Goal: Task Accomplishment & Management: Complete application form

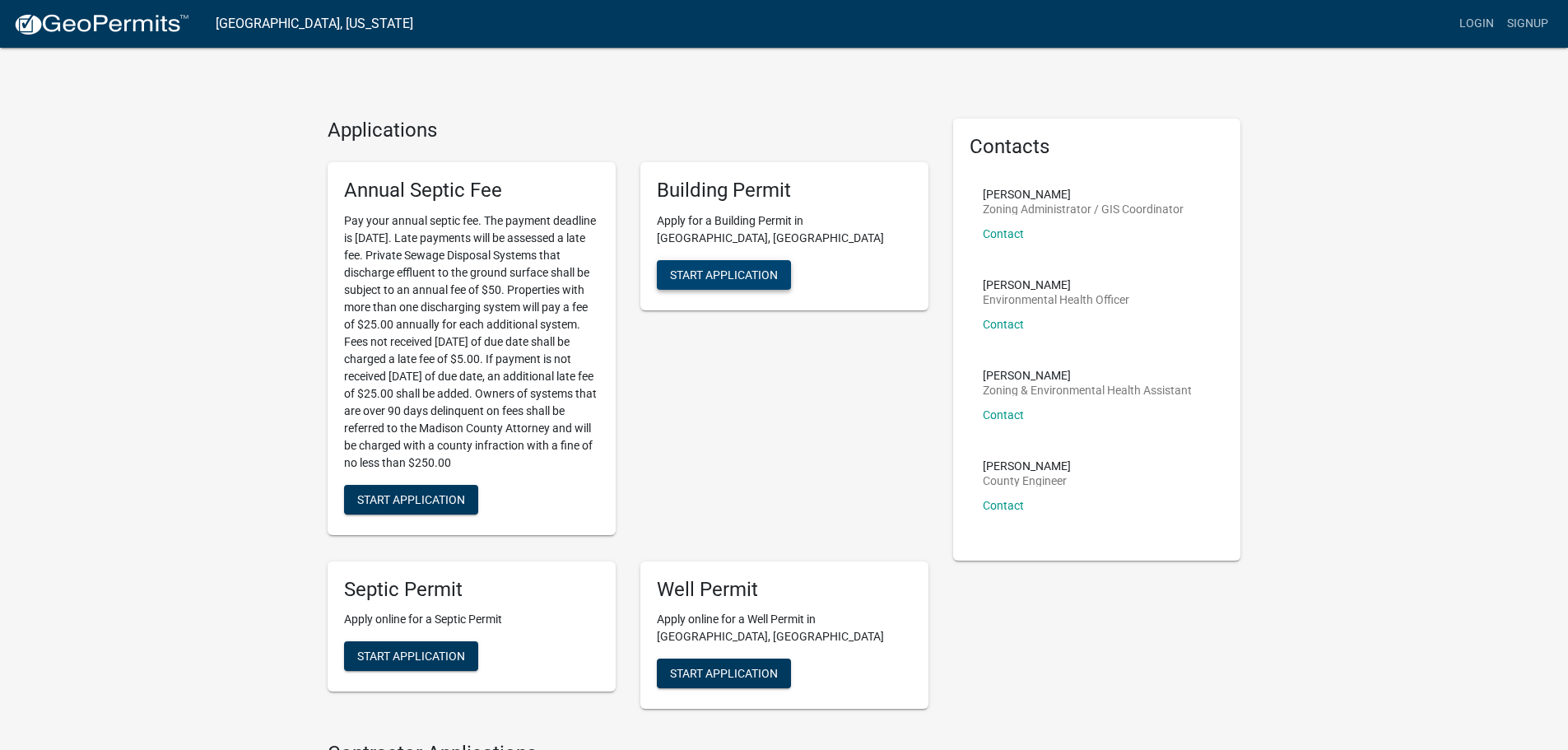
click at [712, 267] on span "Start Application" at bounding box center [724, 274] width 108 height 13
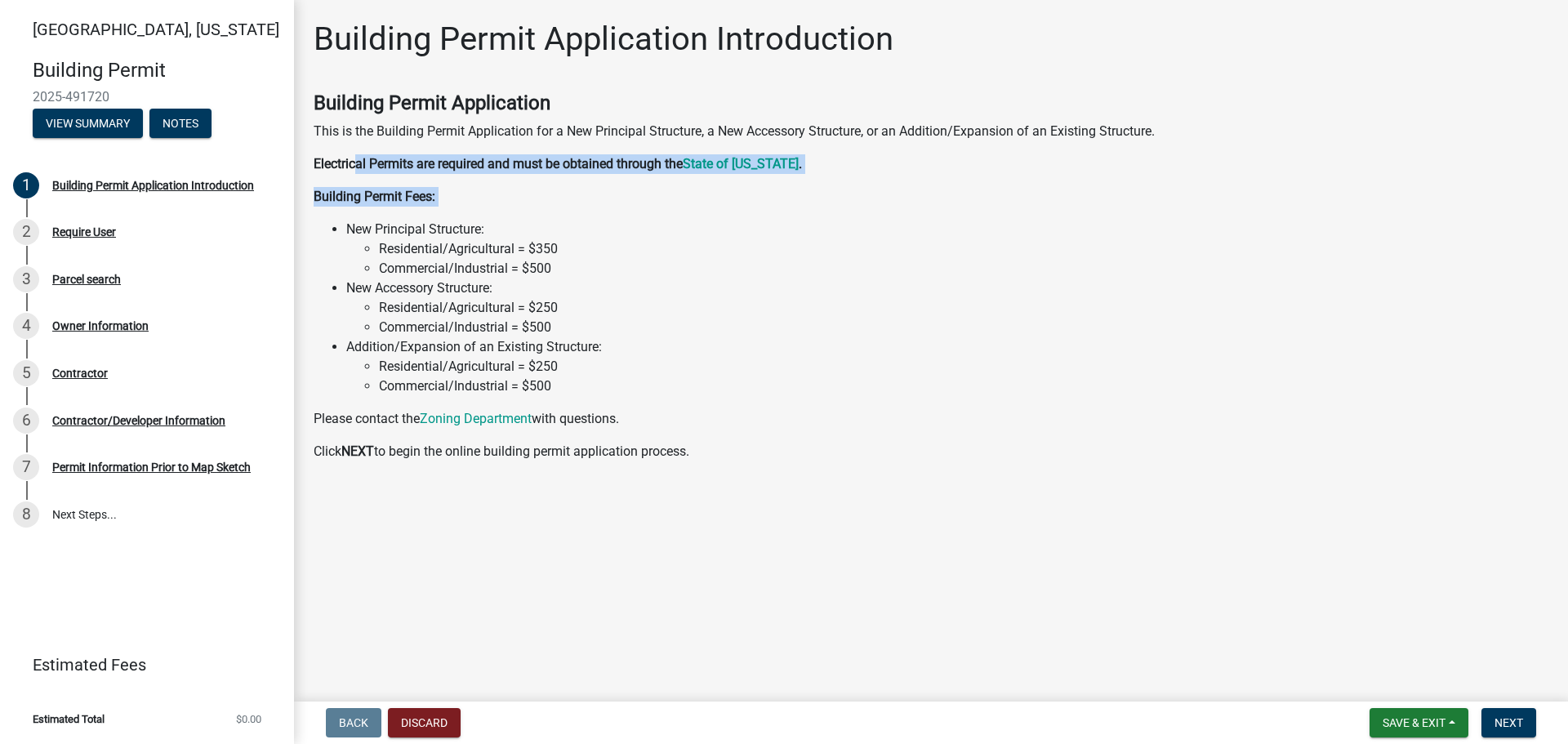
drag, startPoint x: 359, startPoint y: 165, endPoint x: 747, endPoint y: 230, distance: 393.4
click at [708, 211] on div "Building Permit Application This is the Building Permit Application for a New P…" at bounding box center [931, 276] width 1234 height 370
click at [749, 231] on li "New Principal Structure: Residential/Agricultural = $350 Commercial/Industrial …" at bounding box center [947, 250] width 1202 height 59
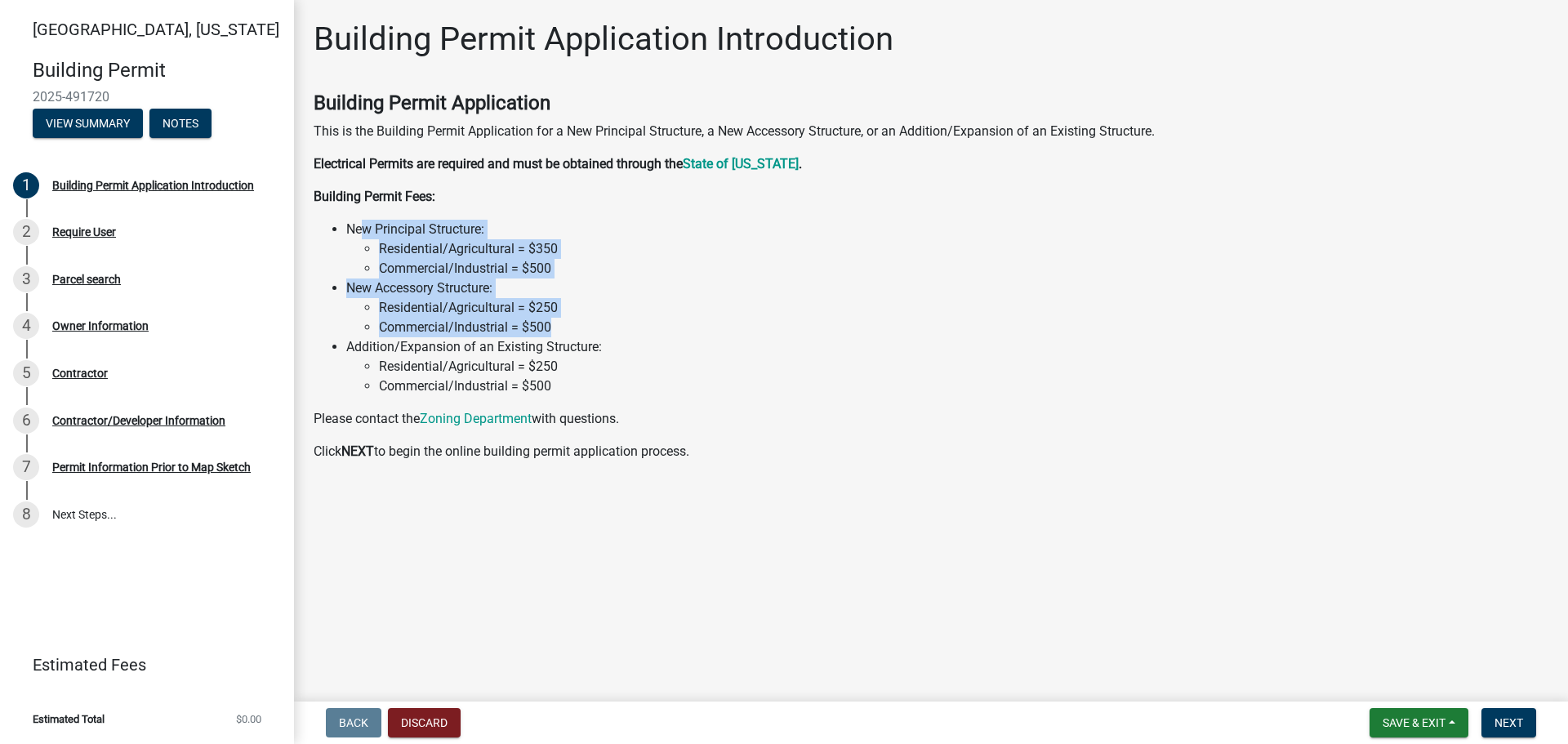
drag, startPoint x: 361, startPoint y: 231, endPoint x: 671, endPoint y: 335, distance: 327.0
click at [664, 331] on ul "New Principal Structure: Residential/Agricultural = $350 Commercial/Industrial …" at bounding box center [931, 308] width 1234 height 176
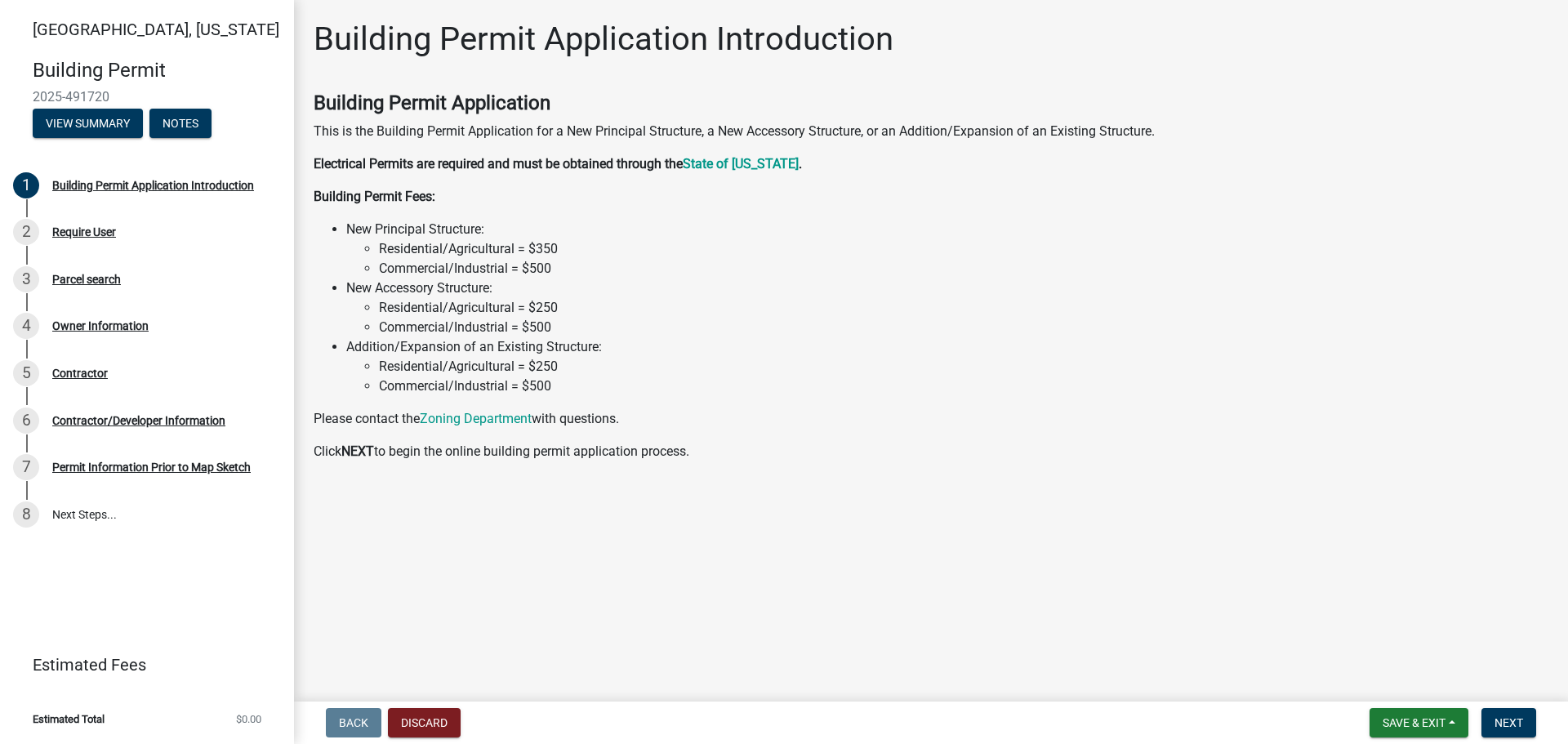
click at [687, 346] on li "Addition/Expansion of an Existing Structure: Residential/Agricultural = $250 Co…" at bounding box center [947, 367] width 1202 height 59
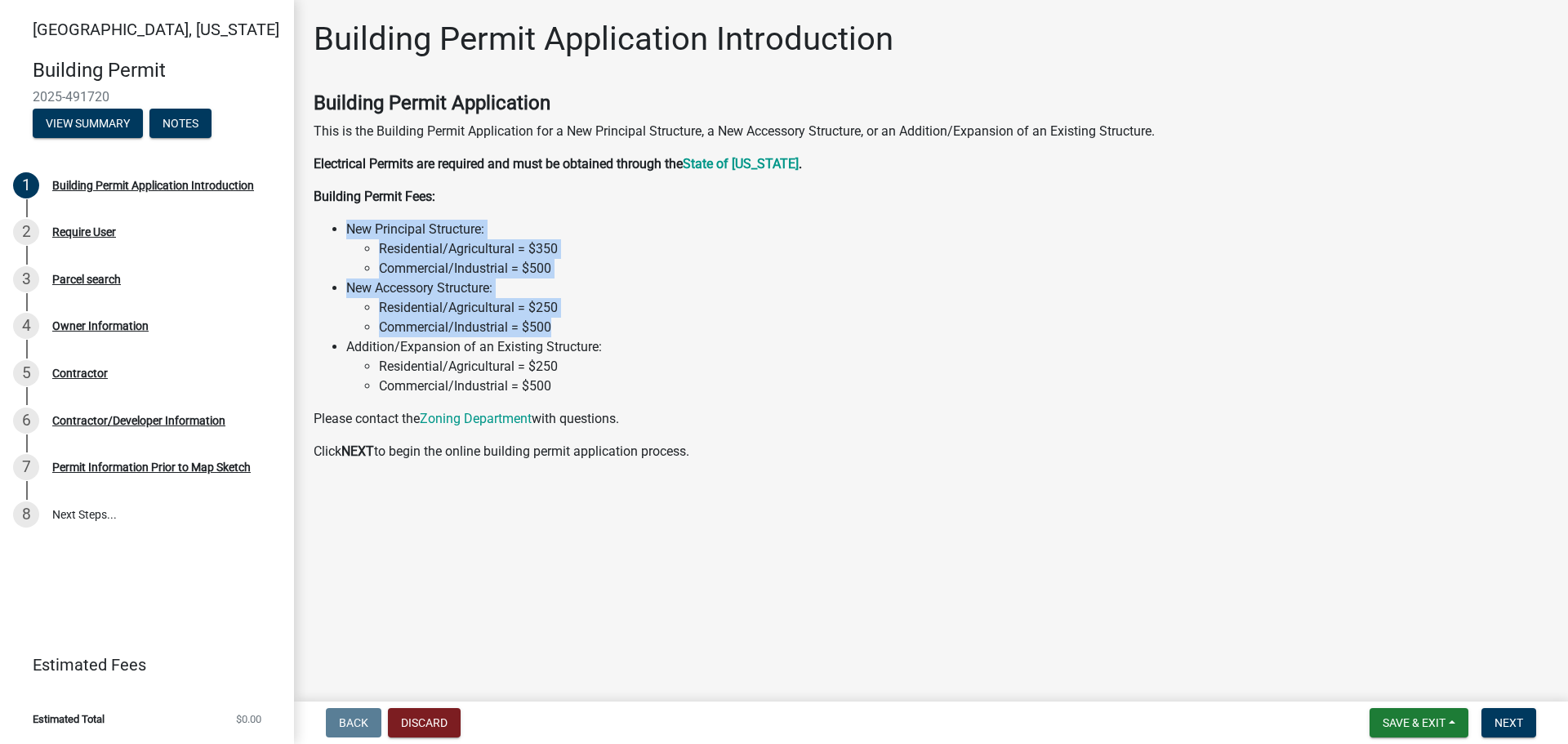
drag, startPoint x: 581, startPoint y: 320, endPoint x: 338, endPoint y: 234, distance: 257.8
click at [333, 228] on ul "New Principal Structure: Residential/Agricultural = $350 Commercial/Industrial …" at bounding box center [931, 308] width 1234 height 176
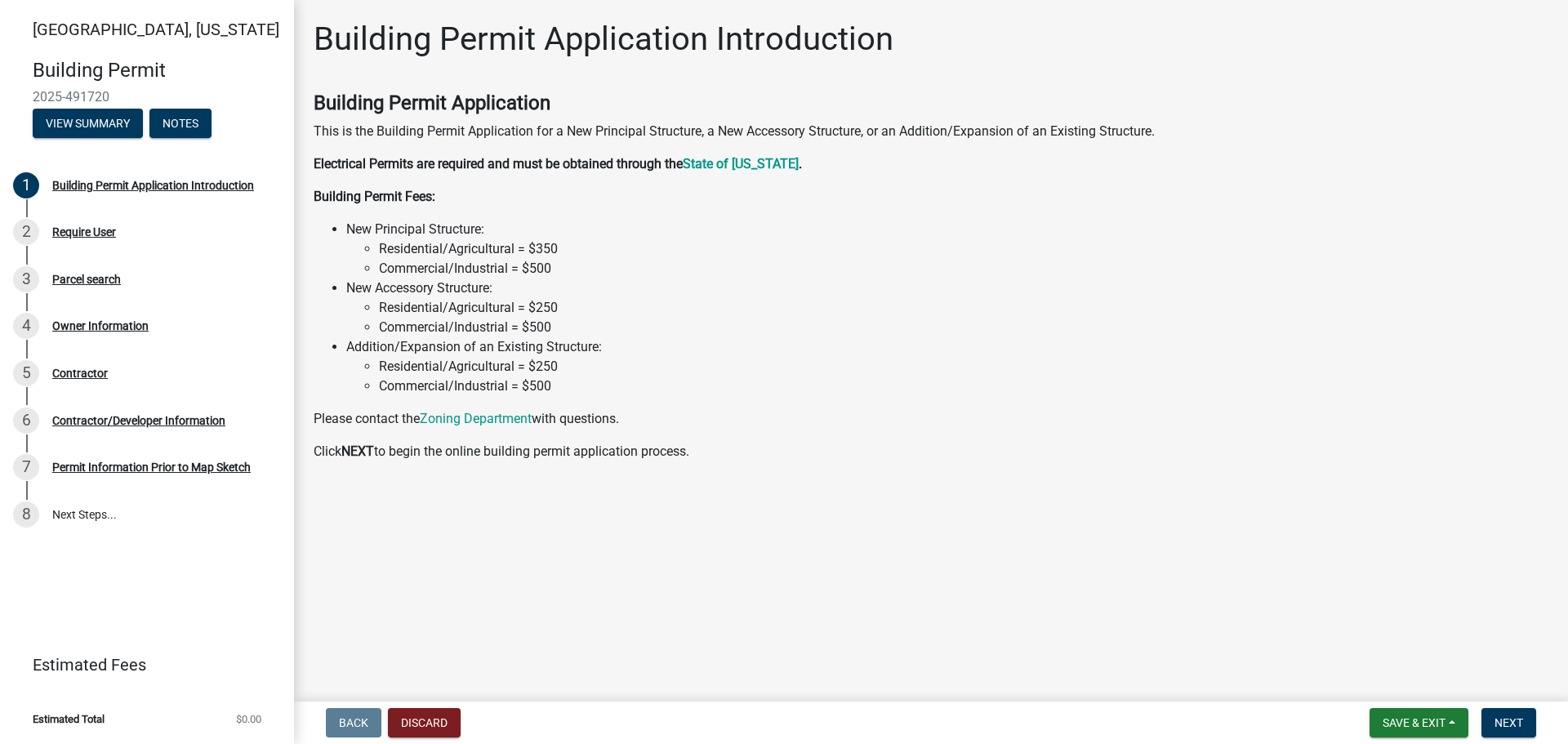
click at [651, 434] on div "Building Permit Application This is the Building Permit Application for a New P…" at bounding box center [931, 276] width 1234 height 370
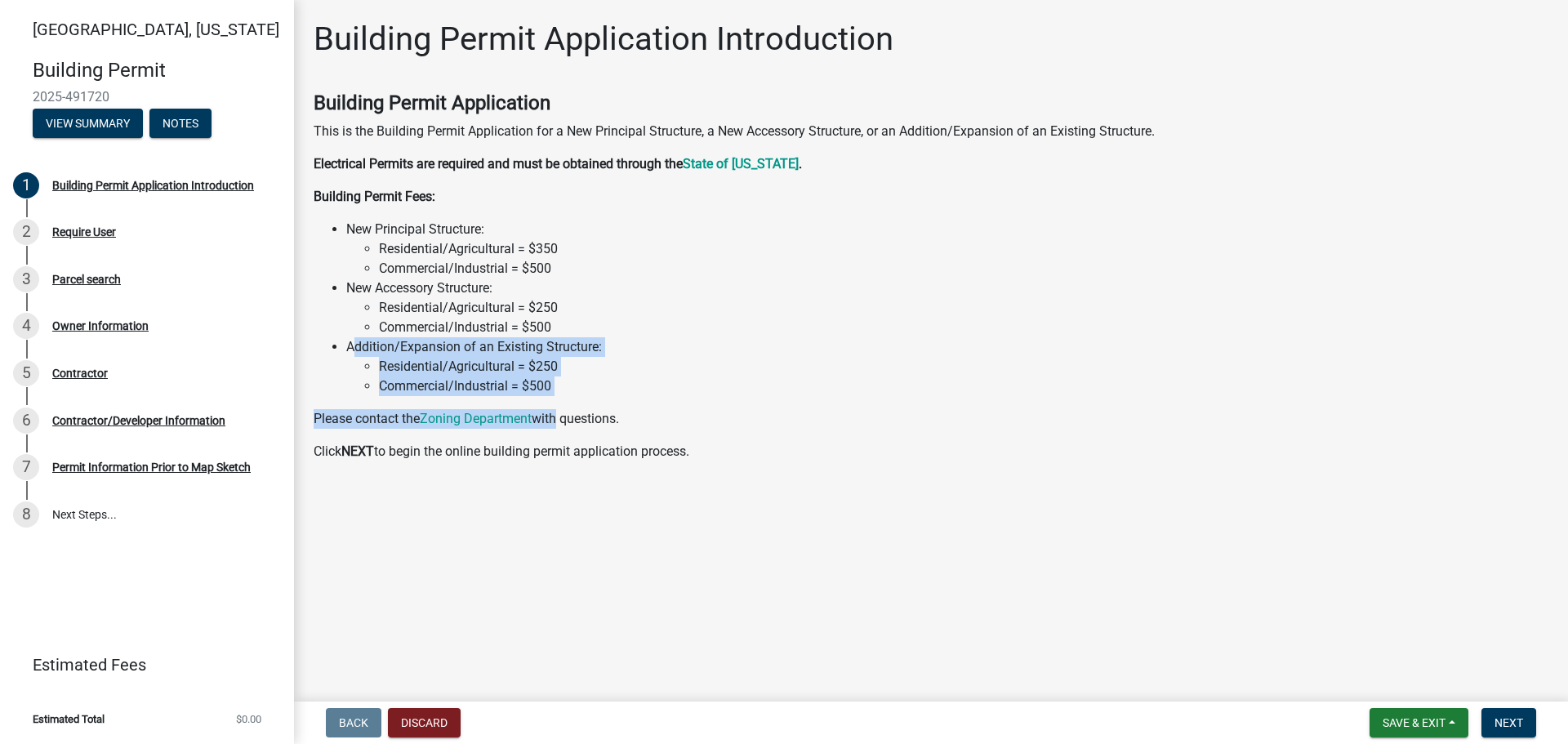
drag, startPoint x: 351, startPoint y: 347, endPoint x: 558, endPoint y: 400, distance: 213.7
click at [558, 400] on div "Building Permit Application This is the Building Permit Application for a New P…" at bounding box center [931, 276] width 1234 height 370
click at [568, 386] on li "Commercial/Industrial = $500" at bounding box center [963, 385] width 1169 height 19
drag, startPoint x: 541, startPoint y: 357, endPoint x: 337, endPoint y: 344, distance: 204.4
click at [326, 341] on ul "New Principal Structure: Residential/Agricultural = $350 Commercial/Industrial …" at bounding box center [931, 308] width 1234 height 176
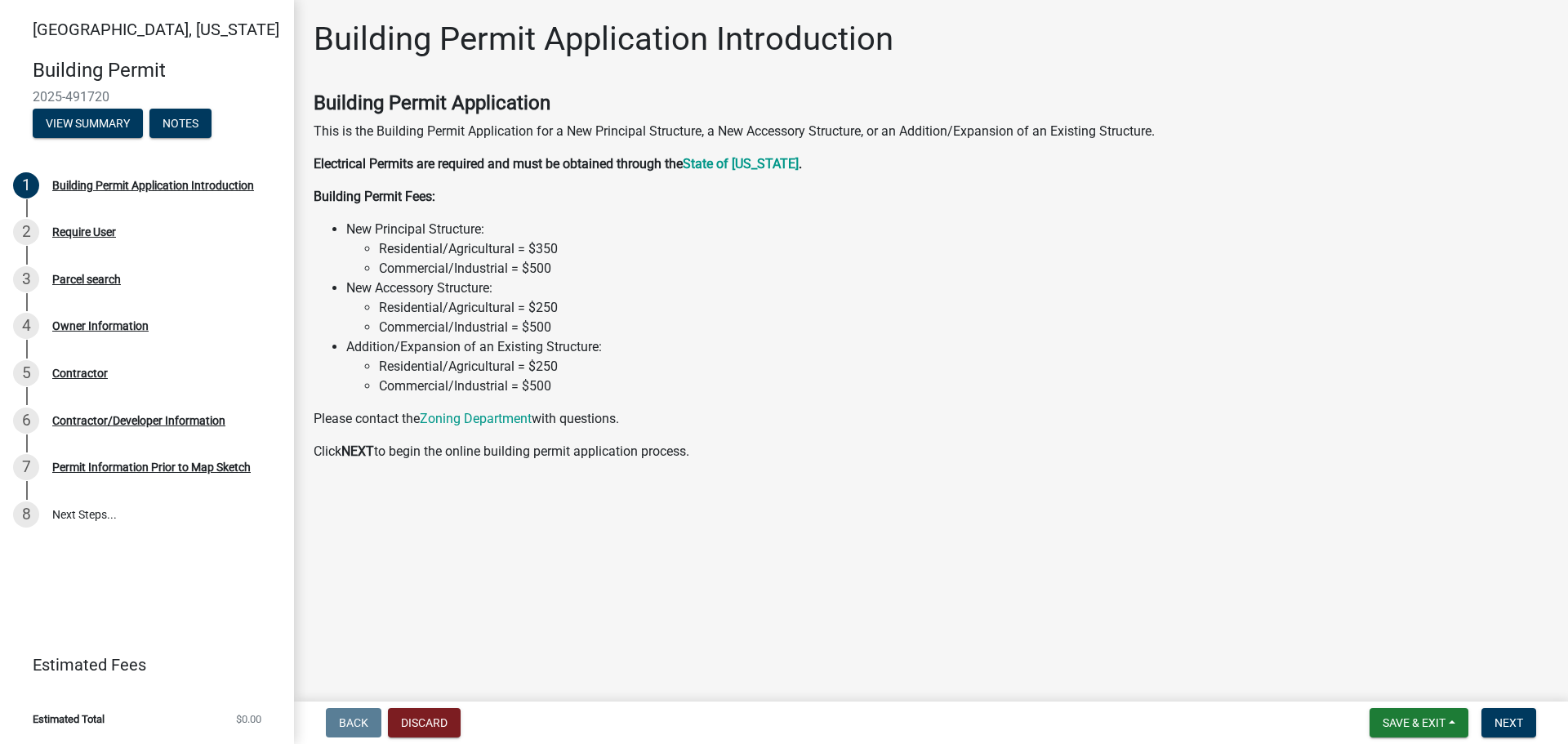
click at [570, 392] on li "Commercial/Industrial = $500" at bounding box center [963, 385] width 1169 height 19
click at [1522, 716] on span "Next" at bounding box center [1507, 723] width 28 height 13
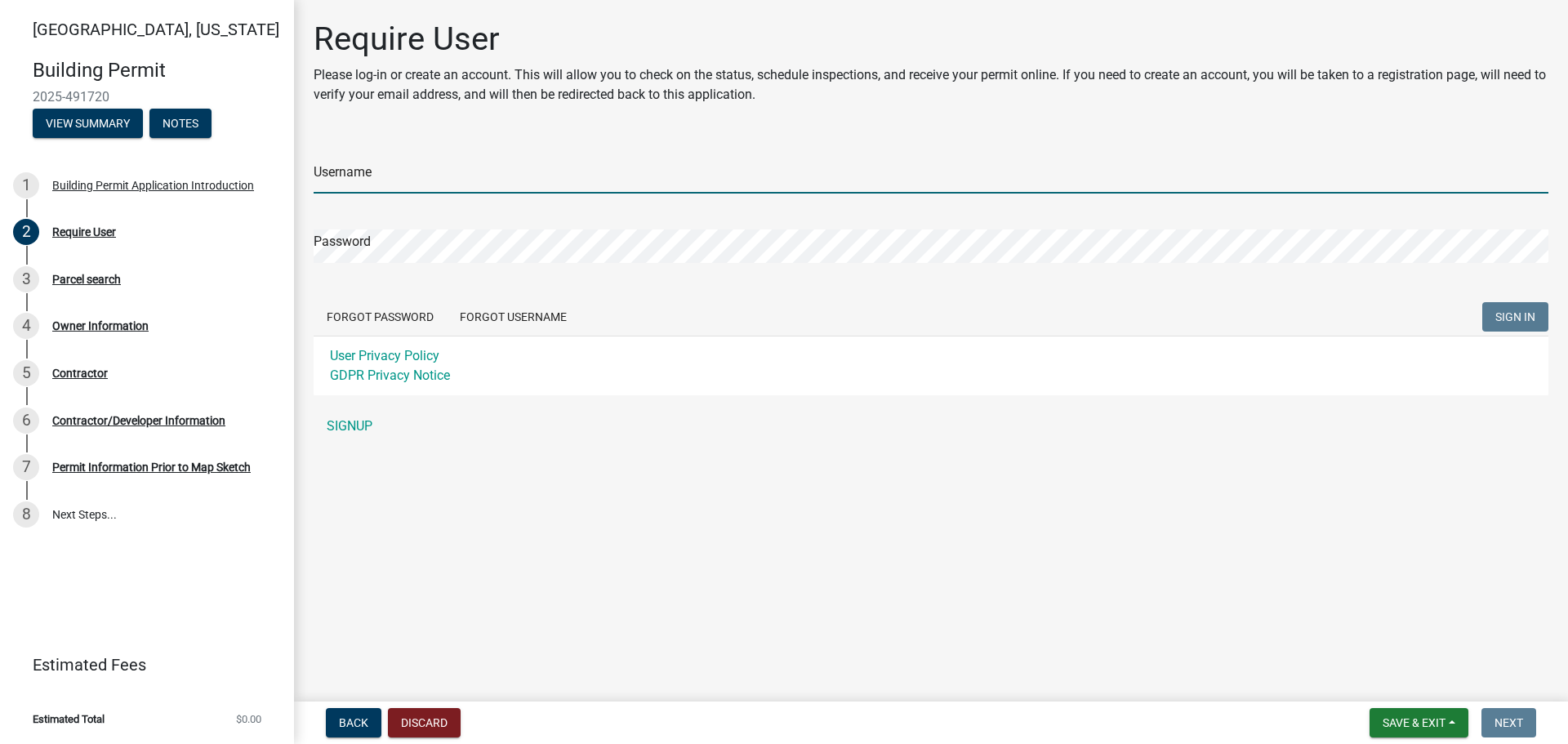
click at [362, 164] on input "Username" at bounding box center [931, 177] width 1234 height 34
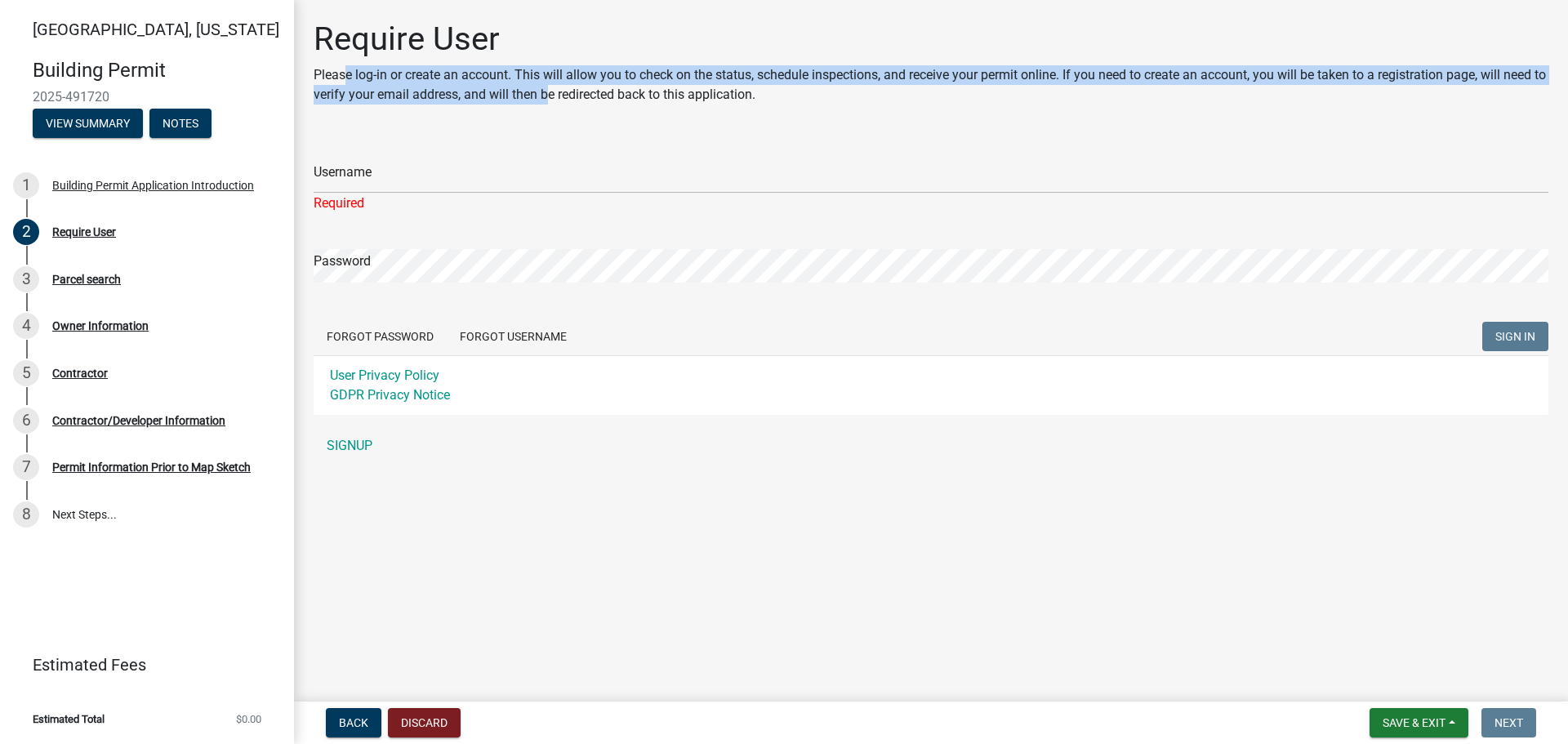
drag, startPoint x: 382, startPoint y: 67, endPoint x: 560, endPoint y: 94, distance: 180.0
click at [560, 94] on p "Please log-in or create an account. This will allow you to check on the status,…" at bounding box center [931, 84] width 1234 height 39
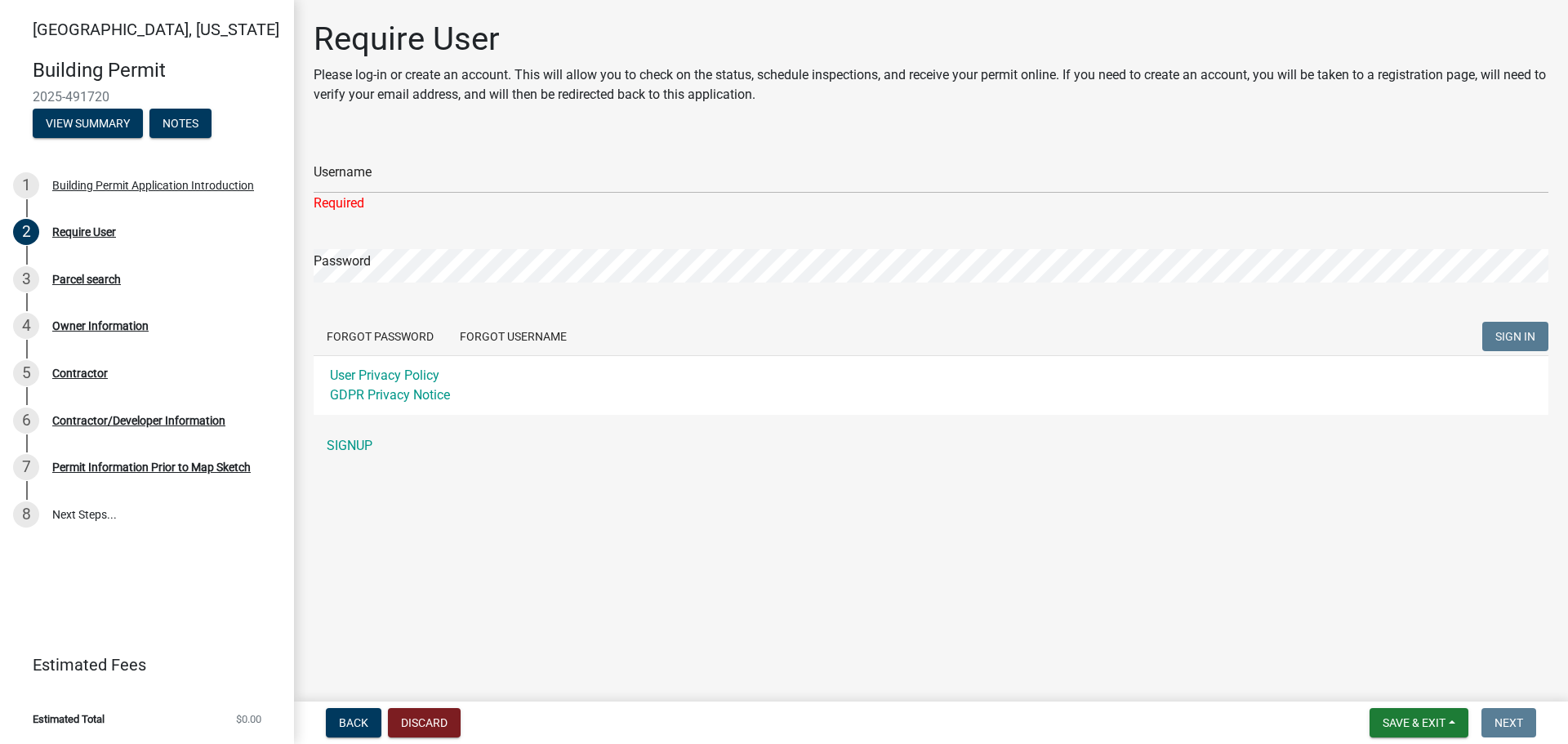
click at [637, 127] on div "Require User Please log-in or create an account. This will allow you to check o…" at bounding box center [931, 248] width 1259 height 458
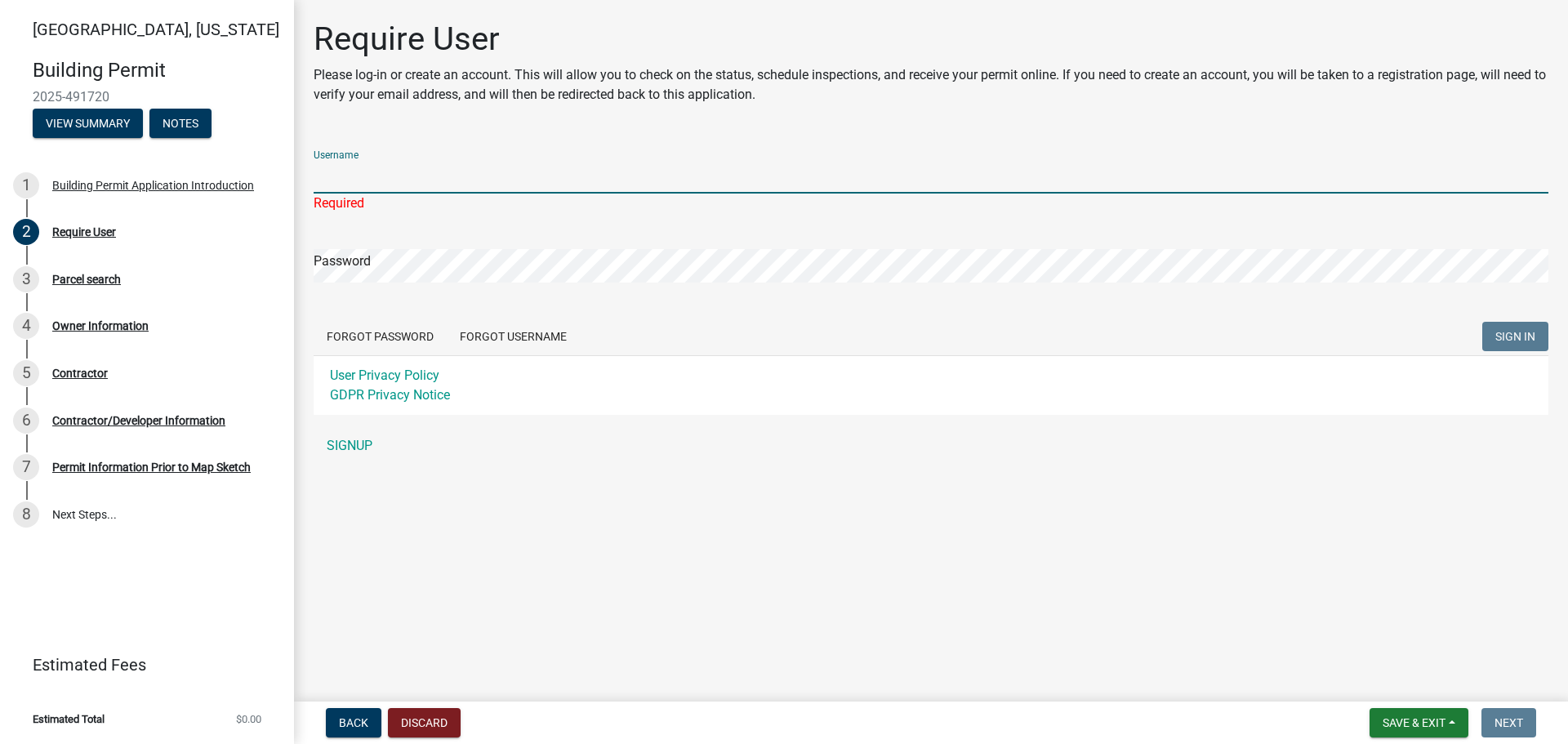
click at [349, 163] on input "Username" at bounding box center [931, 177] width 1234 height 34
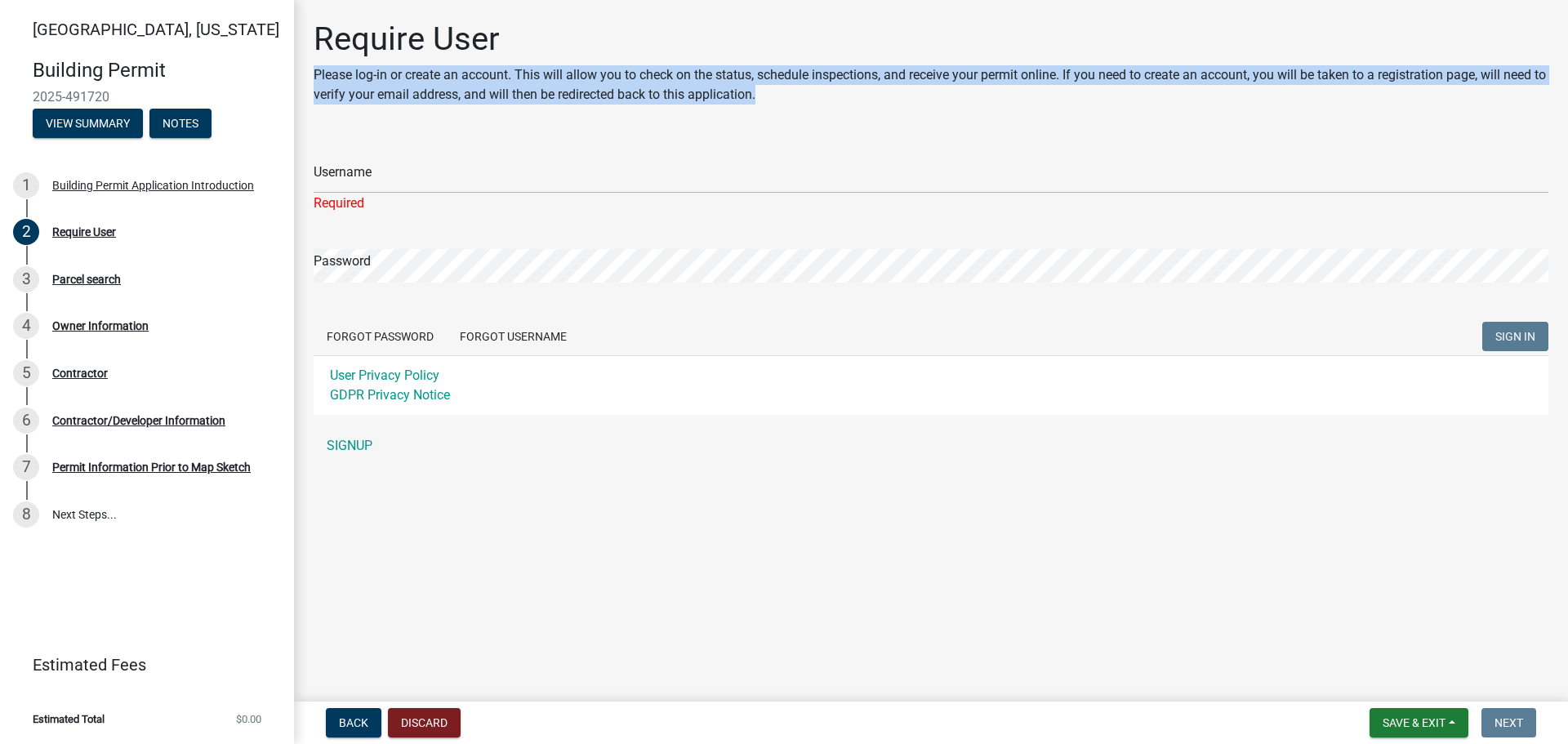
drag, startPoint x: 316, startPoint y: 74, endPoint x: 778, endPoint y: 93, distance: 462.4
click at [778, 93] on p "Please log-in or create an account. This will allow you to check on the status,…" at bounding box center [931, 84] width 1234 height 39
click at [780, 101] on p "Please log-in or create an account. This will allow you to check on the status,…" at bounding box center [931, 84] width 1234 height 39
click at [767, 98] on p "Please log-in or create an account. This will allow you to check on the status,…" at bounding box center [931, 84] width 1234 height 39
drag, startPoint x: 772, startPoint y: 97, endPoint x: 741, endPoint y: 73, distance: 39.2
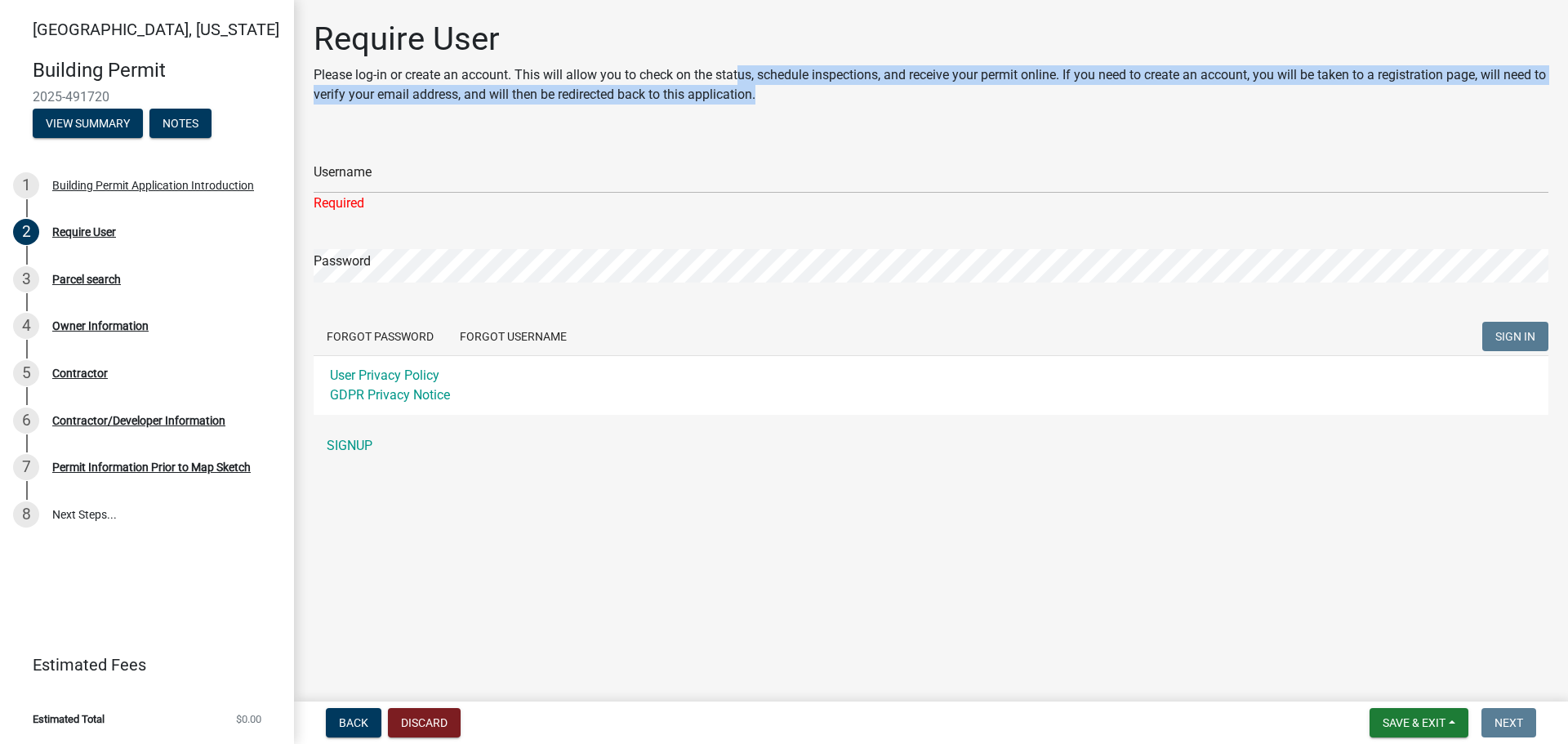
click at [741, 73] on p "Please log-in or create an account. This will allow you to check on the status,…" at bounding box center [931, 84] width 1234 height 39
click at [809, 93] on p "Please log-in or create an account. This will allow you to check on the status,…" at bounding box center [931, 84] width 1234 height 39
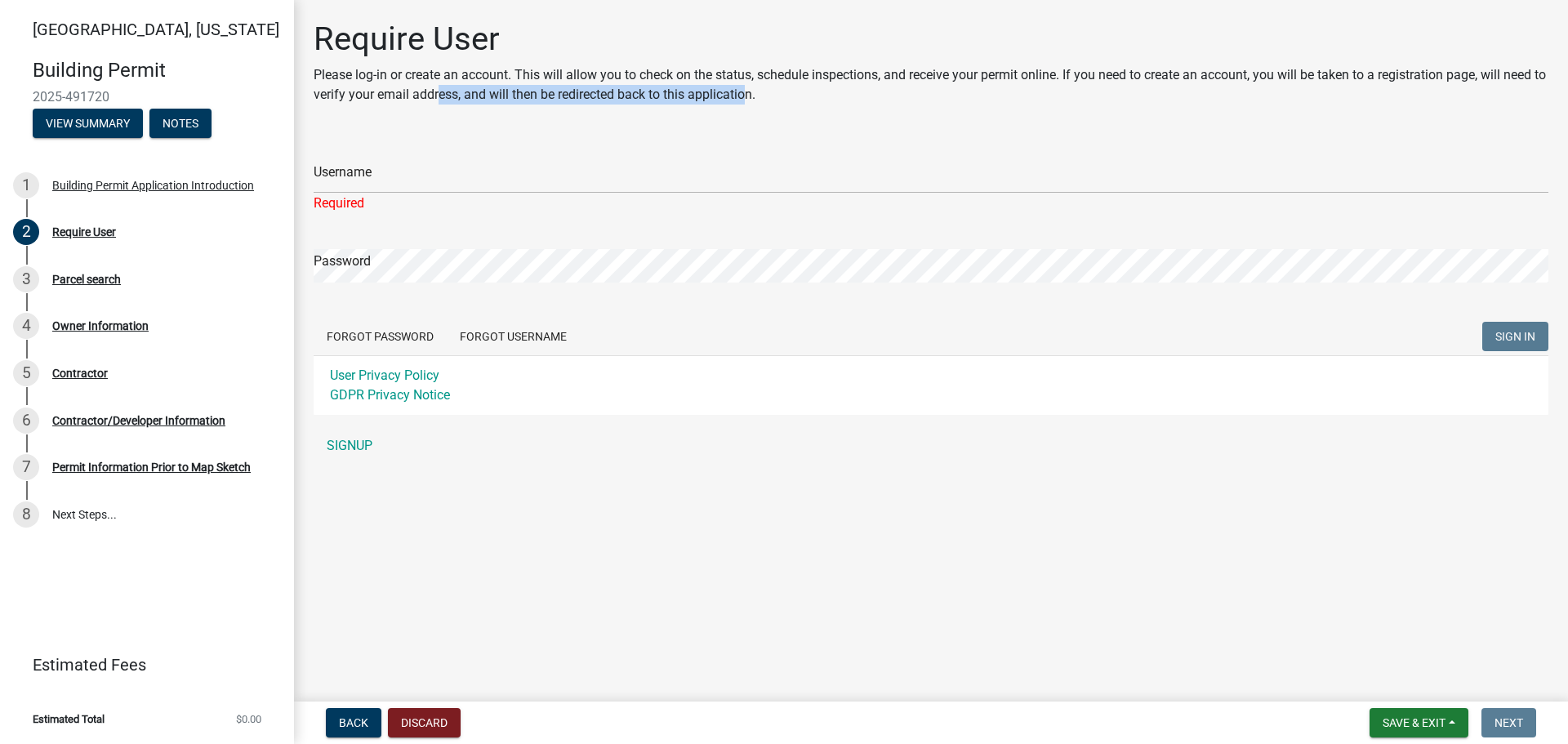
drag, startPoint x: 450, startPoint y: 93, endPoint x: 769, endPoint y: 90, distance: 319.0
click at [766, 91] on p "Please log-in or create an account. This will allow you to check on the status,…" at bounding box center [931, 84] width 1234 height 39
click at [779, 88] on p "Please log-in or create an account. This will allow you to check on the status,…" at bounding box center [931, 84] width 1234 height 39
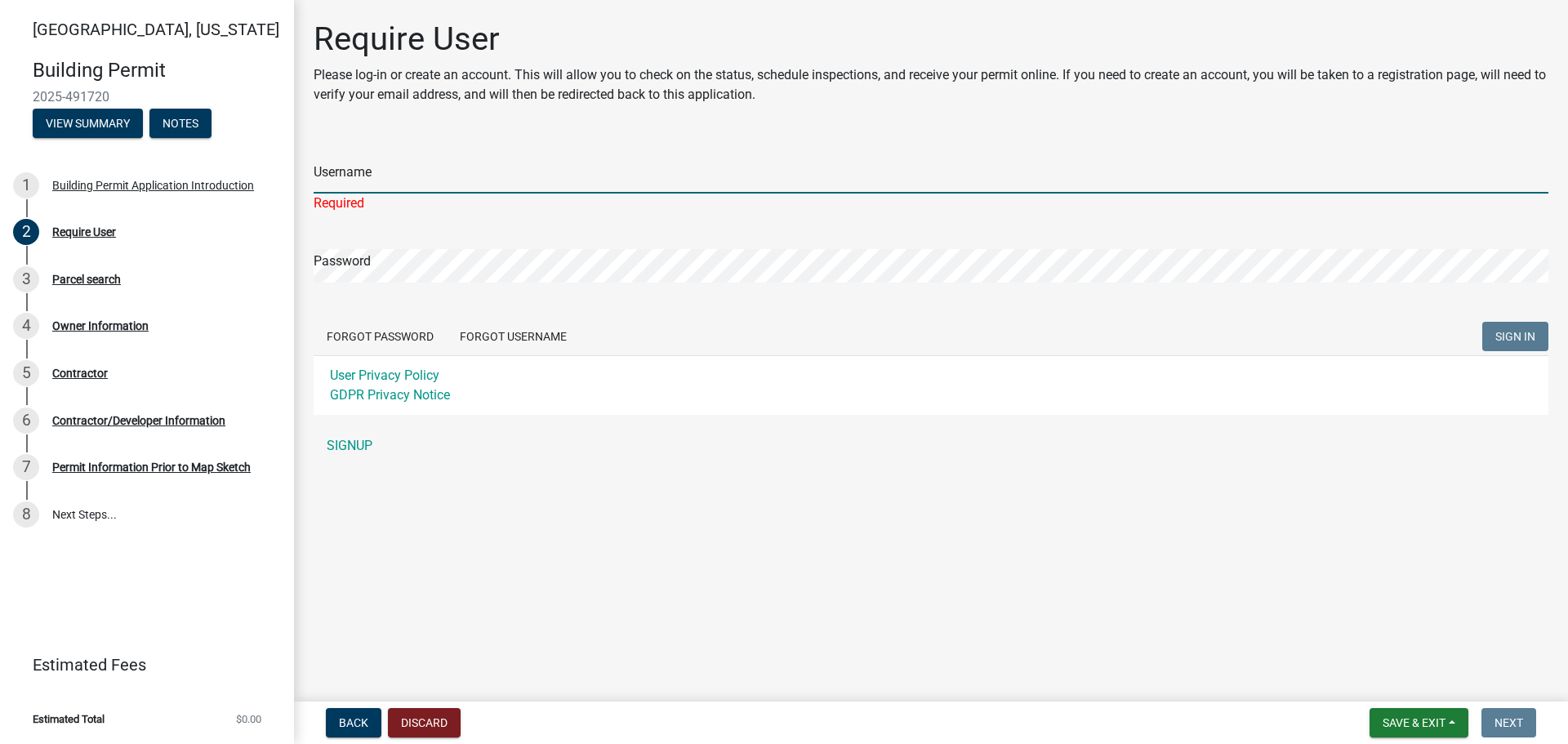
click at [698, 172] on input "Username" at bounding box center [931, 177] width 1234 height 34
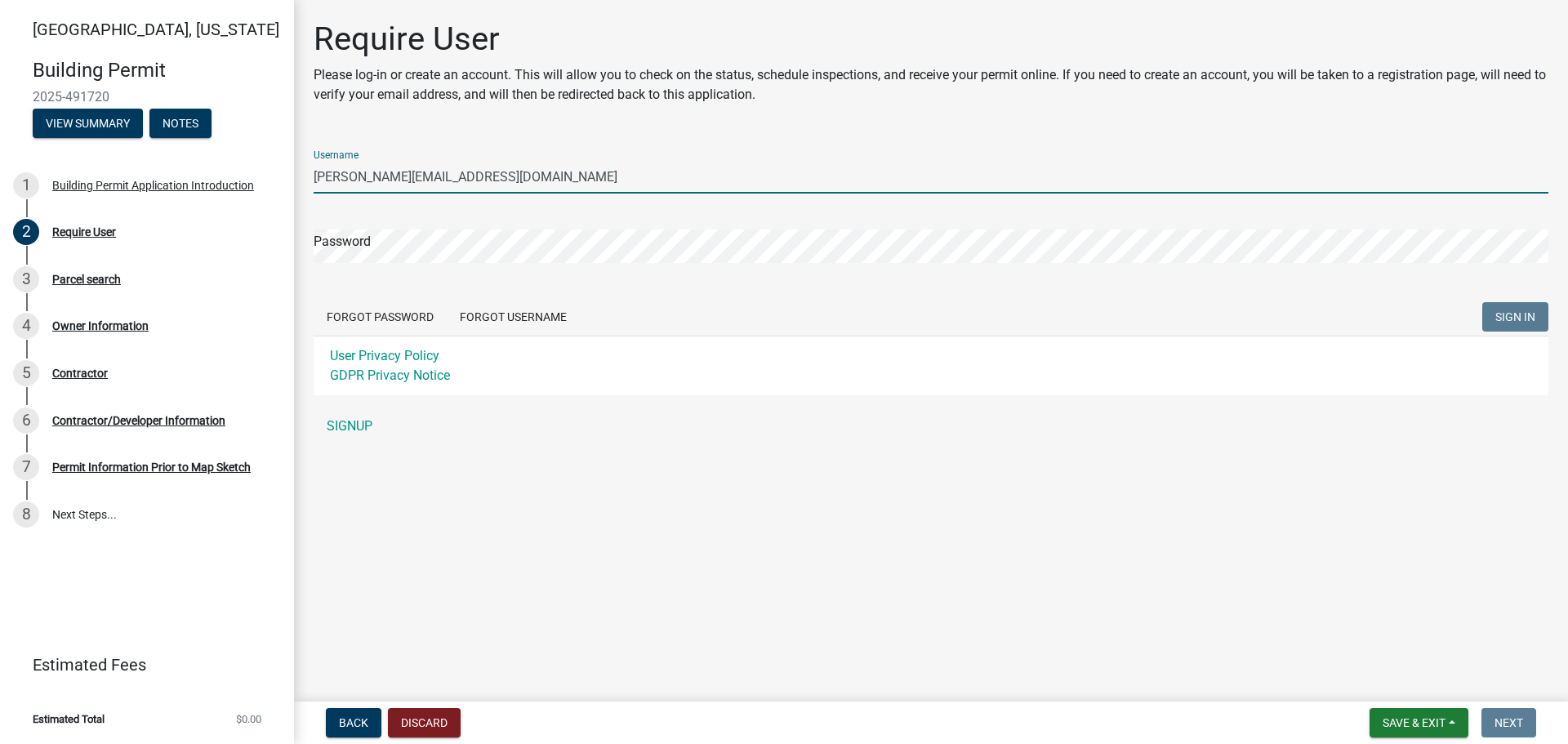
type input "[PERSON_NAME][EMAIL_ADDRESS][DOMAIN_NAME]"
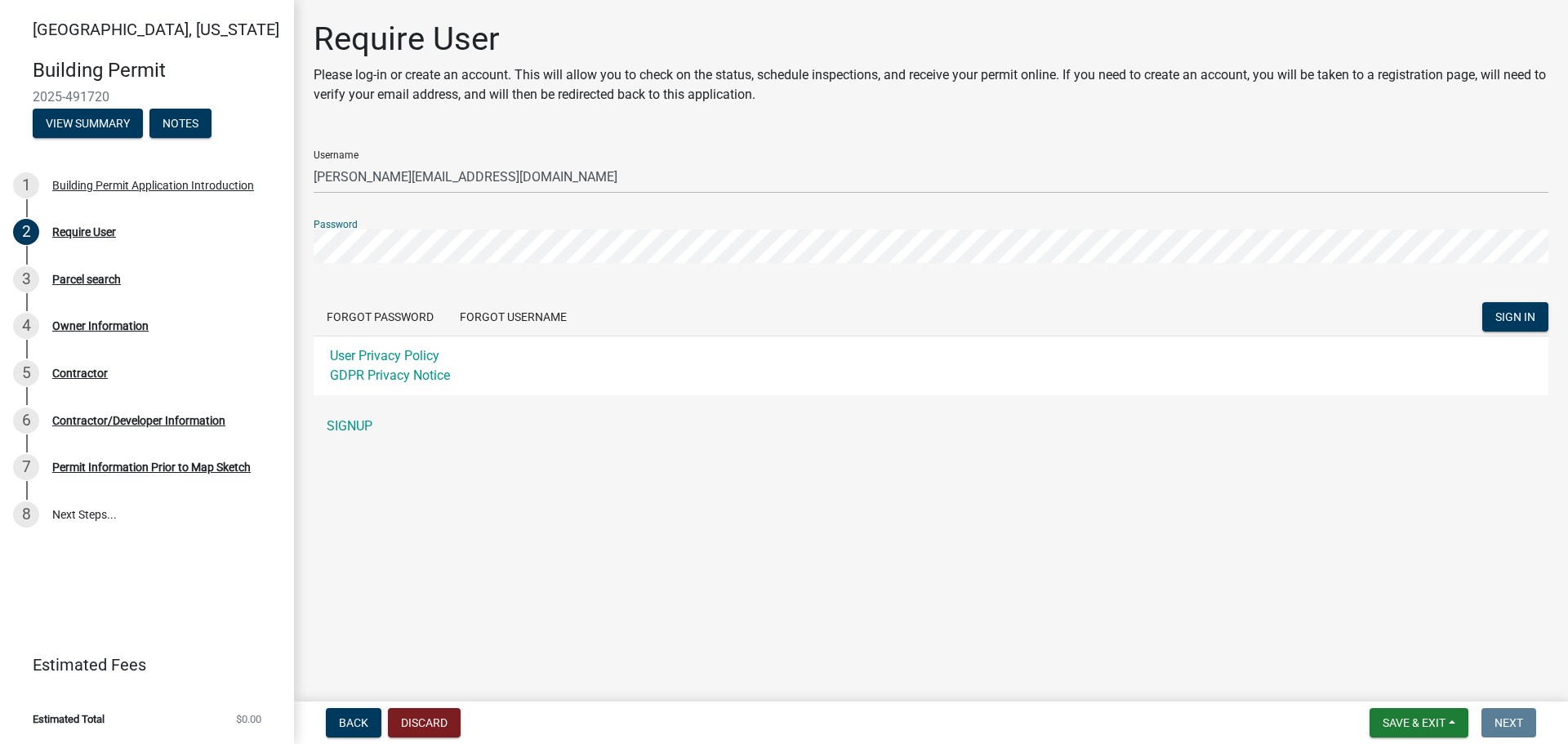
click at [1482, 302] on button "SIGN IN" at bounding box center [1515, 316] width 66 height 29
drag, startPoint x: 1482, startPoint y: 560, endPoint x: 1477, endPoint y: 551, distance: 10.3
click at [1478, 551] on main "Require User Please log-in or create an account. This will allow you to check o…" at bounding box center [931, 348] width 1274 height 695
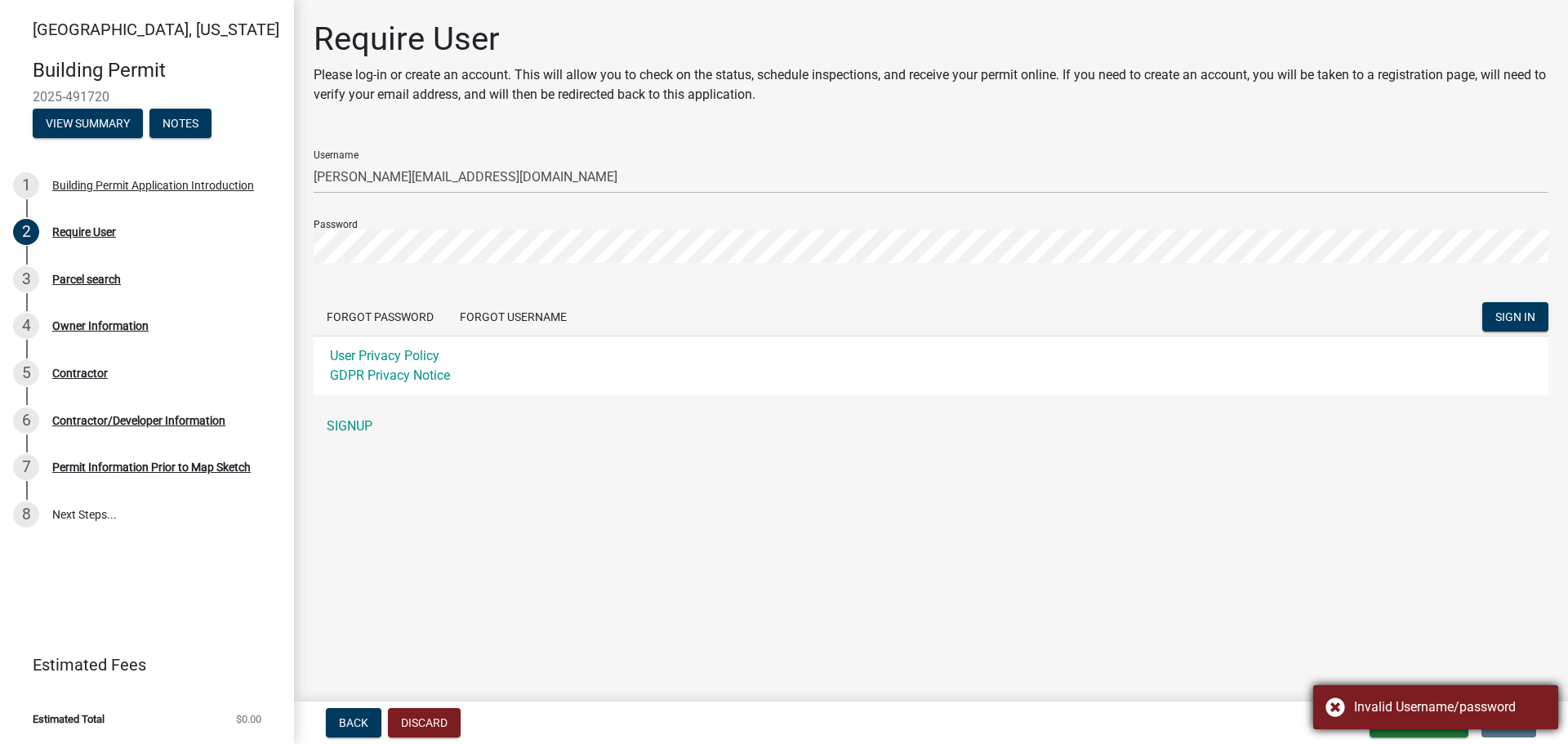
click at [1333, 699] on div "Invalid Username/password" at bounding box center [1435, 707] width 245 height 44
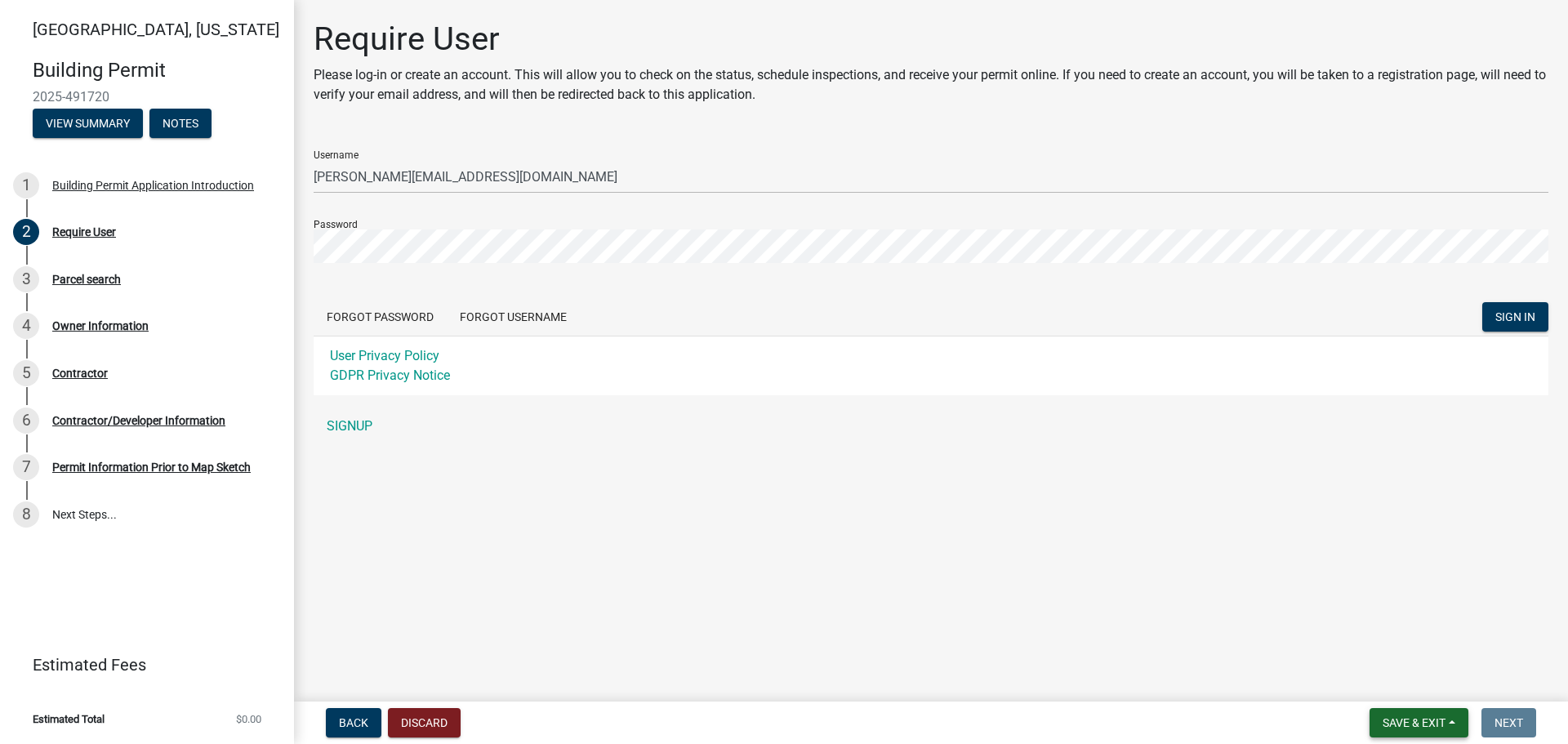
click at [1436, 727] on span "Save & Exit" at bounding box center [1413, 723] width 63 height 13
click at [1495, 705] on nav "Back Discard Save & Exit Save Save & Exit Next" at bounding box center [931, 723] width 1274 height 42
click at [354, 418] on link "SIGNUP" at bounding box center [931, 427] width 1234 height 33
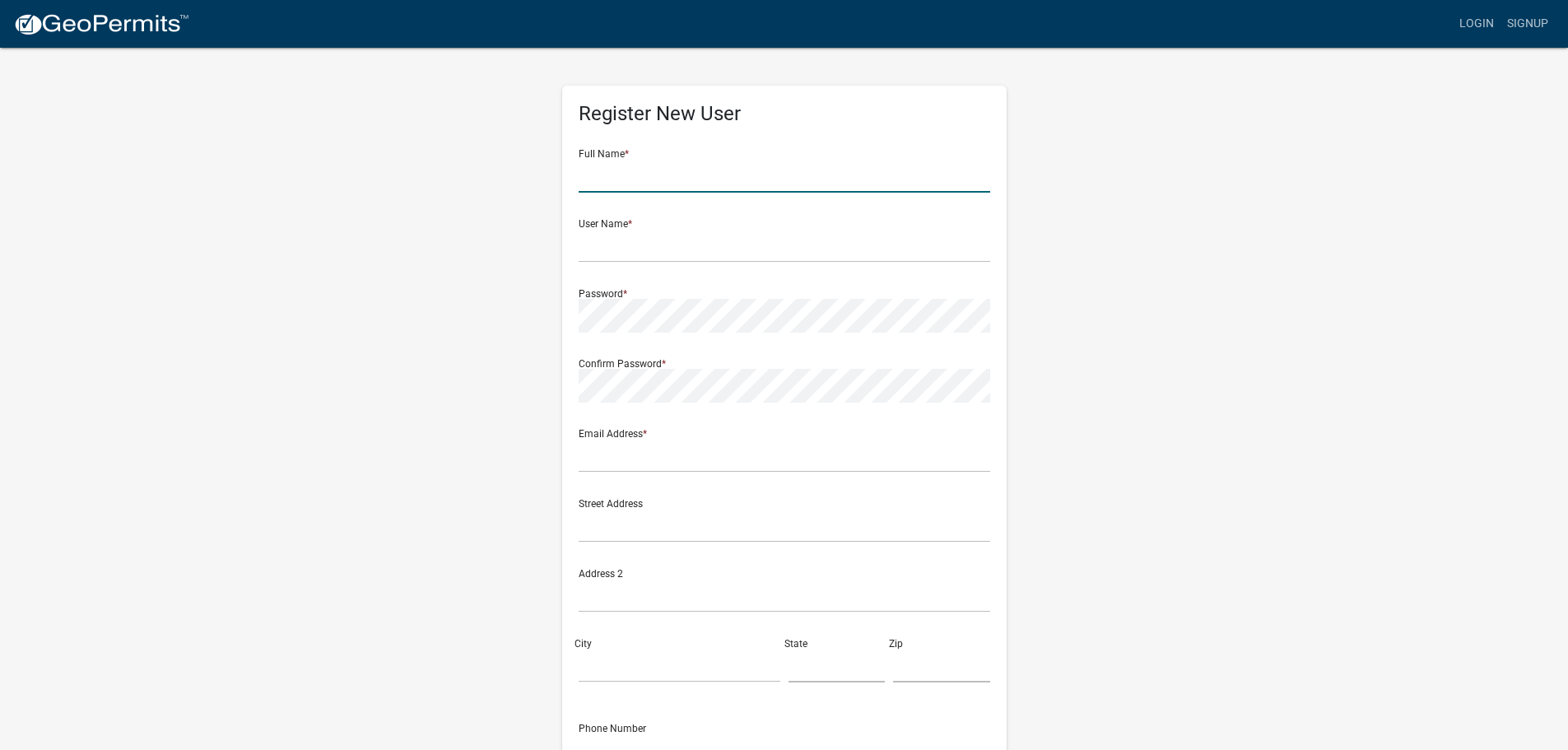
click at [692, 169] on input "text" at bounding box center [784, 176] width 411 height 34
type input "Anna"
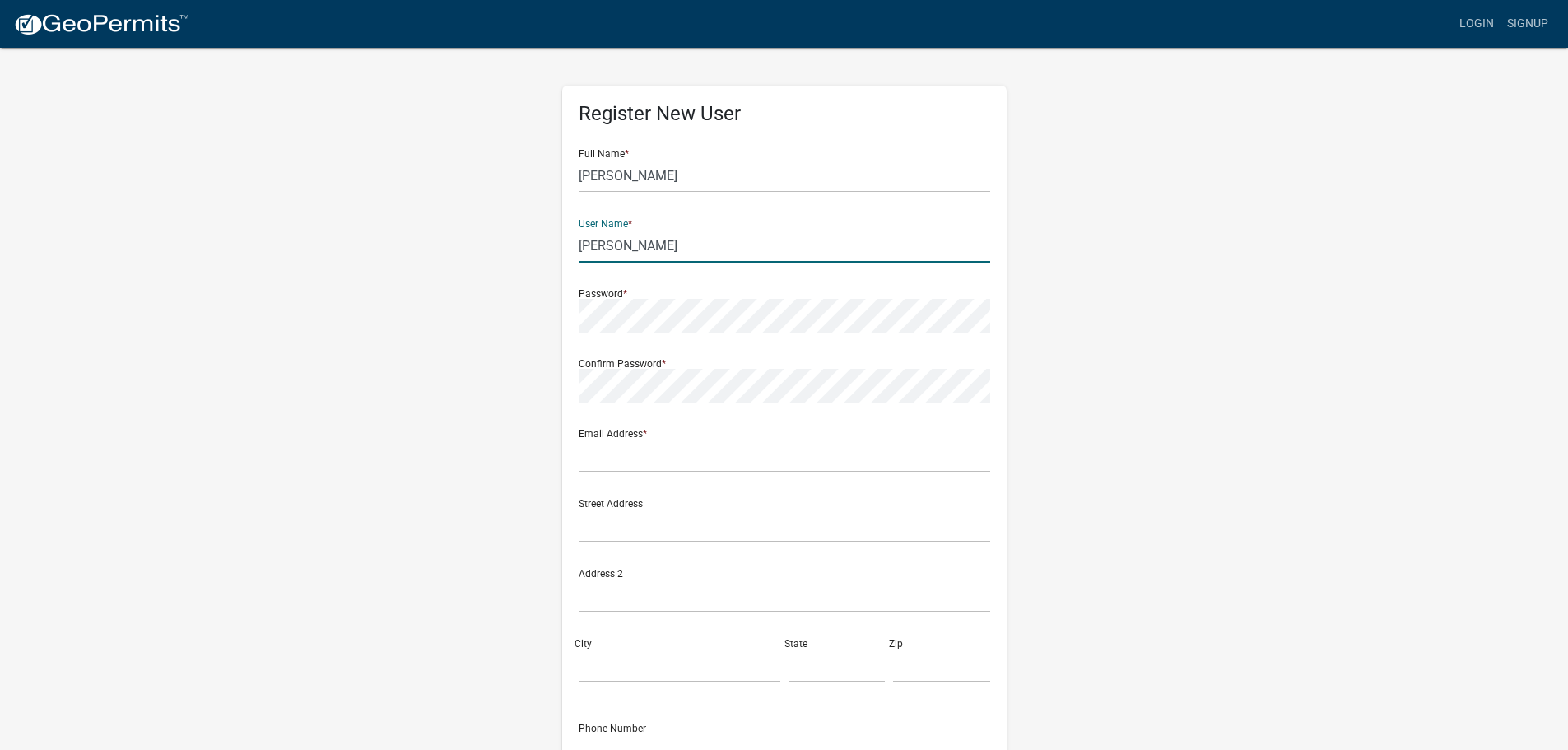
type input "Johnson"
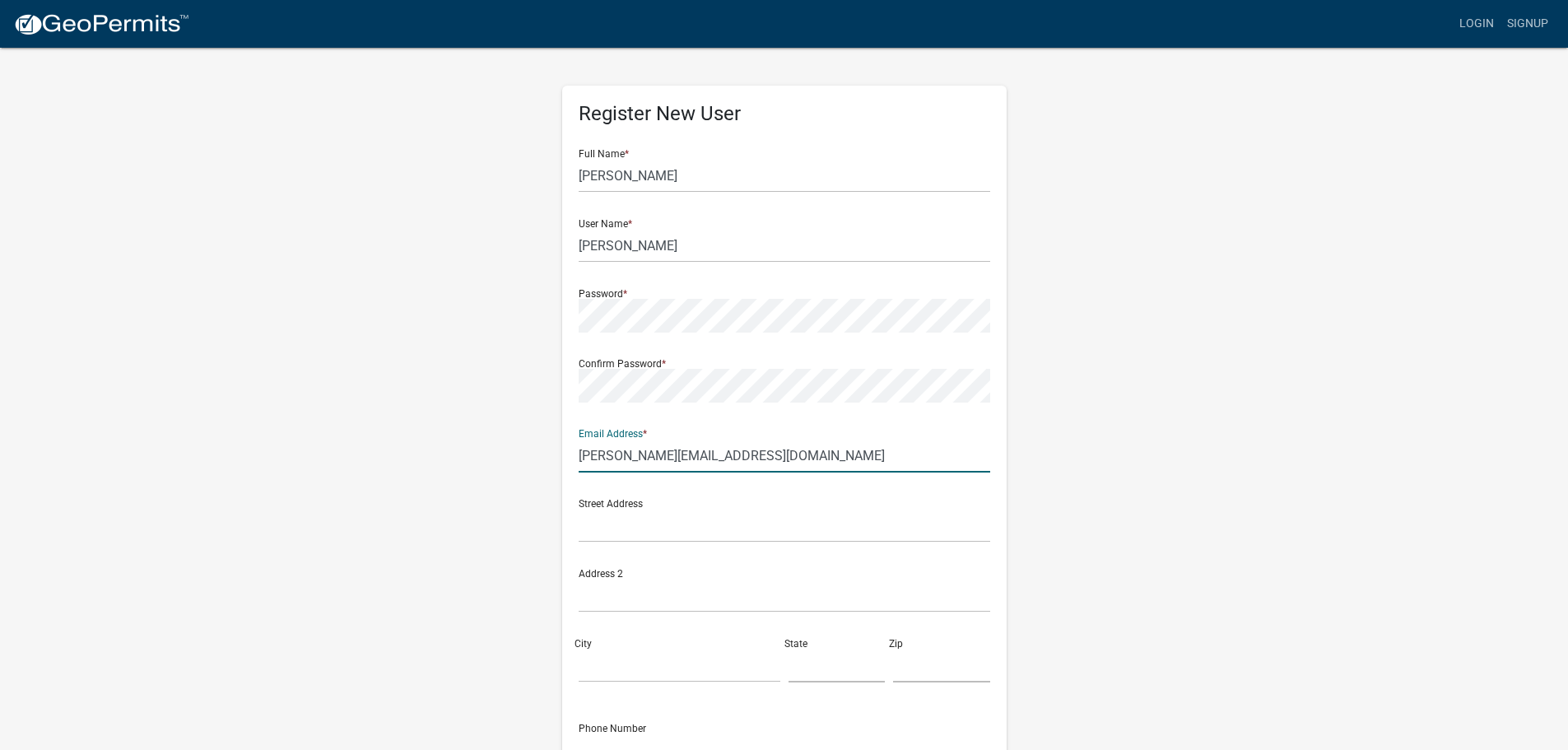
type input "[PERSON_NAME][EMAIL_ADDRESS][DOMAIN_NAME]"
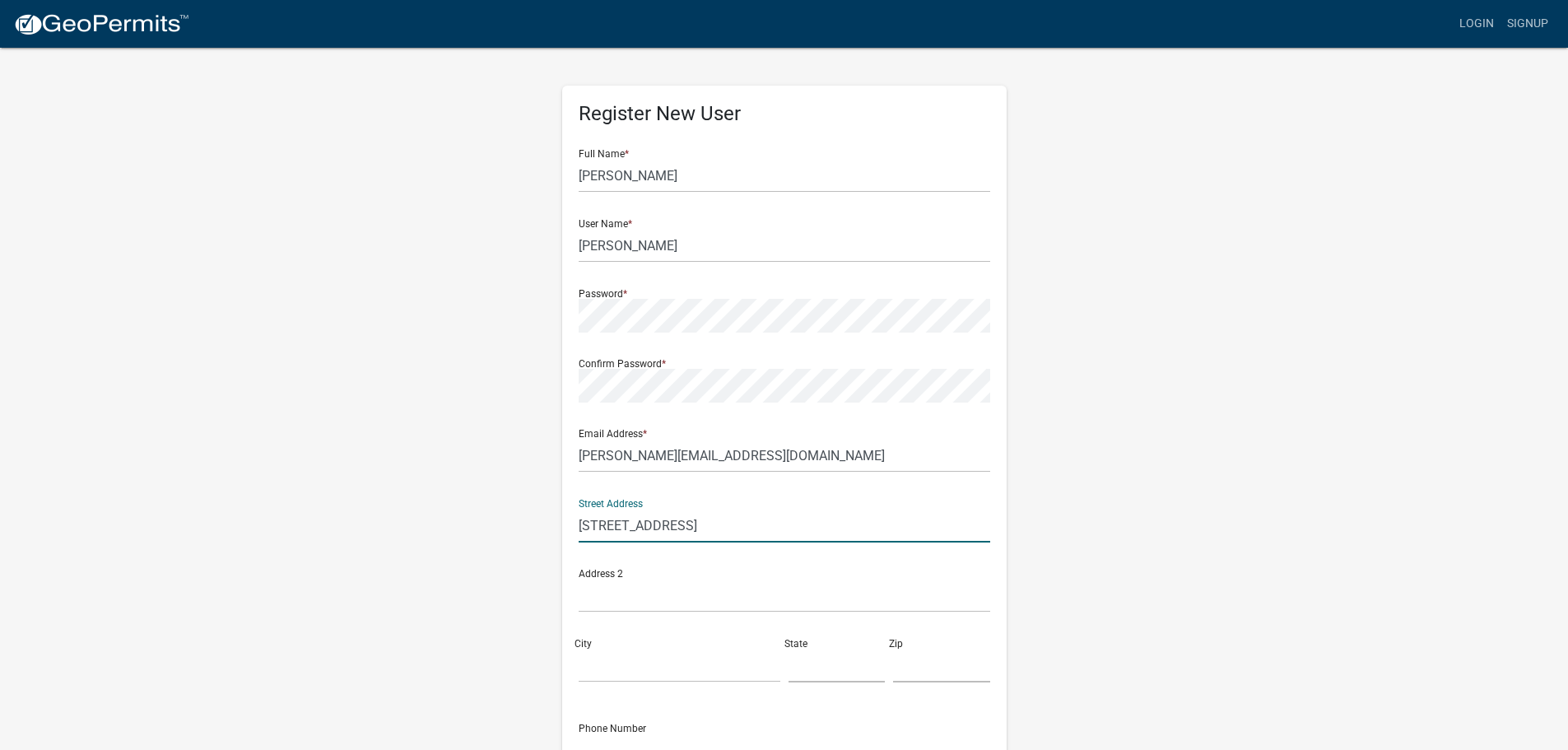
type input "3229 305th Lane"
type input "Truro"
type input "IA"
type input "50257"
click at [1301, 312] on wm-register-view "more_horiz Login Signup Register New User Full Name * Anna User Name * Johnson …" at bounding box center [784, 463] width 1568 height 928
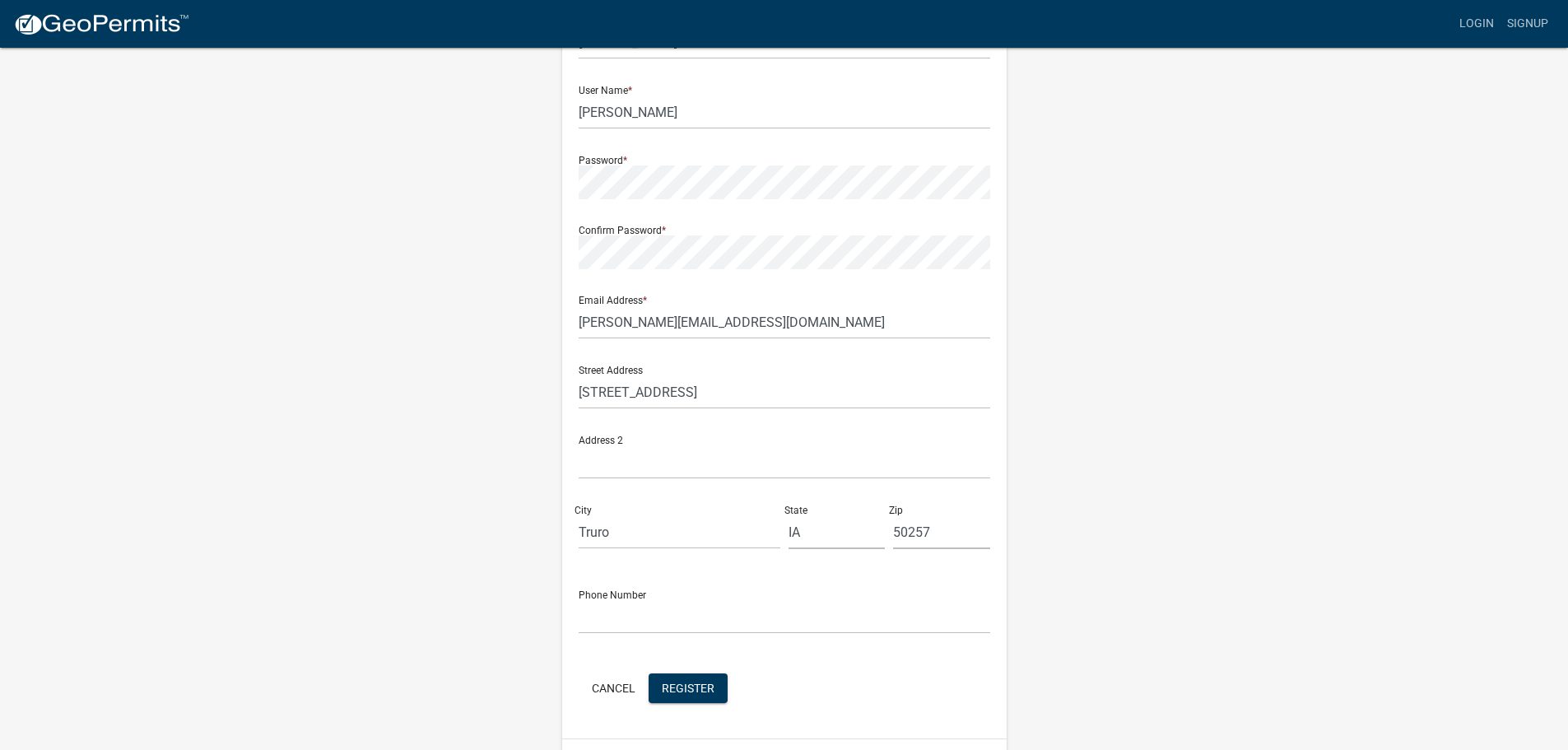
scroll to position [134, 0]
click at [785, 617] on input "text" at bounding box center [784, 616] width 411 height 34
type input "5635050990"
click at [1366, 644] on wm-register-view "more_horiz Login Signup Register New User Full Name * Anna User Name * Johnson …" at bounding box center [784, 329] width 1568 height 928
click at [669, 687] on span "Register" at bounding box center [688, 686] width 53 height 13
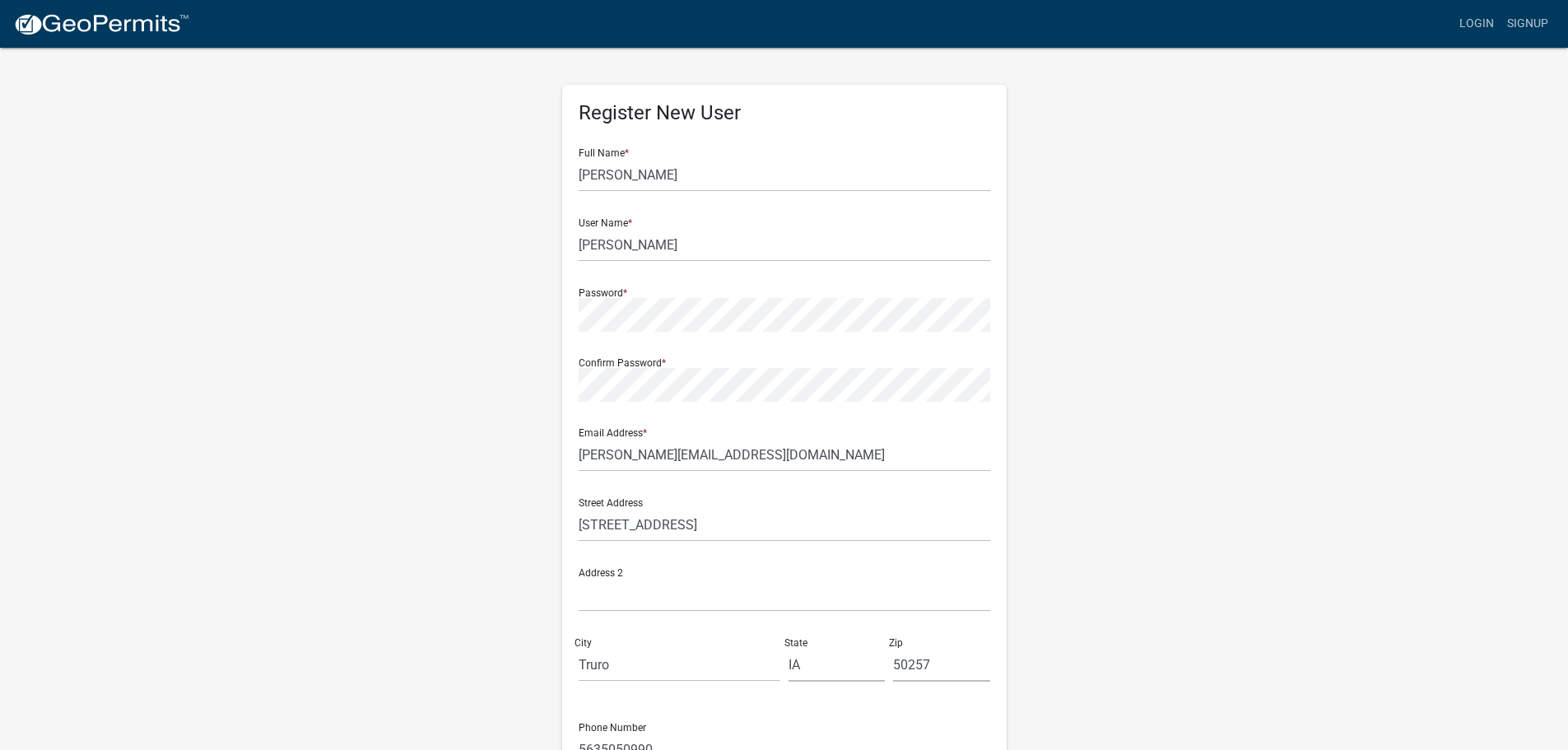
scroll to position [0, 0]
click at [687, 247] on input "Johnson" at bounding box center [784, 246] width 411 height 34
click at [685, 246] on input "Johnson" at bounding box center [784, 246] width 411 height 34
type input "J"
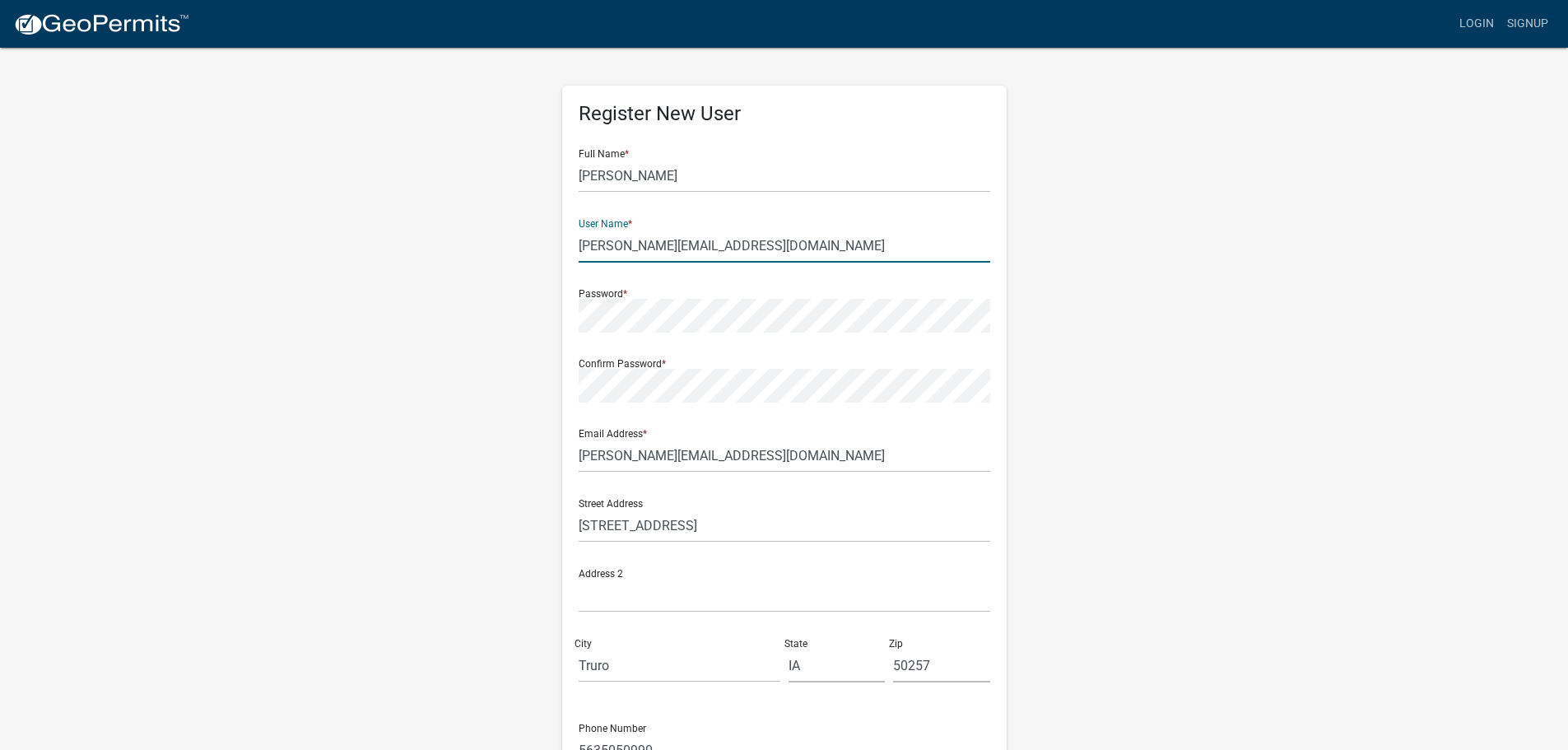
type input "[PERSON_NAME][EMAIL_ADDRESS][DOMAIN_NAME]"
drag, startPoint x: 1101, startPoint y: 282, endPoint x: 1111, endPoint y: 275, distance: 12.2
click at [1109, 277] on div "Register New User Full Name * Anna User Name * anna@jcwihomes.com Password * Co…" at bounding box center [784, 486] width 938 height 881
click at [943, 187] on input "Anna" at bounding box center [784, 176] width 411 height 34
type input "Anna Johnson"
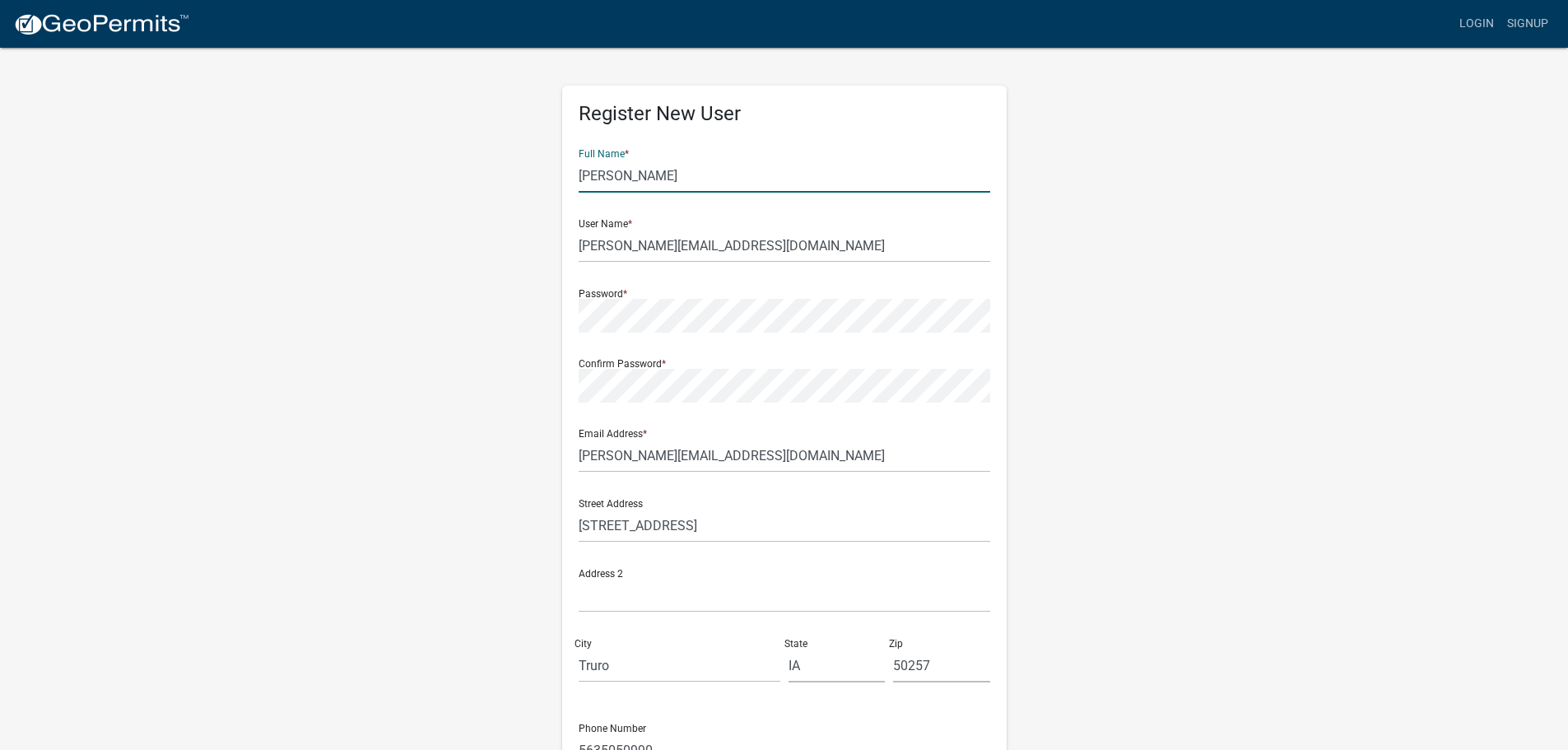
click at [1182, 271] on div "Register New User Full Name * Anna Johnson User Name * anna@jcwihomes.com Passw…" at bounding box center [784, 486] width 938 height 881
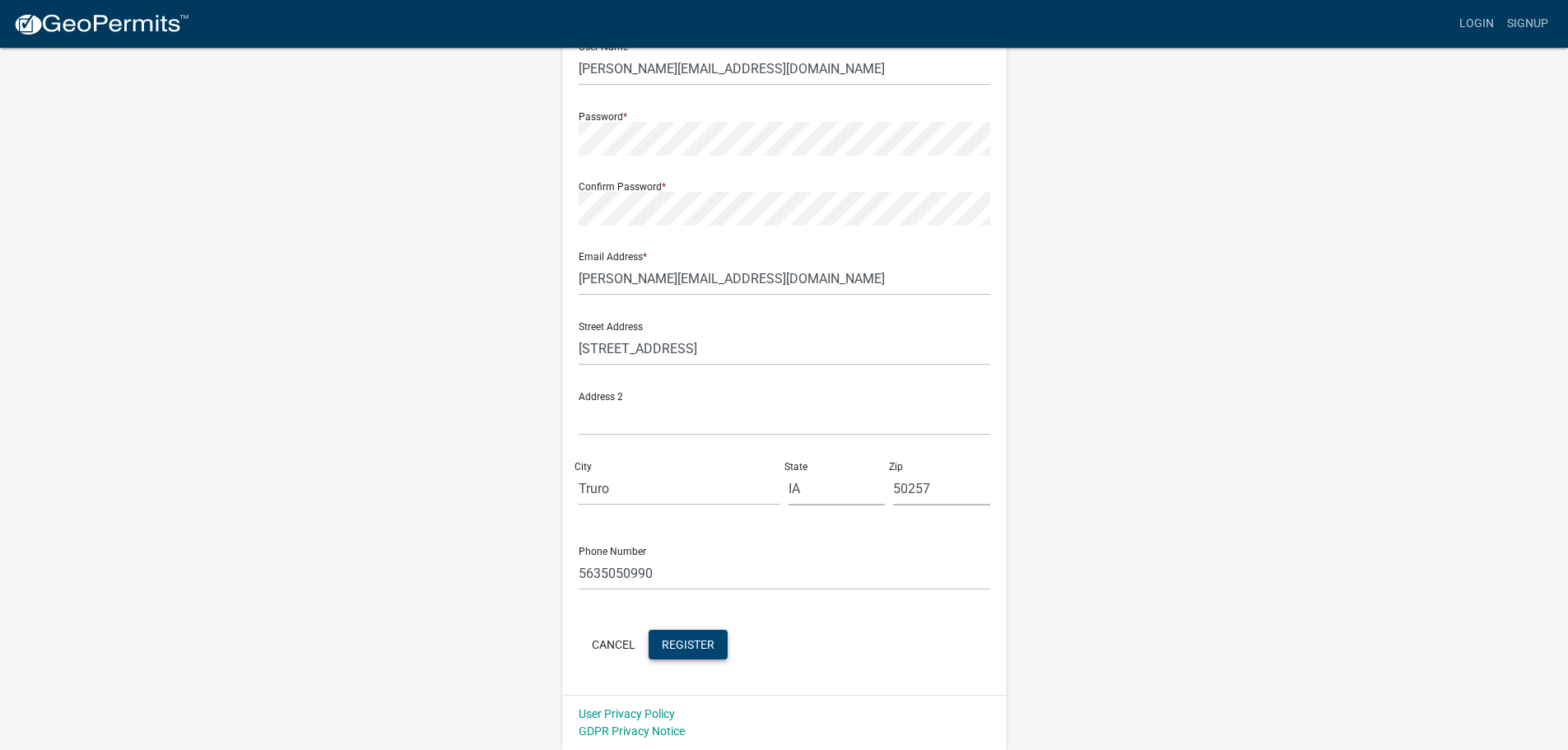
click at [682, 637] on span "Register" at bounding box center [688, 644] width 53 height 13
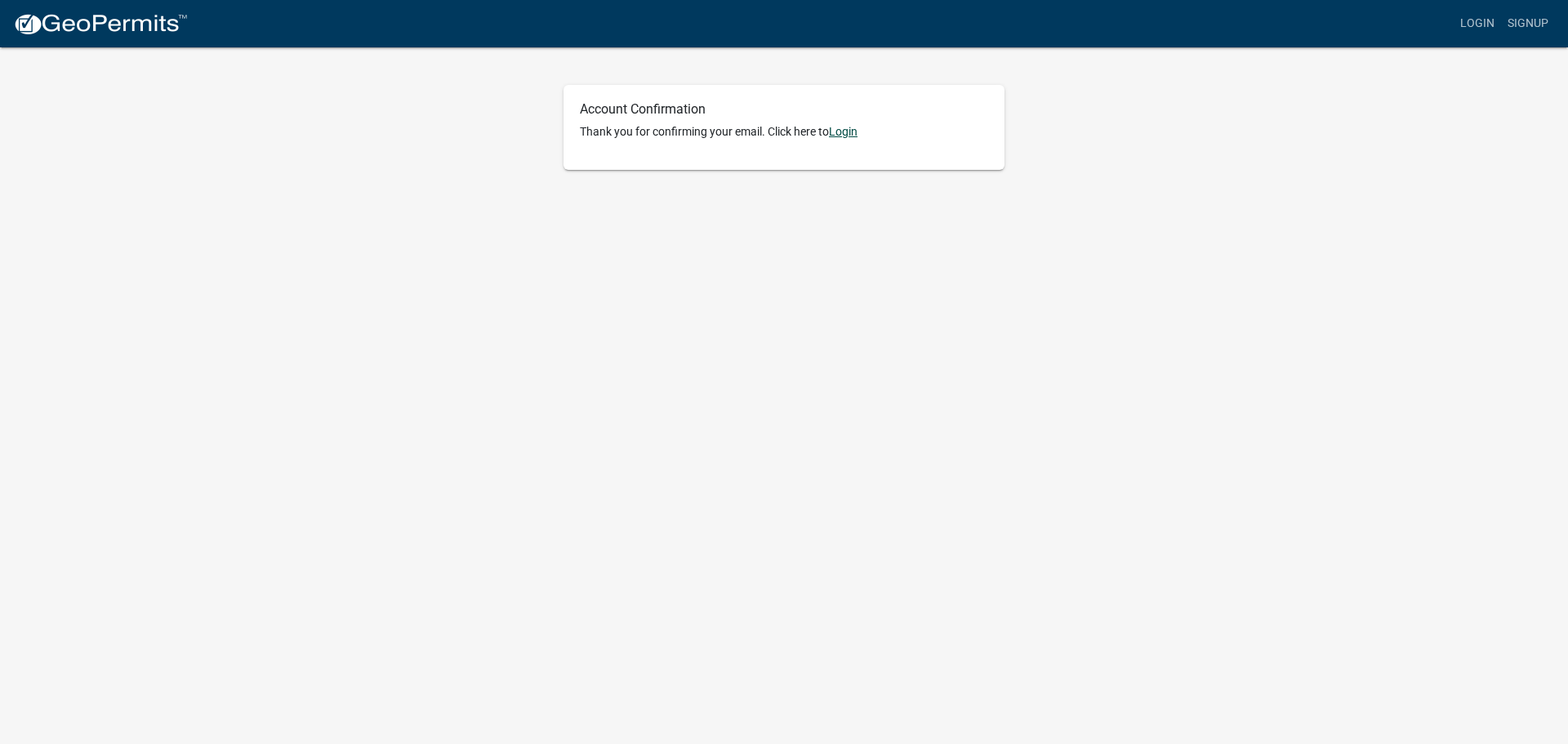
click at [842, 127] on link "Login" at bounding box center [843, 131] width 28 height 13
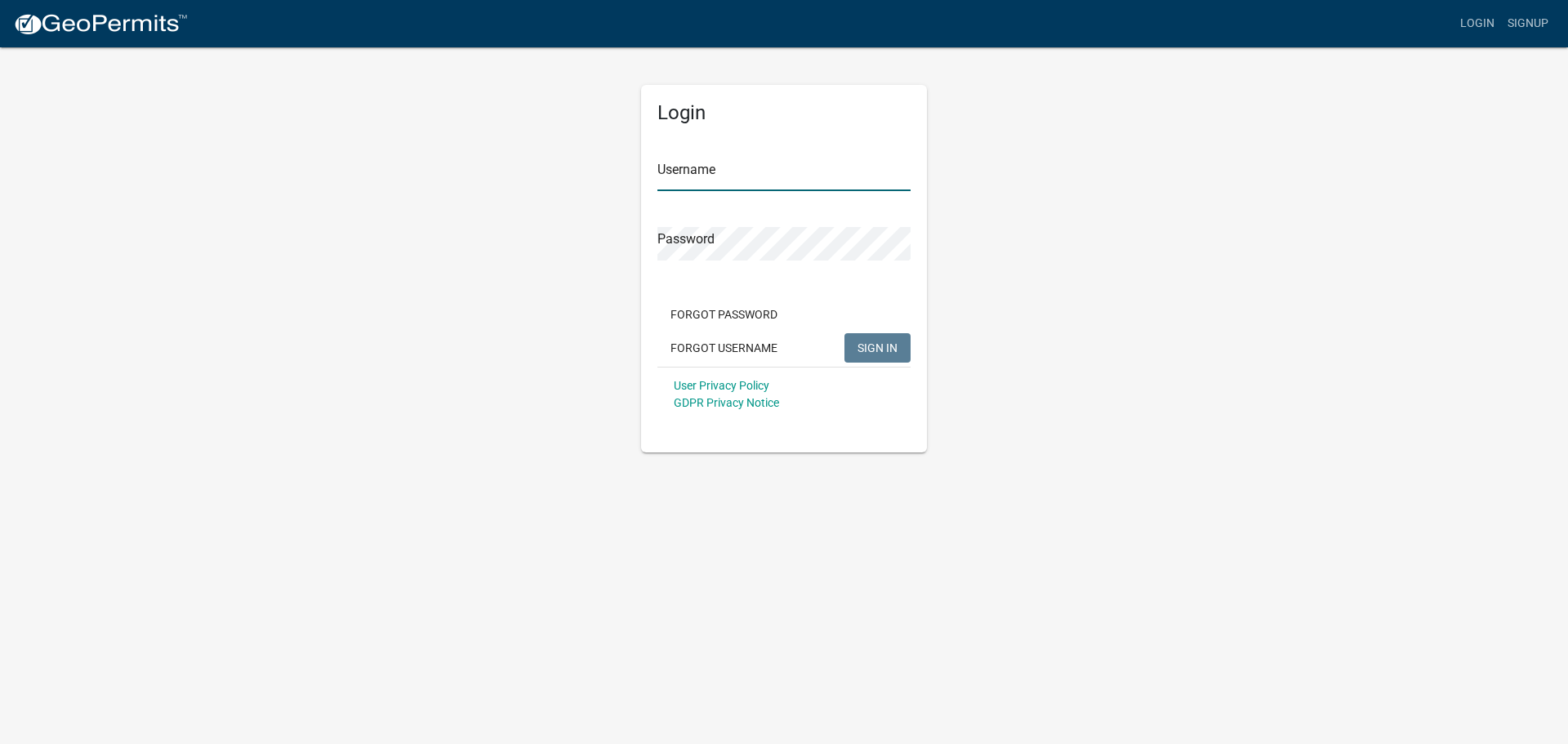
type input "[PERSON_NAME][EMAIL_ADDRESS][DOMAIN_NAME]"
click at [889, 357] on button "SIGN IN" at bounding box center [878, 348] width 66 height 29
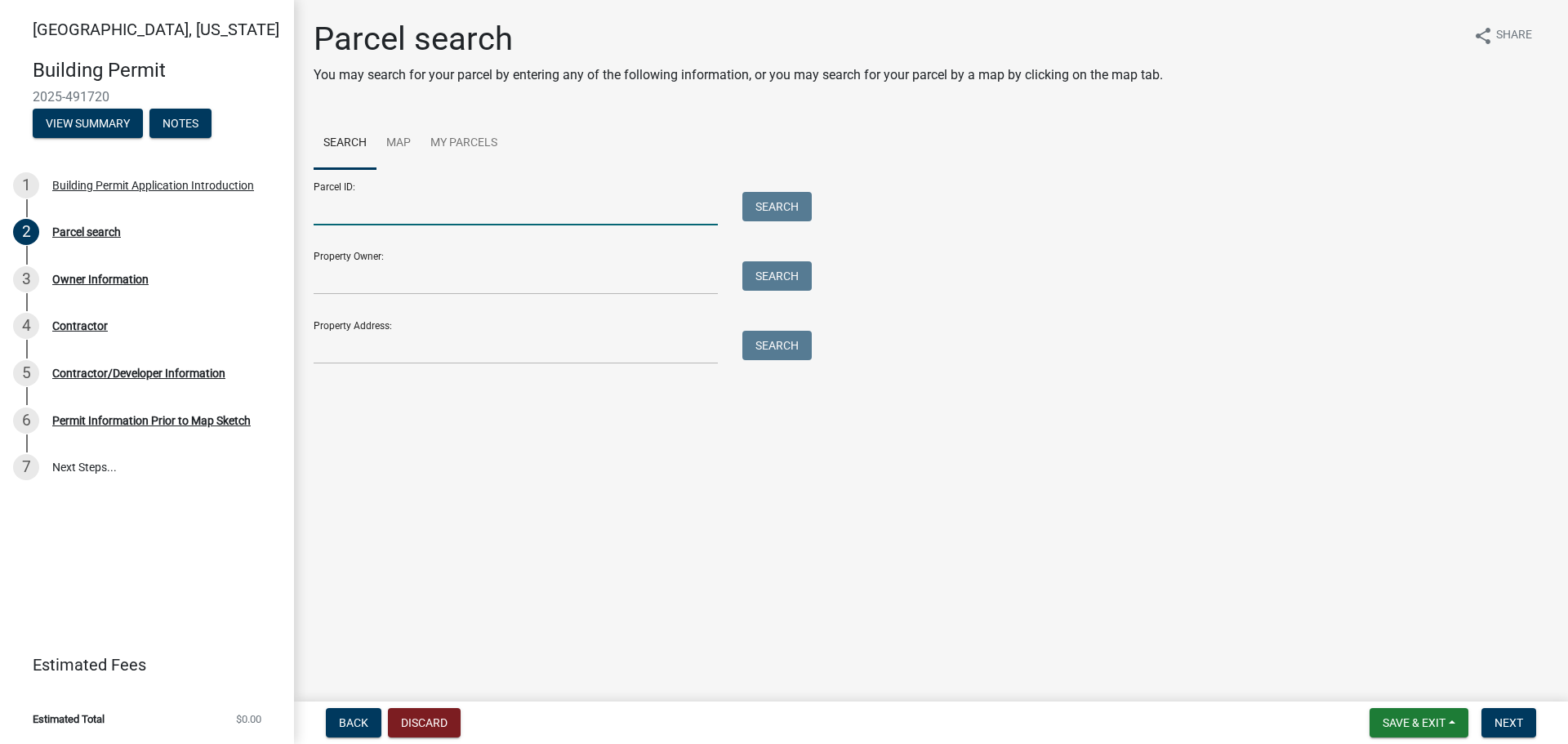
click at [495, 204] on input "Parcel ID:" at bounding box center [515, 208] width 404 height 34
click at [481, 284] on input "Property Owner:" at bounding box center [515, 278] width 404 height 34
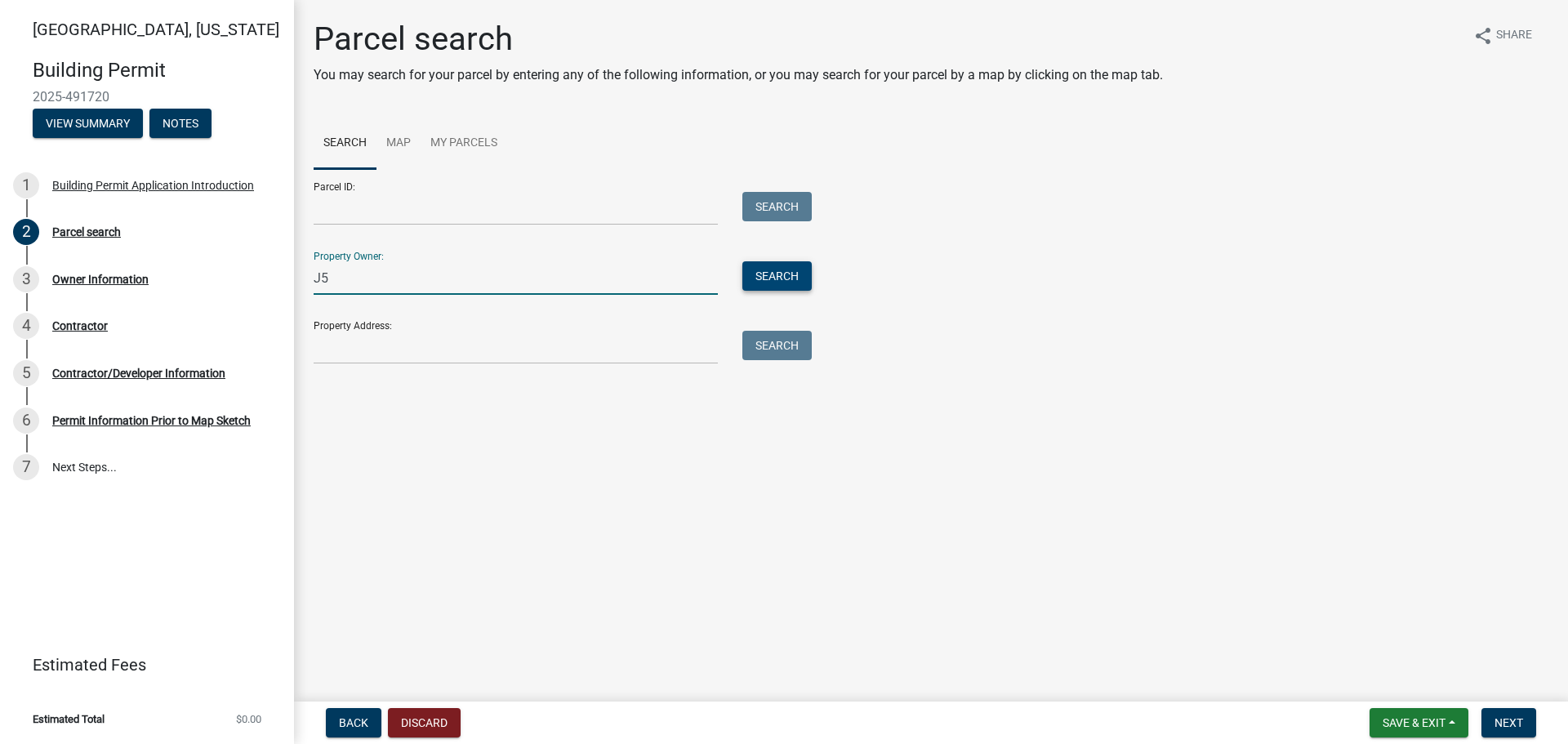
type input "J5"
click at [805, 287] on button "Search" at bounding box center [777, 276] width 70 height 29
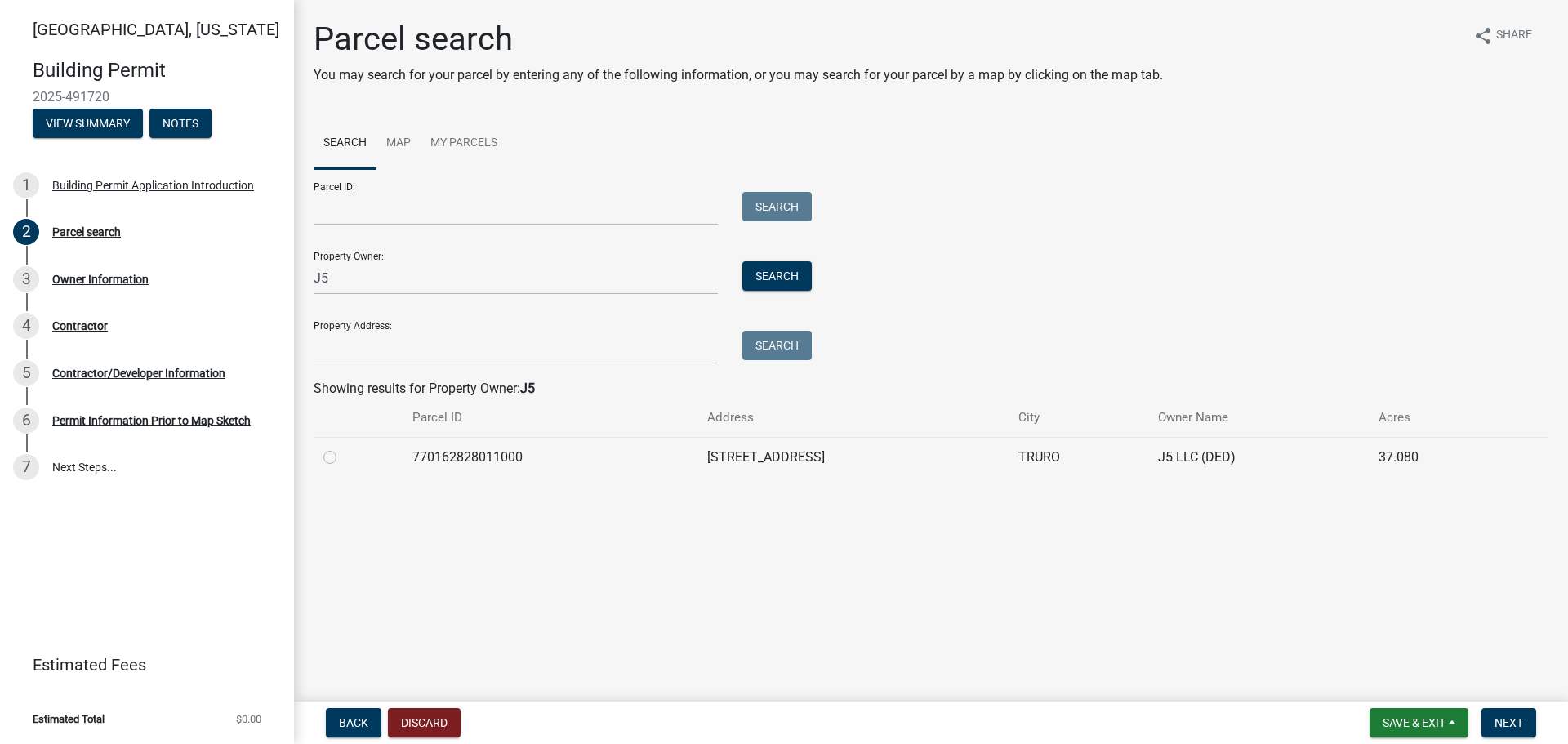
click at [343, 448] on label at bounding box center [343, 448] width 0 height 0
click at [343, 455] on input "radio" at bounding box center [348, 453] width 11 height 11
radio input "true"
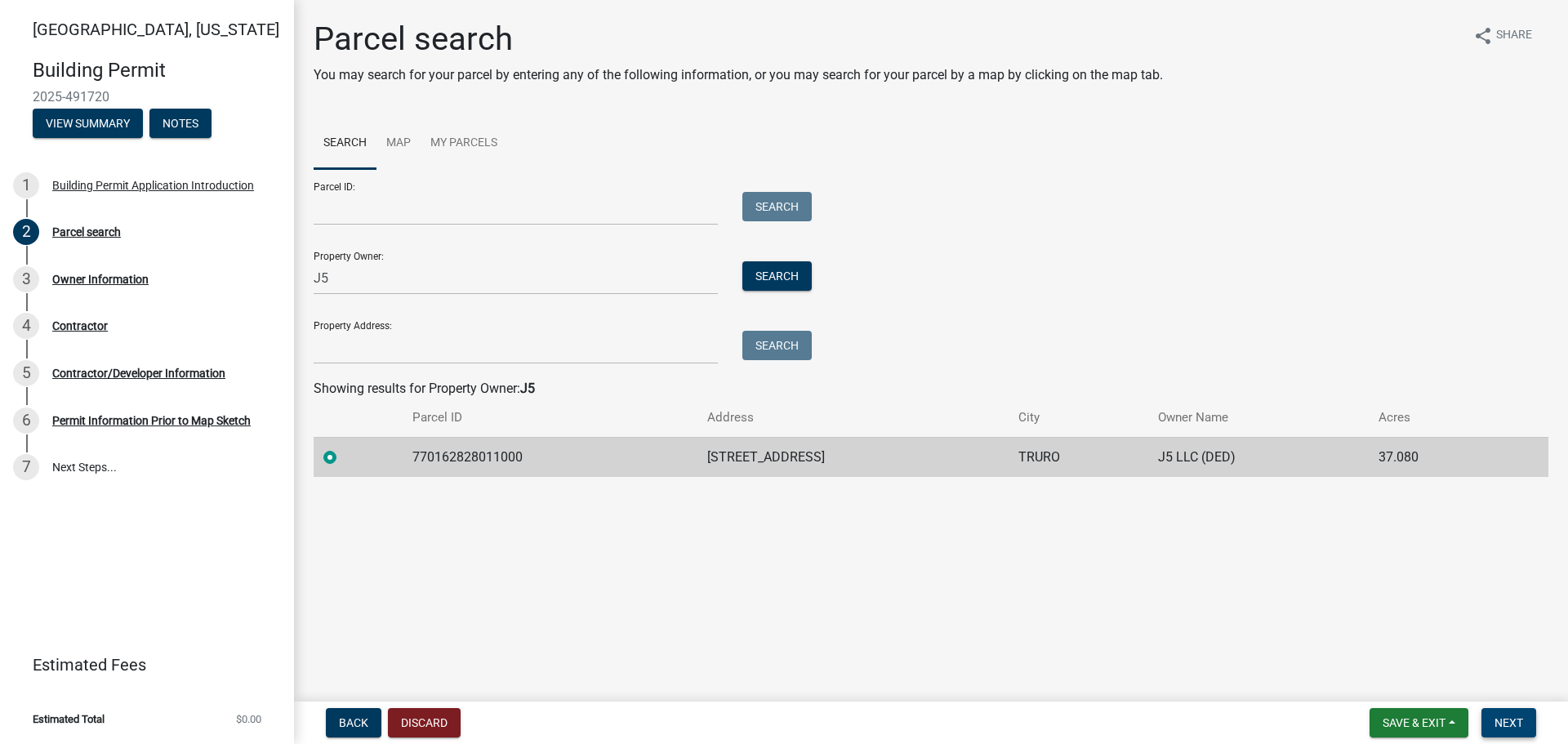
click at [1510, 727] on span "Next" at bounding box center [1507, 723] width 28 height 13
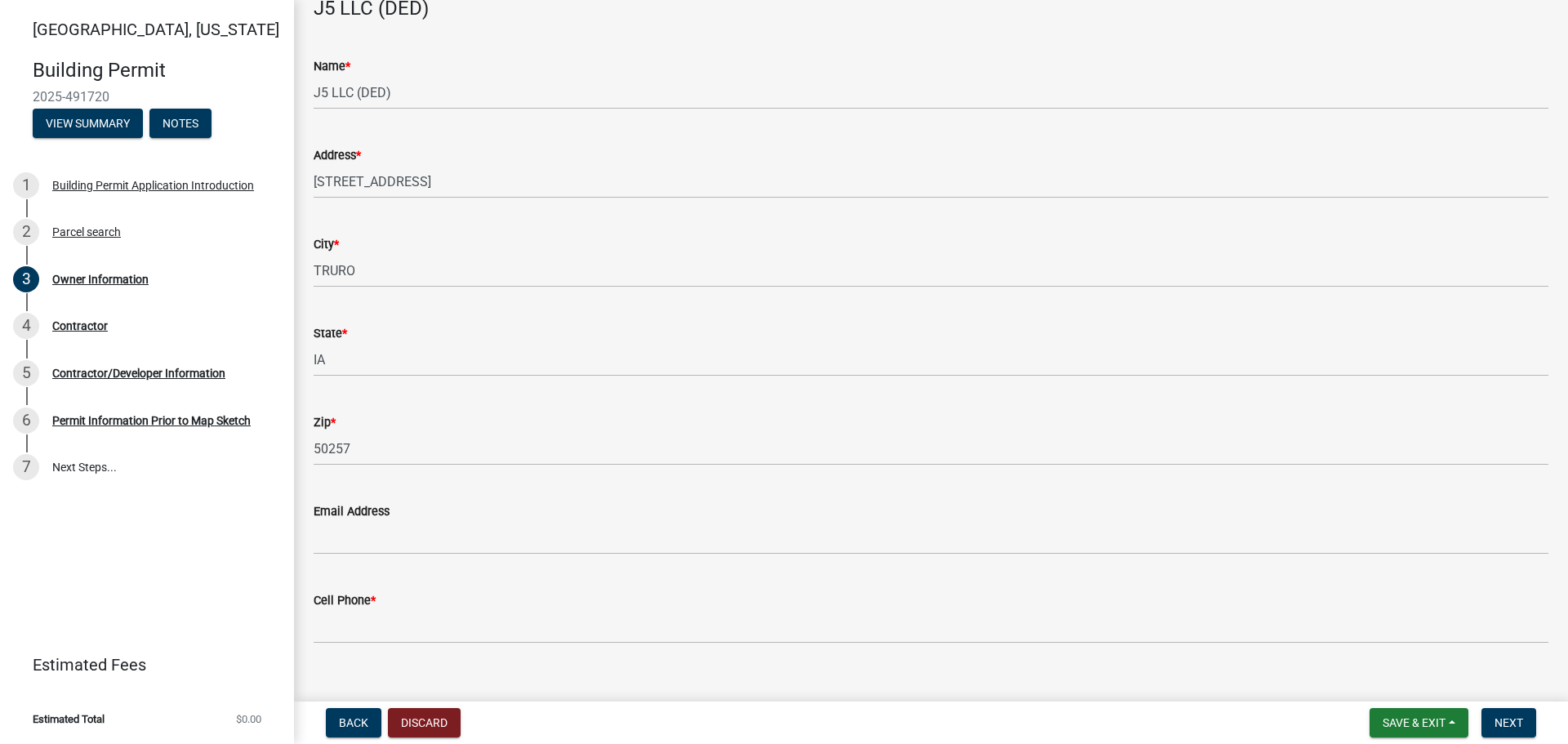
scroll to position [95, 0]
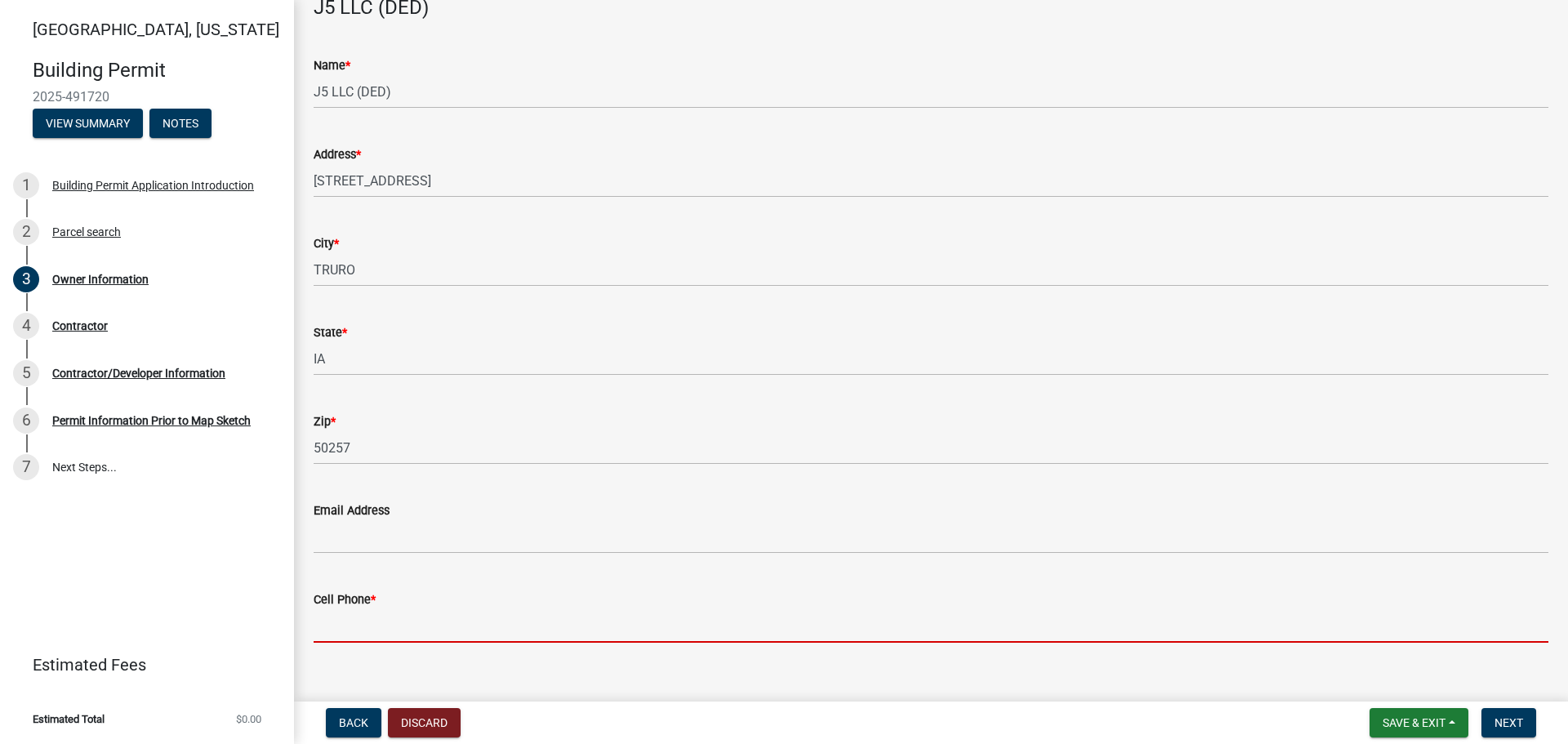
click at [631, 612] on input "Cell Phone *" at bounding box center [931, 626] width 1234 height 34
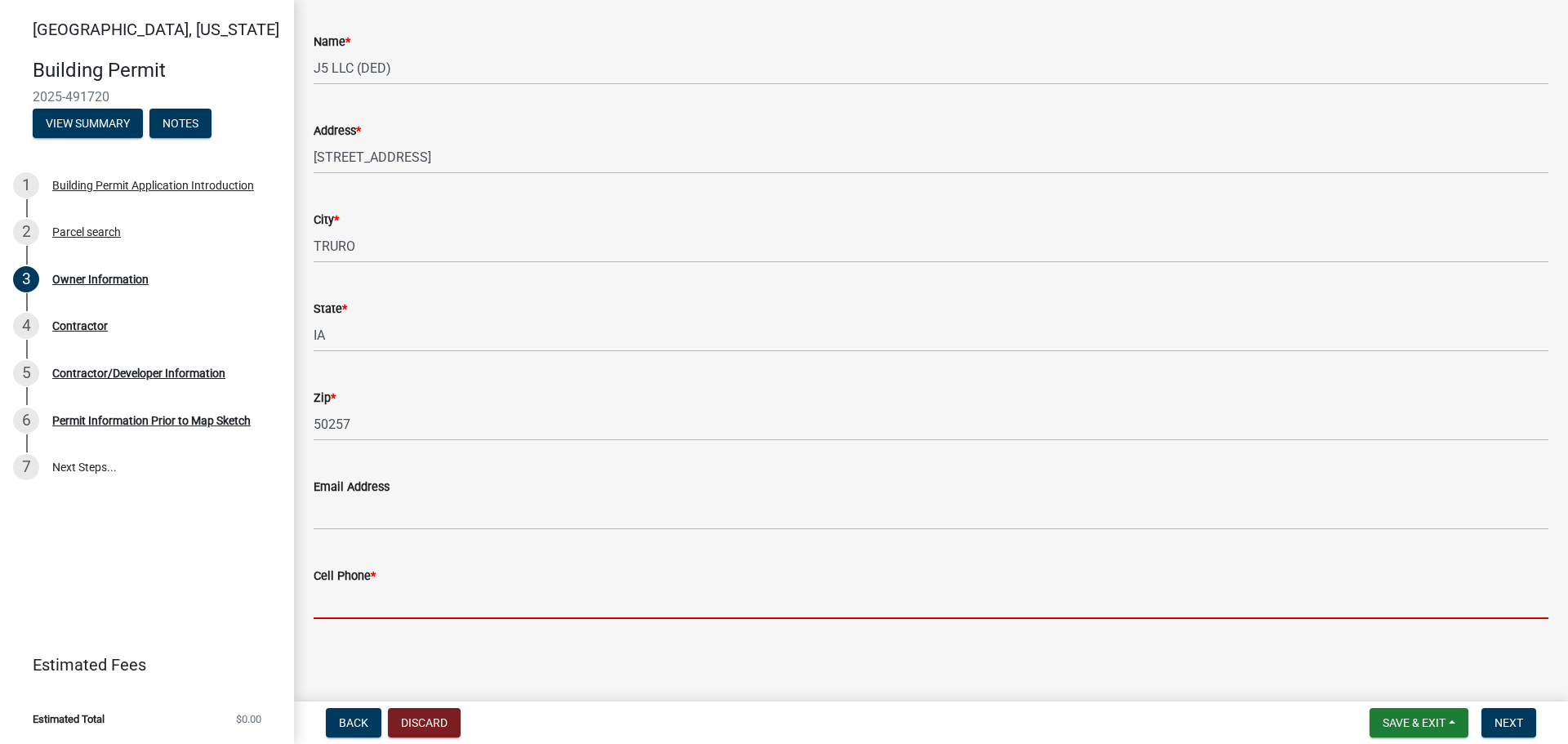
scroll to position [120, 0]
click at [369, 602] on input "Cell Phone *" at bounding box center [931, 602] width 1234 height 34
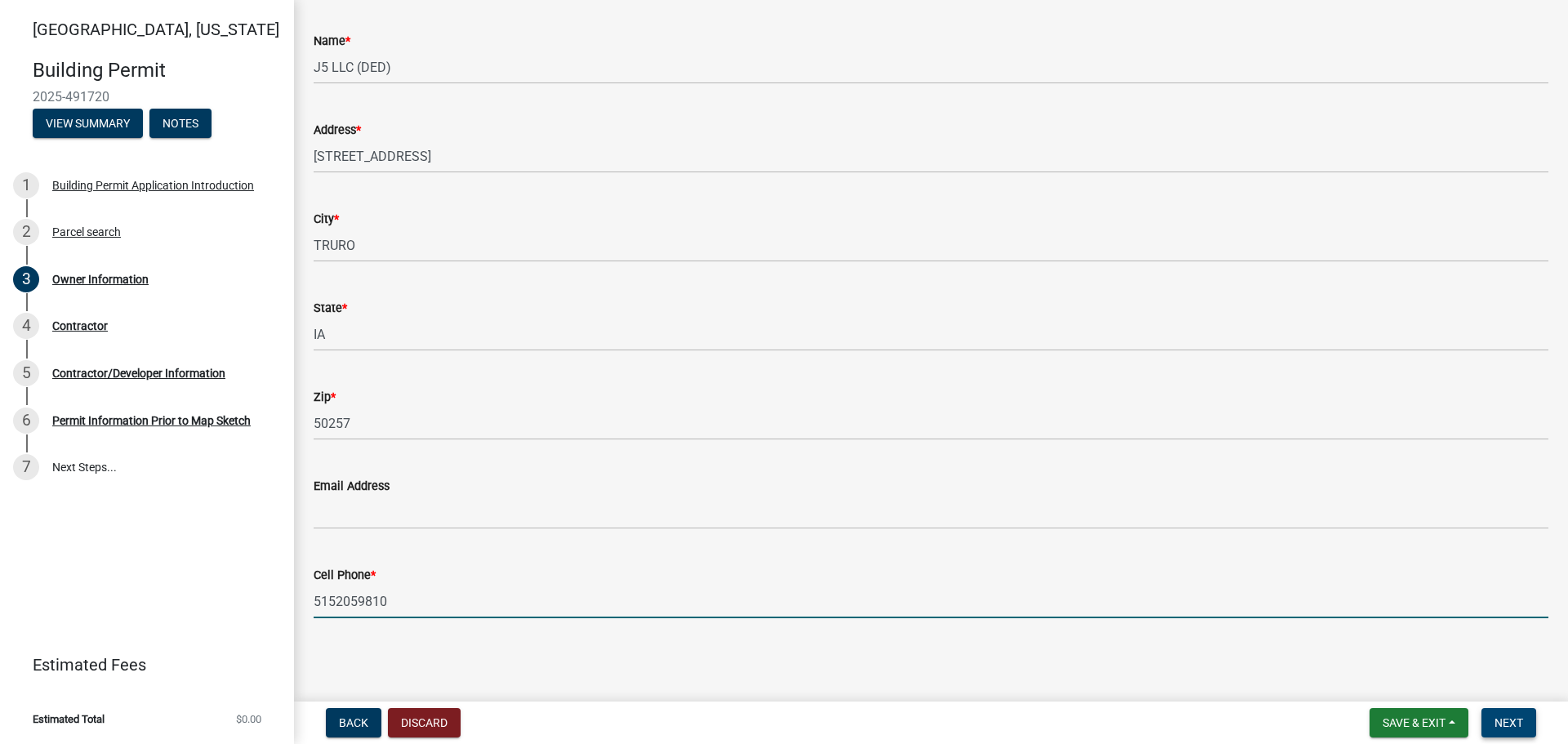
type input "5152059810"
click at [1509, 720] on span "Next" at bounding box center [1507, 723] width 28 height 13
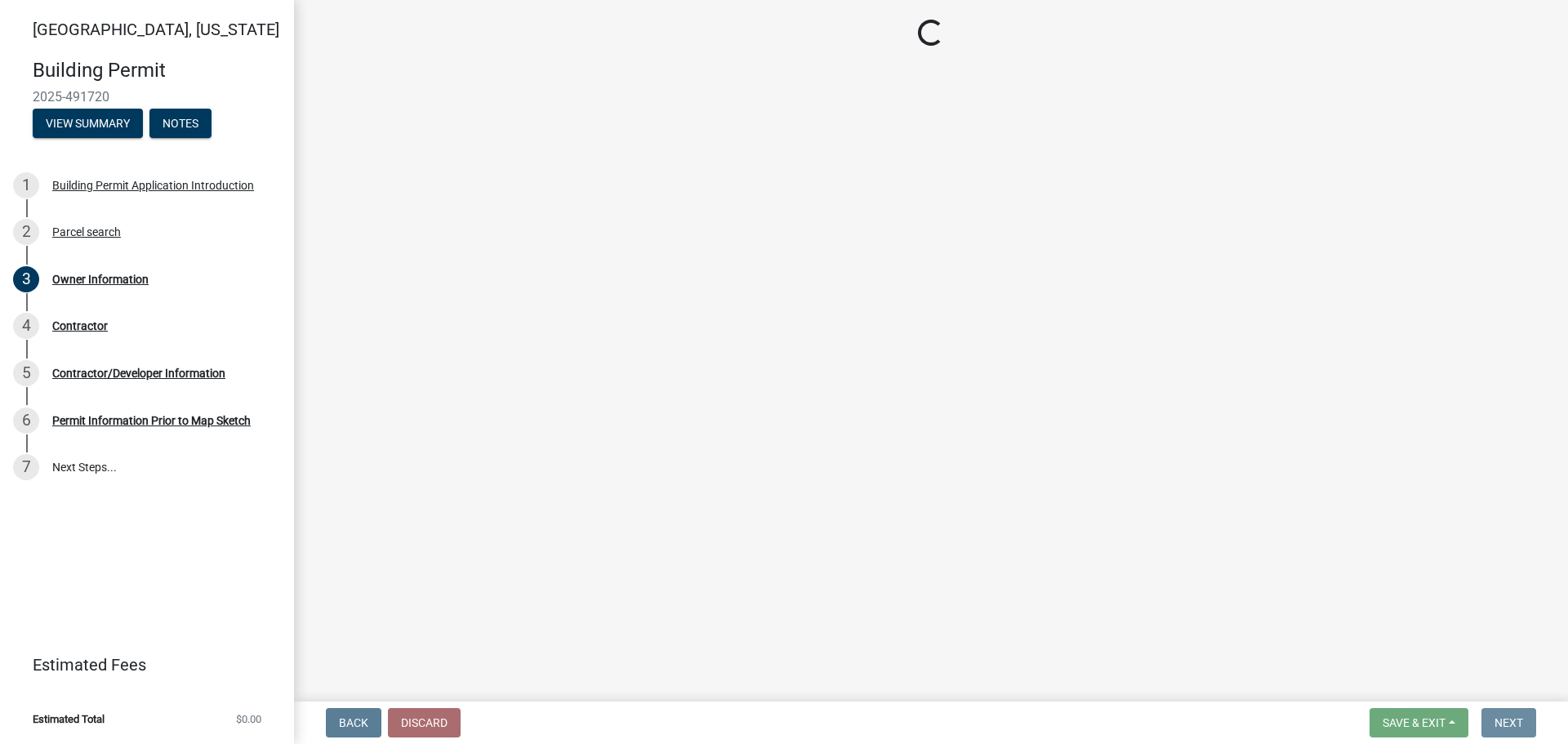
scroll to position [0, 0]
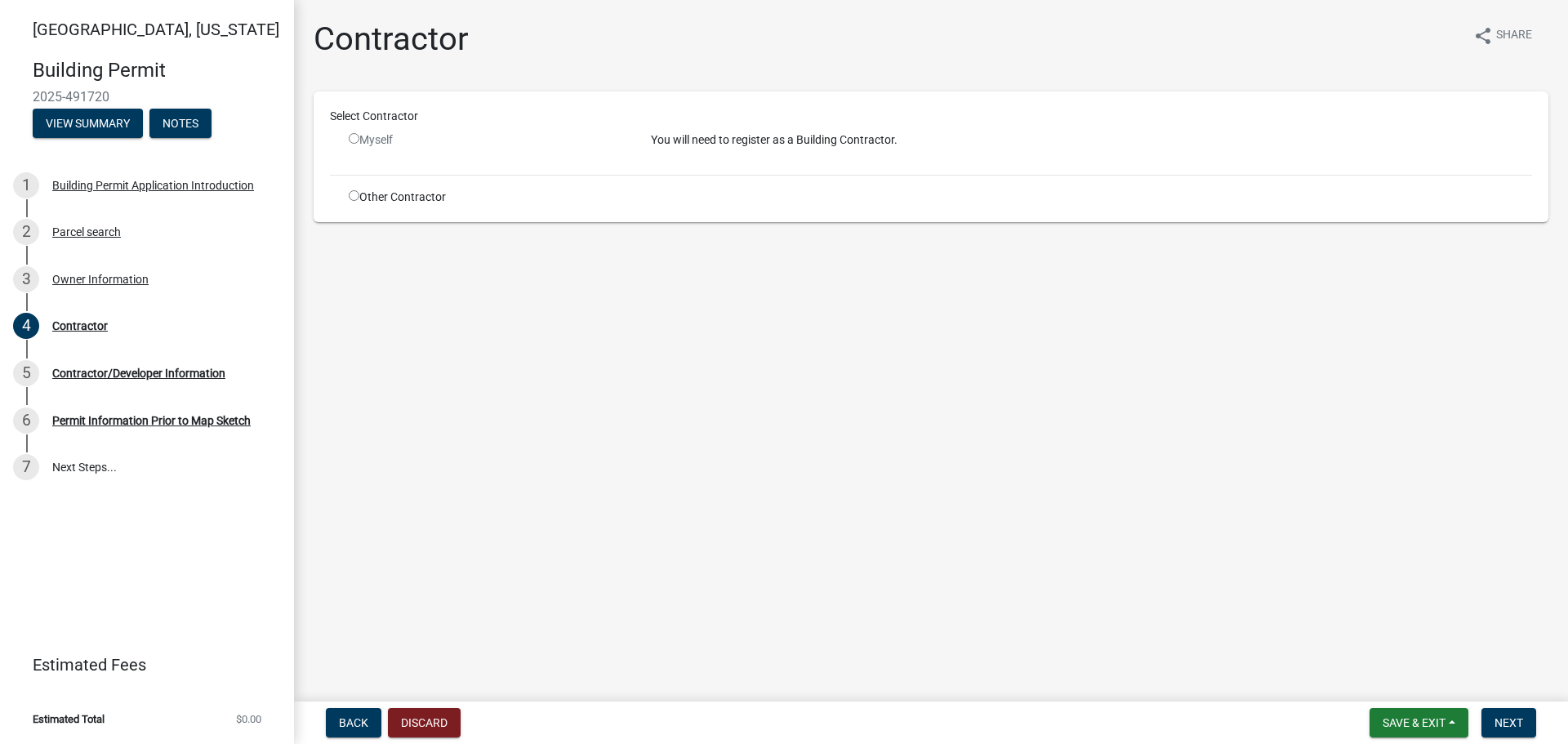
click at [348, 132] on div "Myself" at bounding box center [487, 139] width 278 height 17
click at [355, 138] on input "radio" at bounding box center [354, 139] width 11 height 11
click at [353, 140] on input "radio" at bounding box center [354, 139] width 11 height 11
click at [442, 123] on div "Select Contractor" at bounding box center [930, 120] width 1226 height 24
click at [353, 142] on input "radio" at bounding box center [354, 139] width 11 height 11
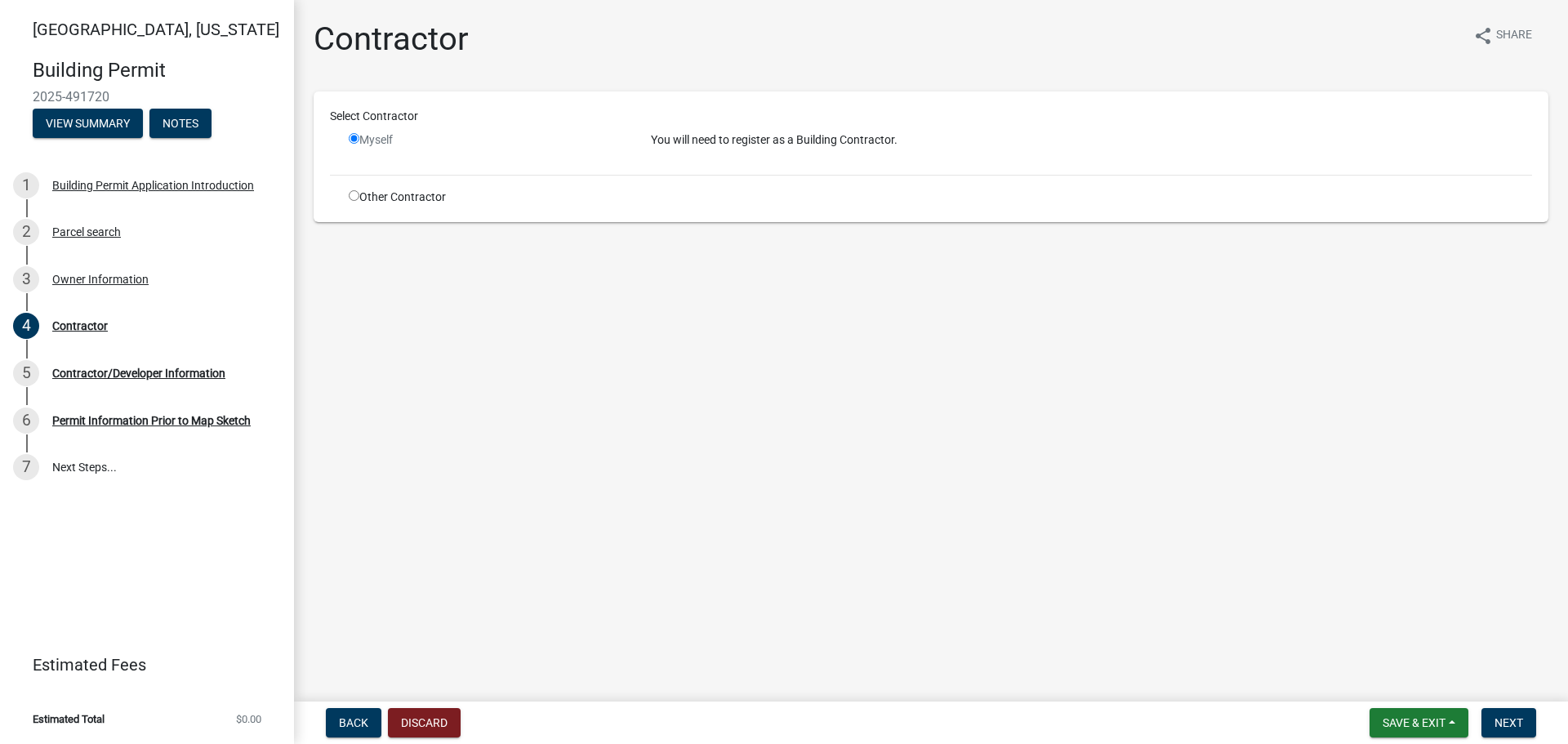
radio input "false"
click at [352, 197] on input "radio" at bounding box center [354, 195] width 11 height 11
radio input "true"
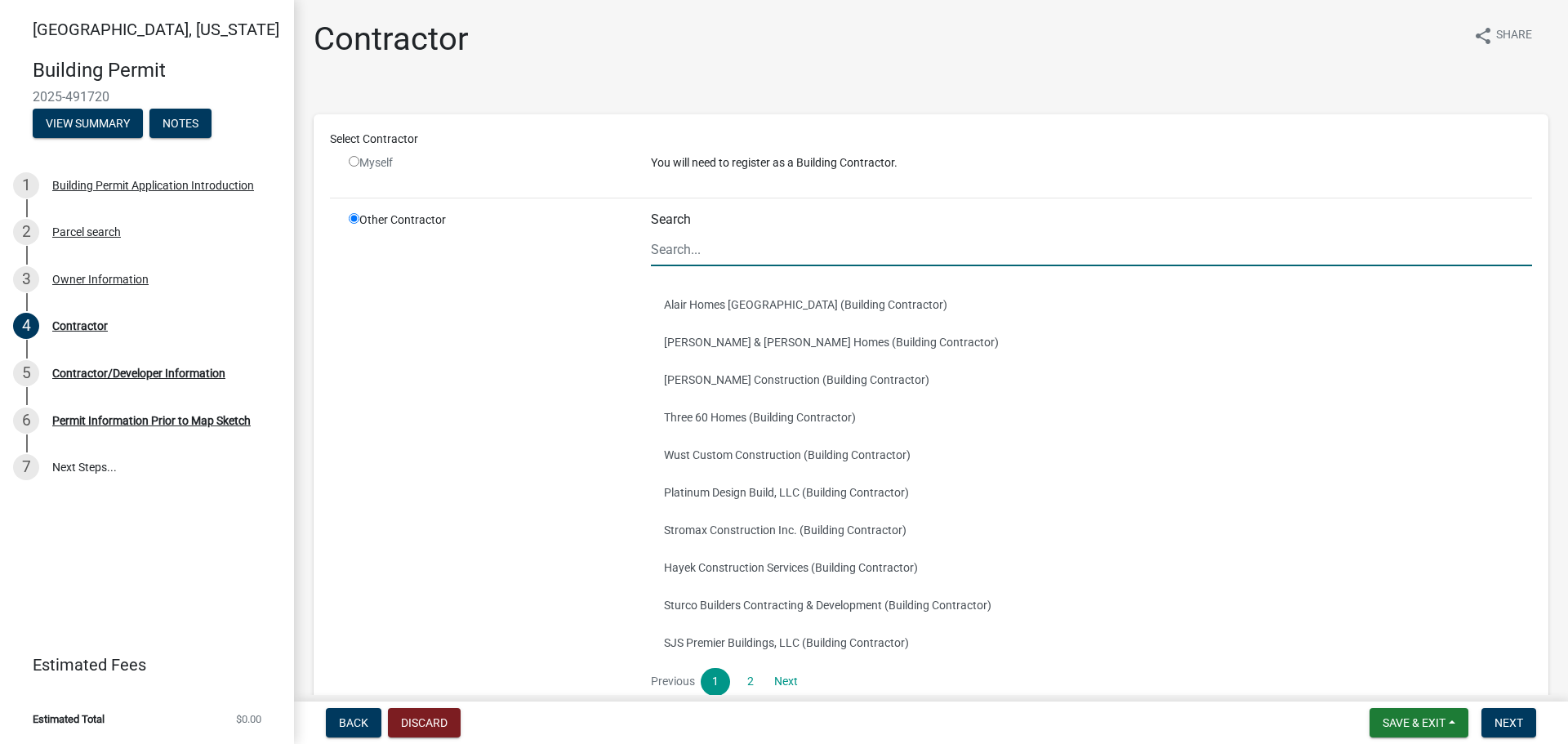
click at [668, 263] on input "Search" at bounding box center [1091, 250] width 881 height 34
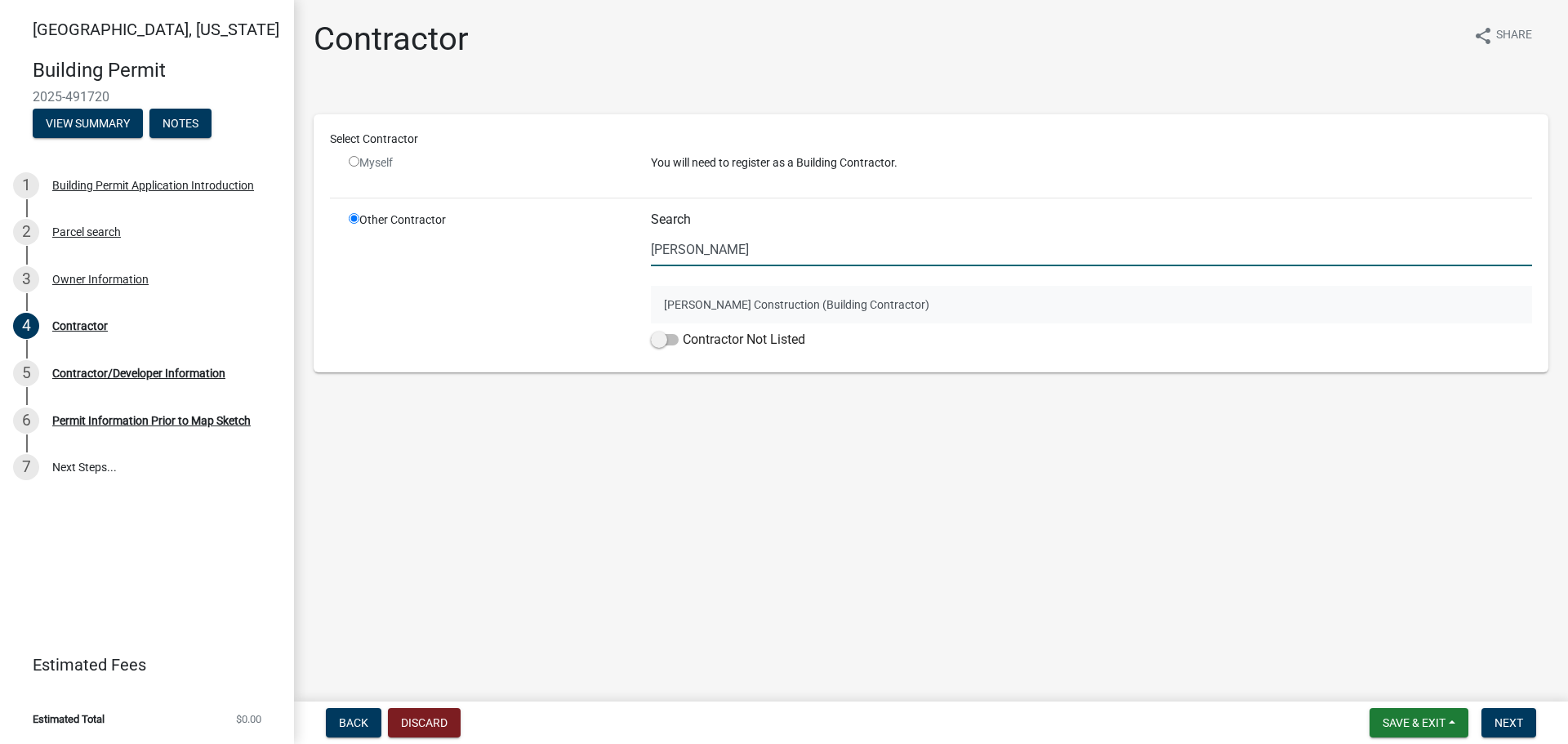
type input "johnson"
click at [730, 309] on button "Johnson Construction (Building Contractor)" at bounding box center [1091, 305] width 881 height 38
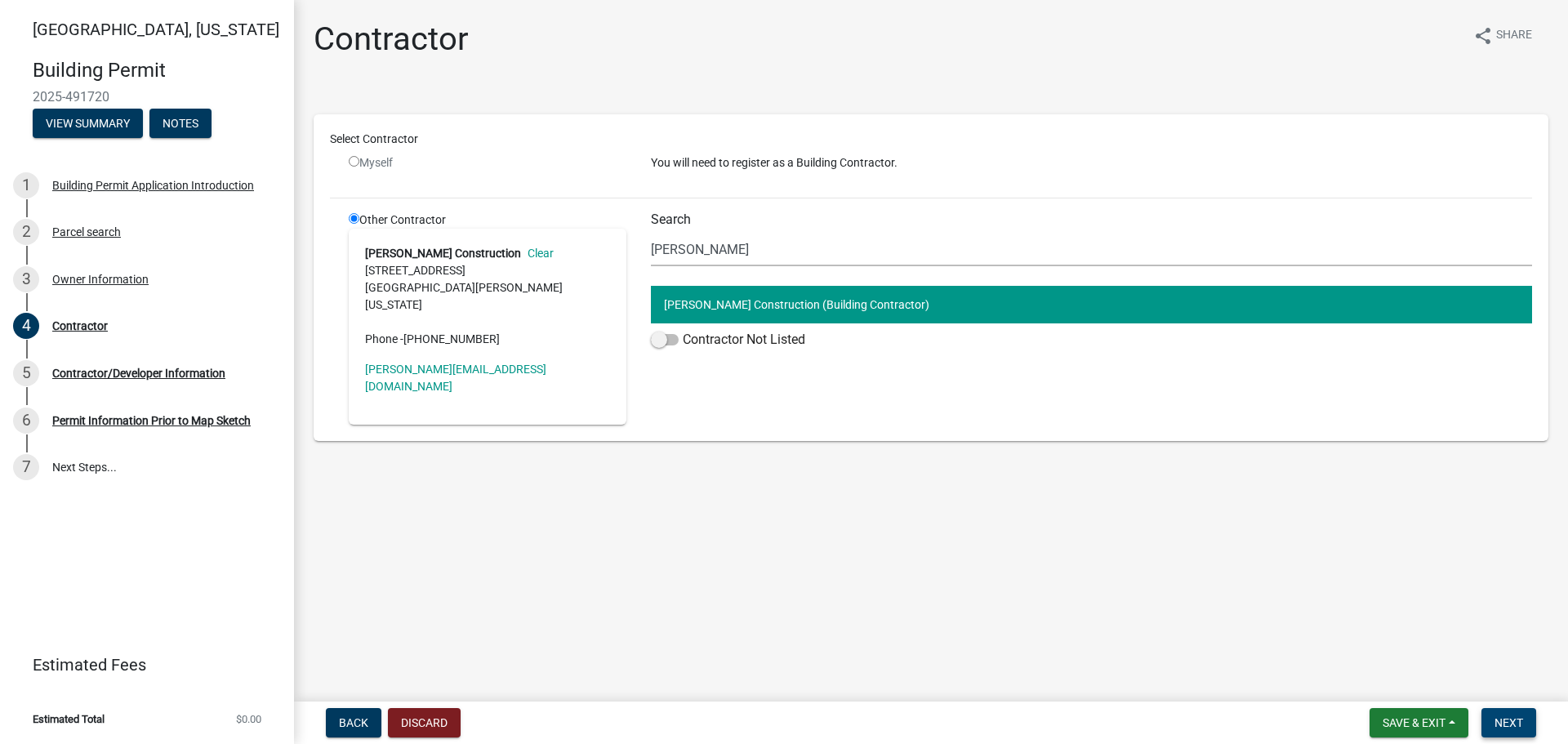
click at [1518, 726] on span "Next" at bounding box center [1507, 723] width 28 height 13
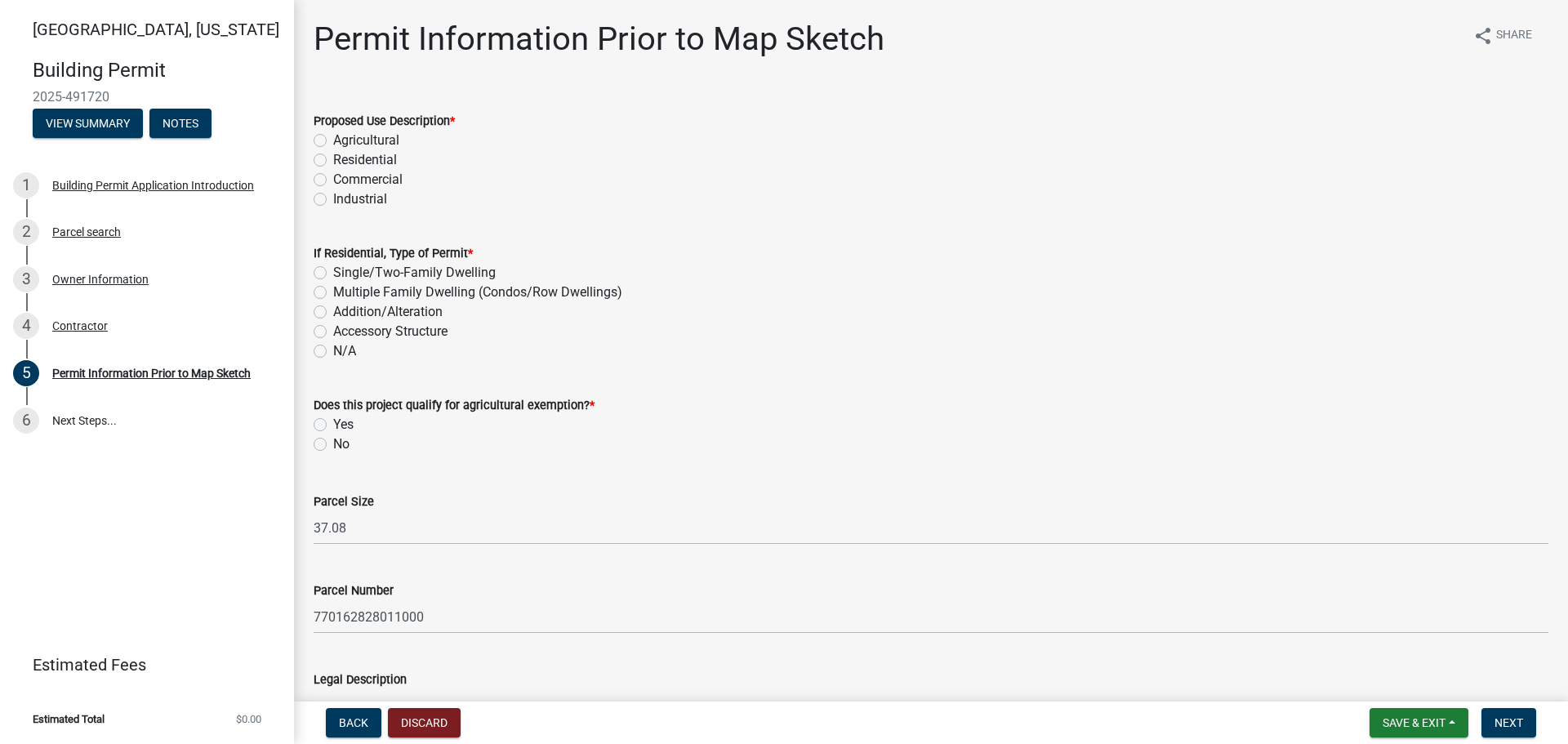
click at [333, 161] on label "Residential" at bounding box center [364, 160] width 63 height 19
click at [333, 161] on input "Residential" at bounding box center [338, 156] width 11 height 11
radio input "true"
click at [333, 310] on label "Addition/Alteration" at bounding box center [387, 311] width 109 height 19
click at [333, 310] on input "Addition/Alteration" at bounding box center [338, 307] width 11 height 11
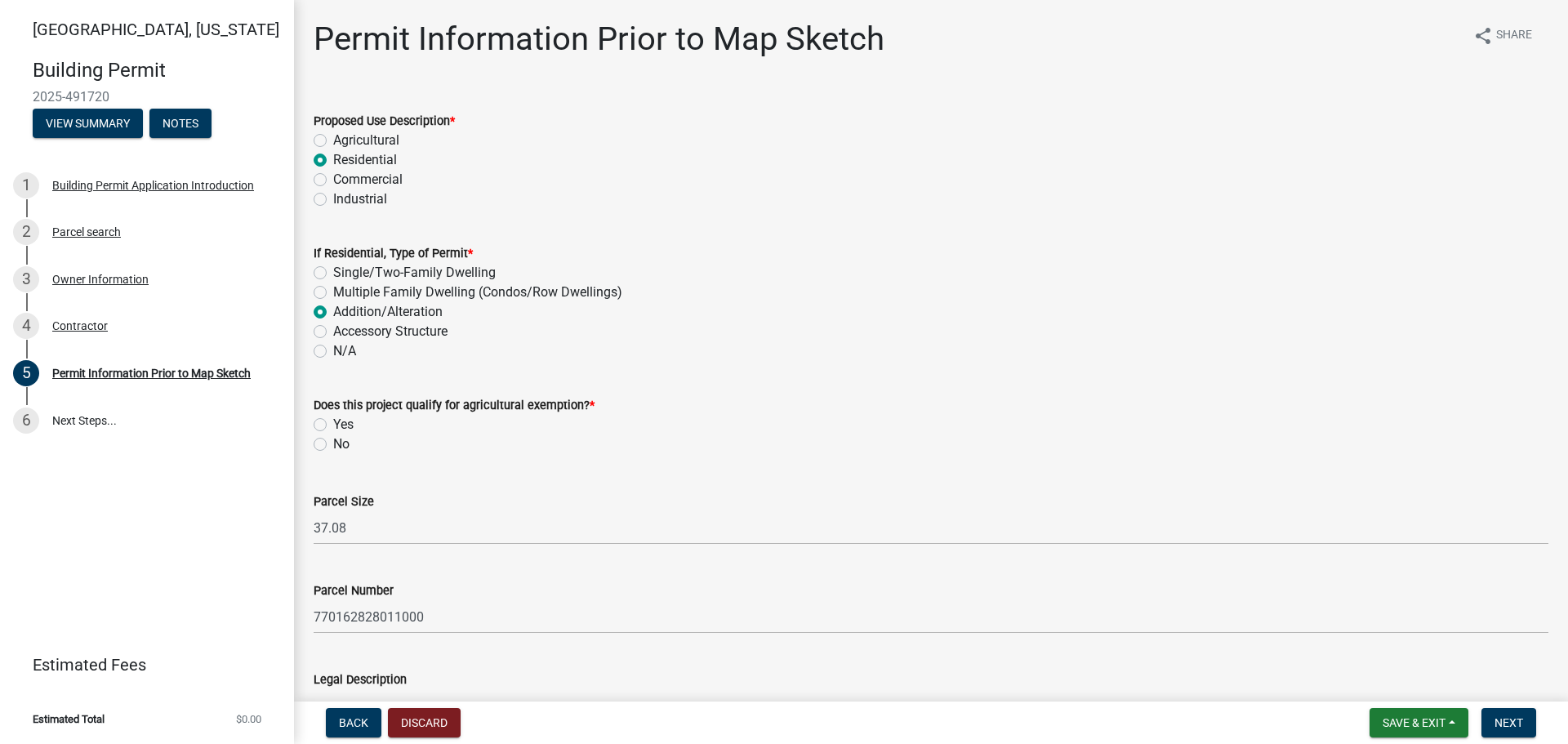
radio input "true"
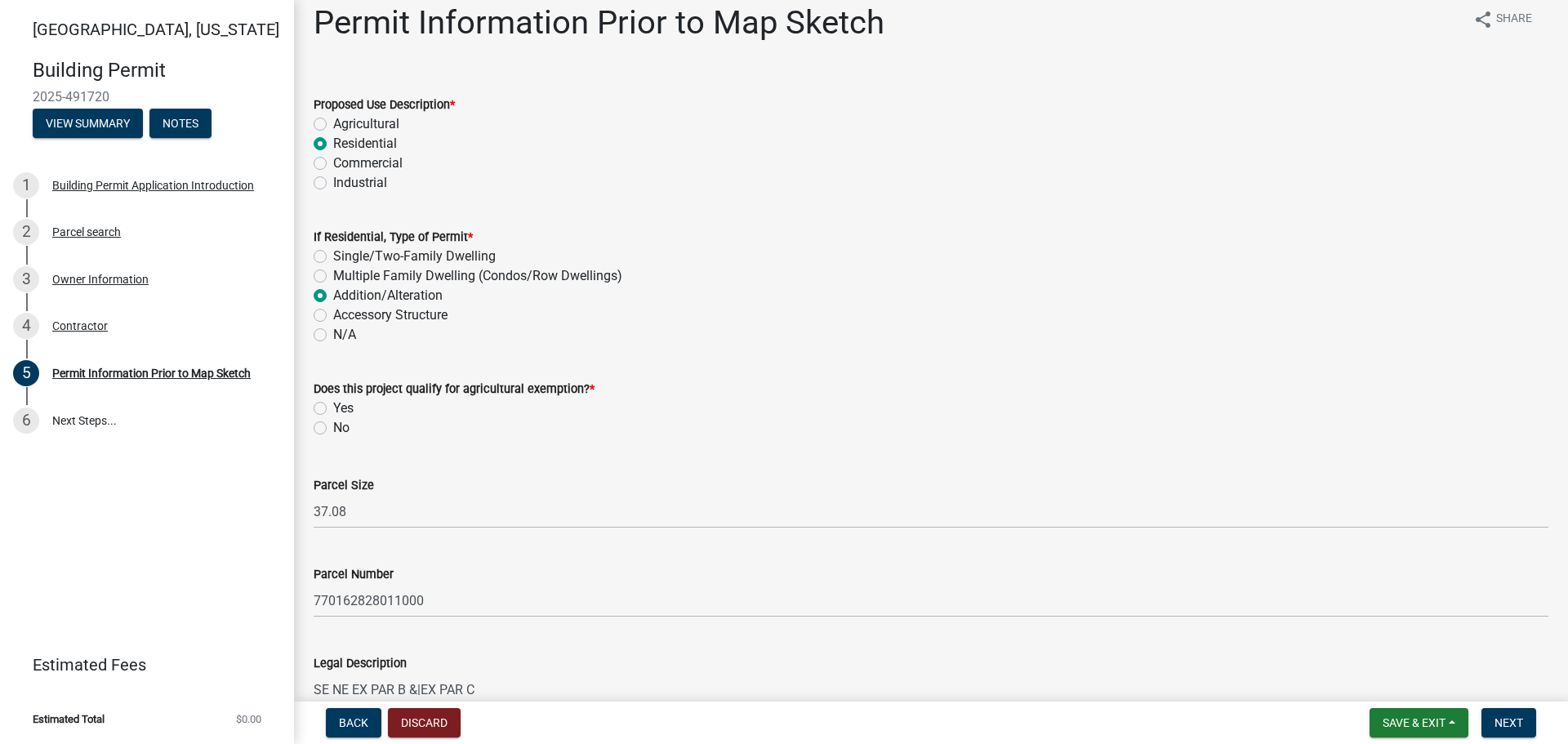
scroll to position [18, 0]
drag, startPoint x: 320, startPoint y: 416, endPoint x: 323, endPoint y: 426, distance: 10.4
click at [320, 417] on div "No" at bounding box center [931, 425] width 1234 height 19
click at [333, 428] on label "No" at bounding box center [341, 425] width 17 height 19
click at [333, 427] on input "No" at bounding box center [338, 421] width 11 height 11
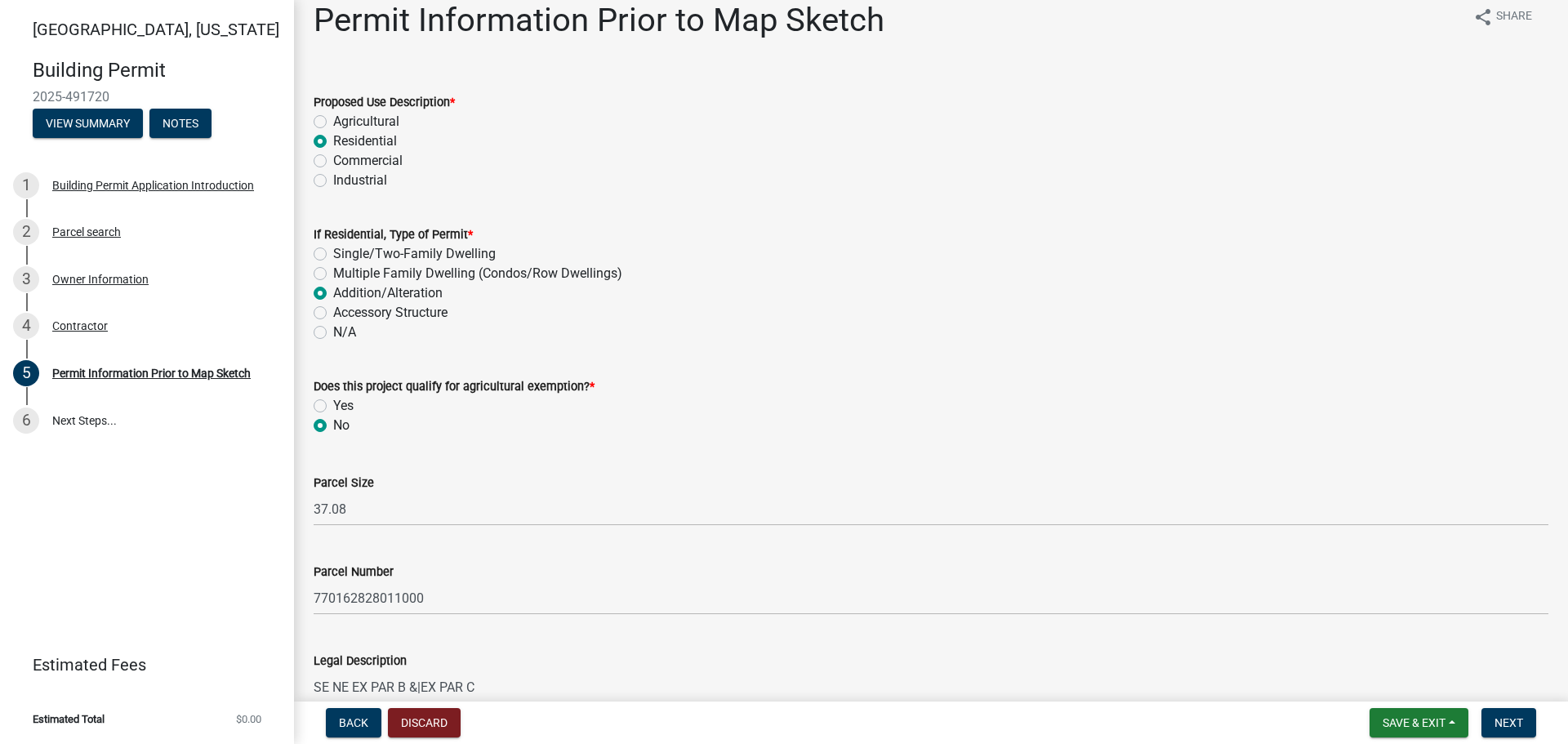
radio input "true"
click at [970, 473] on div "Parcel Size" at bounding box center [931, 483] width 1234 height 19
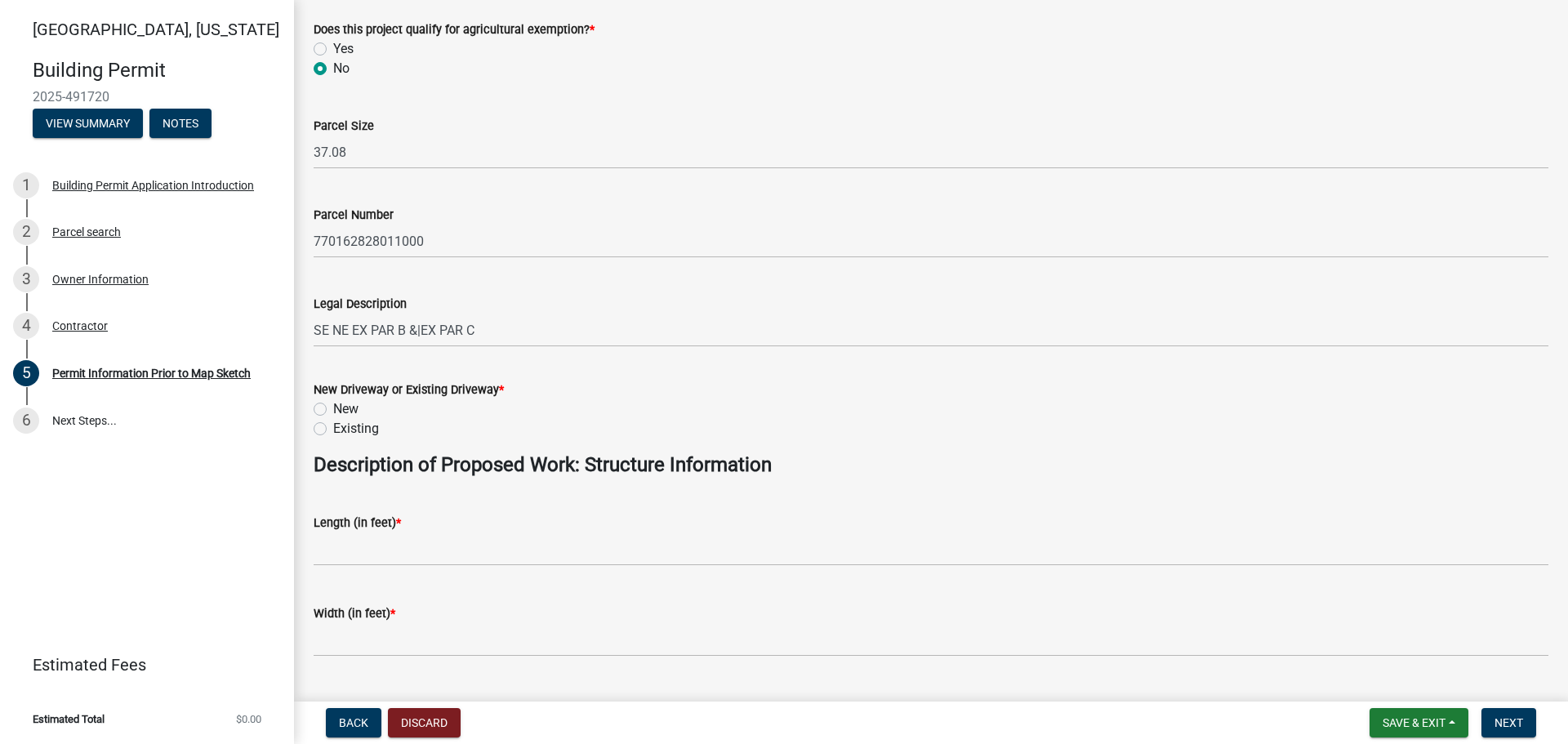
scroll to position [383, 0]
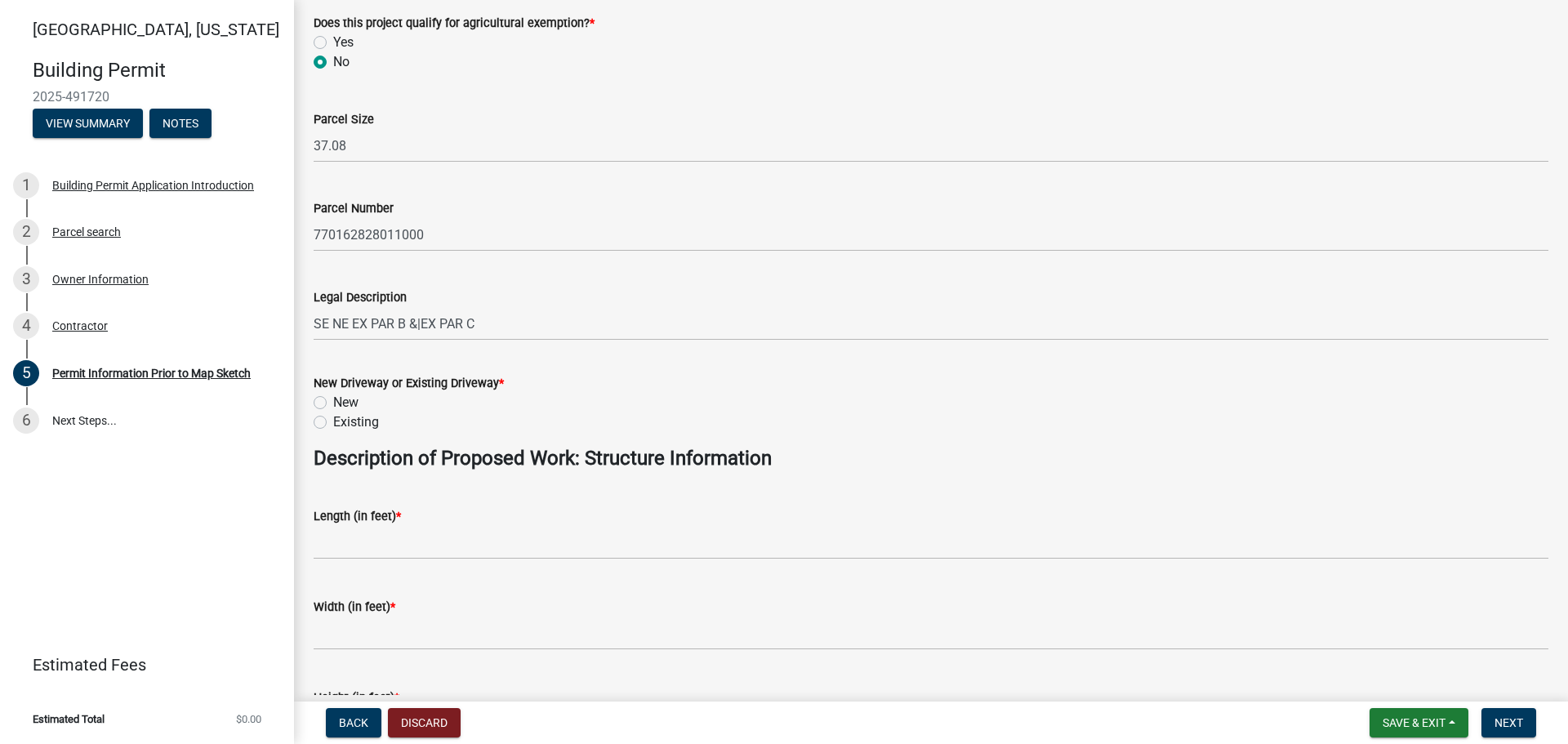
click at [333, 422] on label "Existing" at bounding box center [356, 422] width 46 height 19
click at [333, 422] on input "Existing" at bounding box center [338, 418] width 11 height 11
radio input "true"
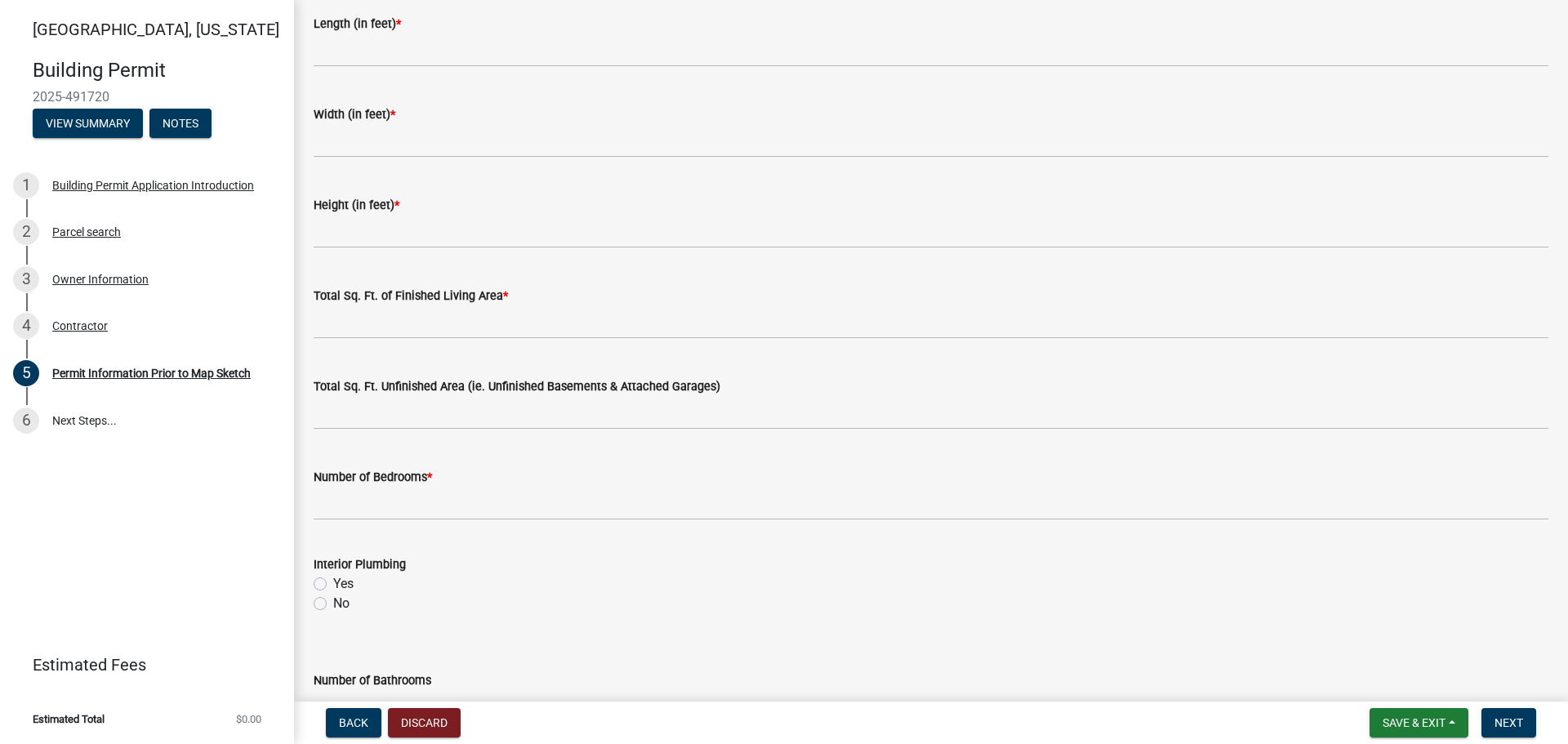
scroll to position [875, 0]
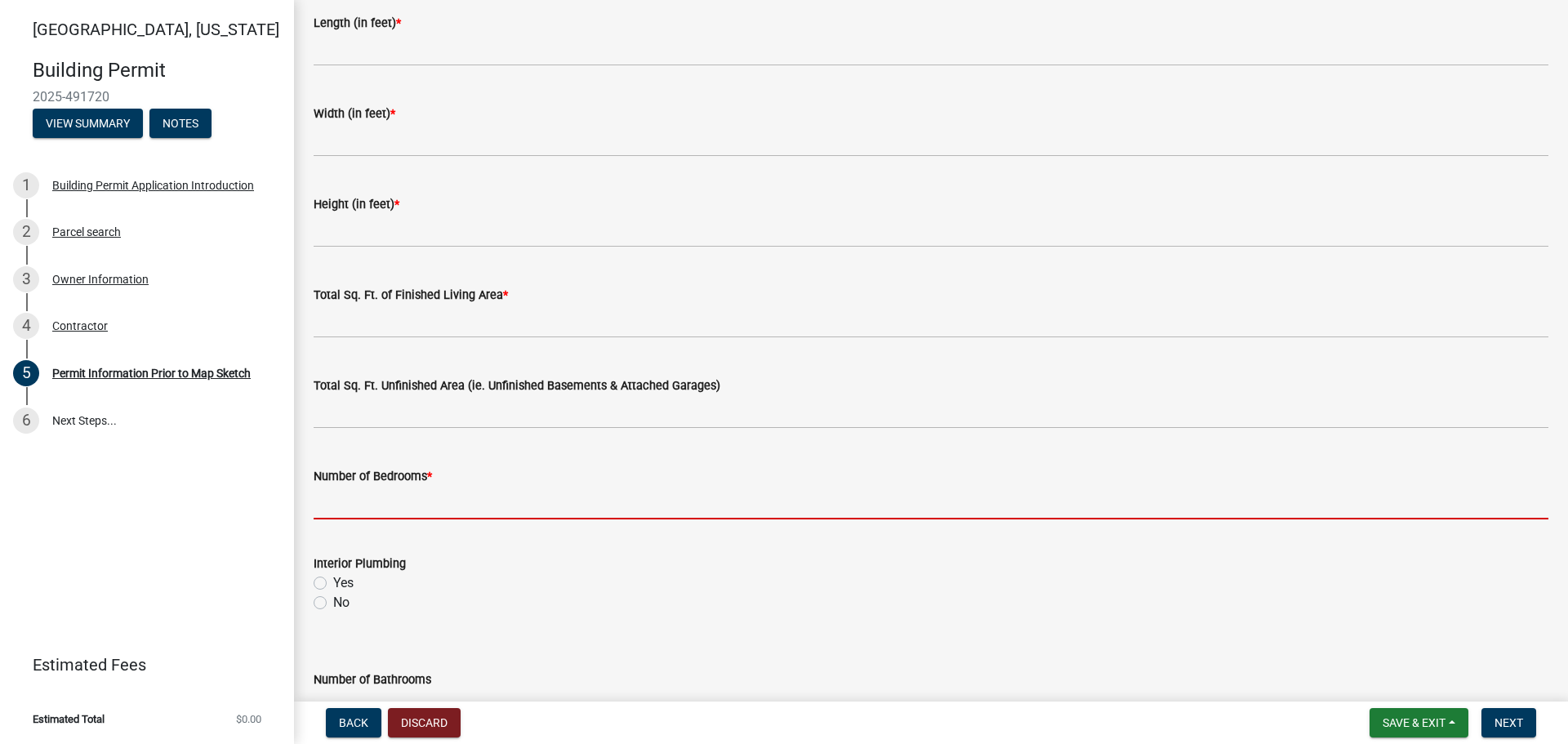
click at [497, 498] on input "text" at bounding box center [931, 503] width 1234 height 34
click at [320, 584] on form "Interior Plumbing Yes No" at bounding box center [931, 572] width 1234 height 78
click at [329, 506] on input "text" at bounding box center [931, 503] width 1234 height 34
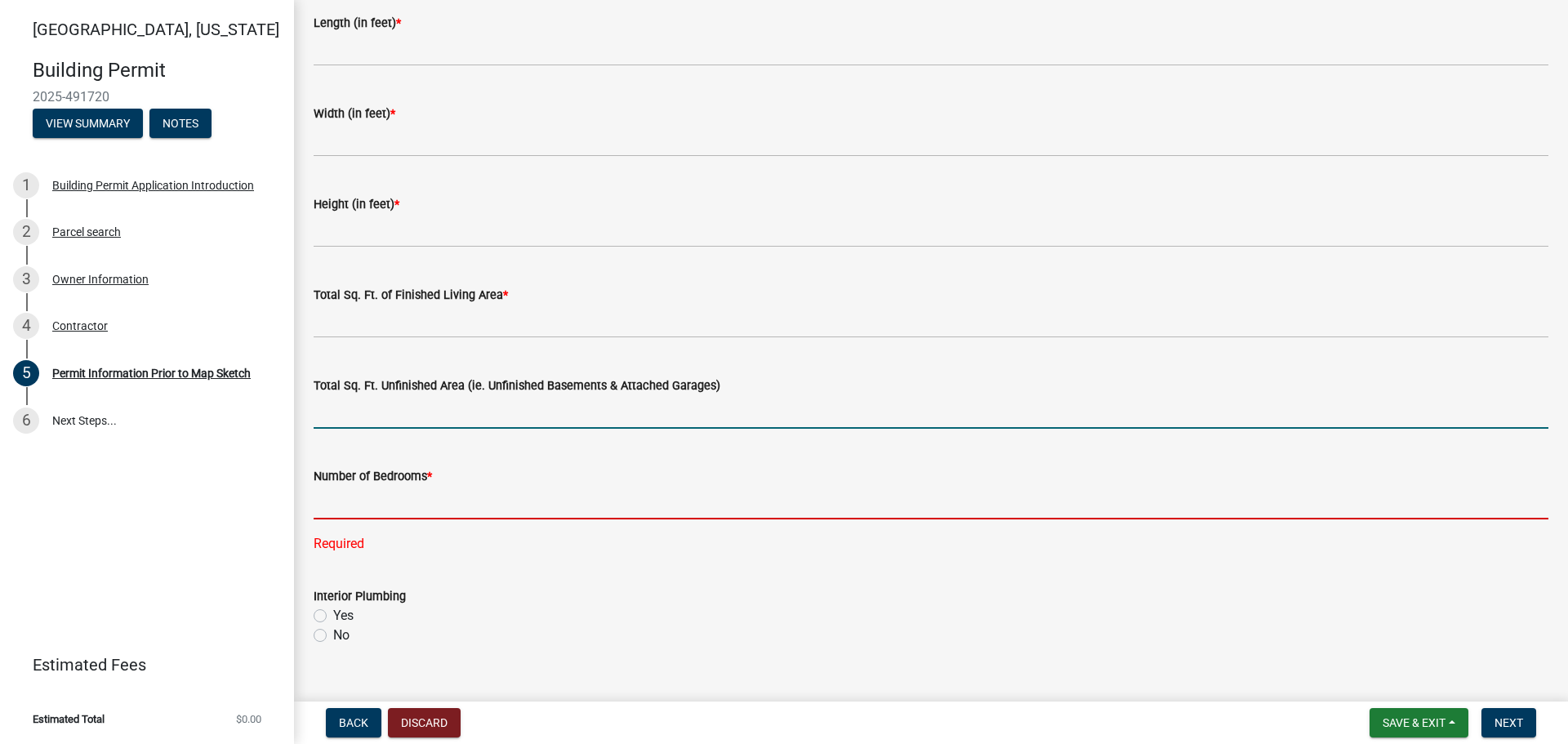
click at [362, 407] on input "text" at bounding box center [931, 412] width 1234 height 34
click at [358, 506] on input "text" at bounding box center [931, 503] width 1234 height 34
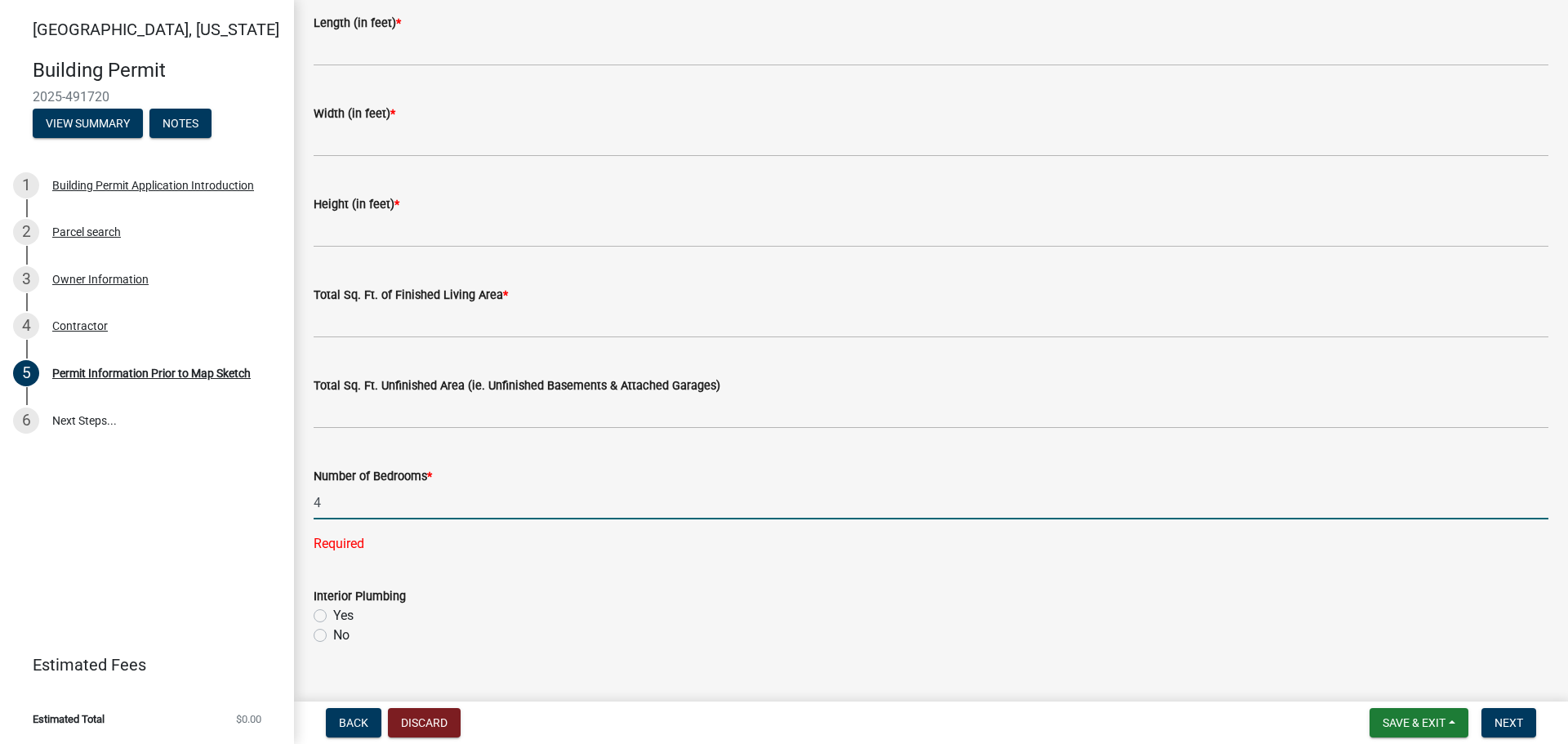
type input "4"
click at [682, 612] on div "Interior Plumbing Yes No" at bounding box center [931, 616] width 1234 height 59
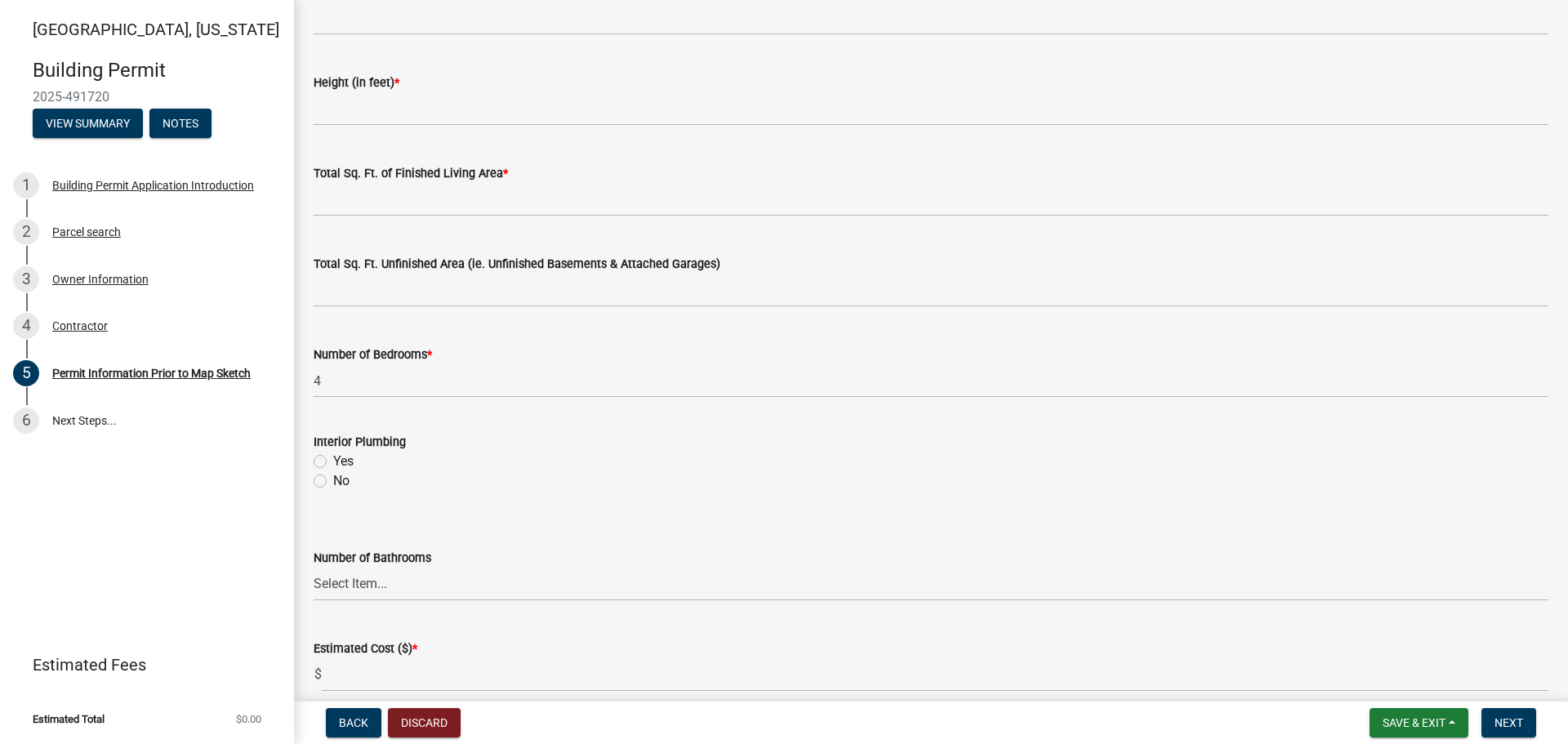
scroll to position [1072, 0]
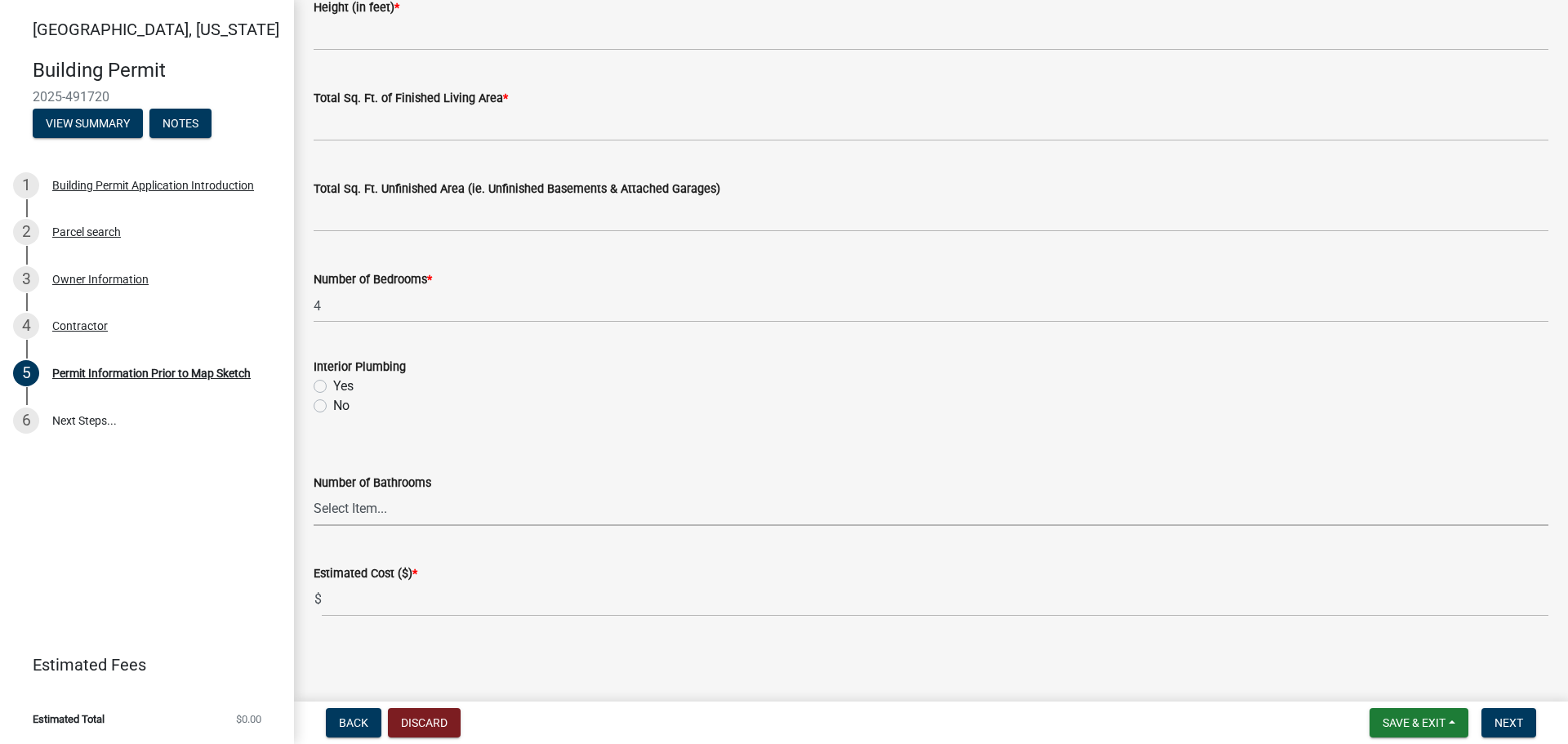
click at [436, 514] on select "Select Item... 0 1 2 3 4 5 6" at bounding box center [931, 509] width 1234 height 34
click at [441, 508] on select "Select Item... 0 1 2 3 4 5 6" at bounding box center [931, 509] width 1234 height 34
click at [432, 508] on select "Select Item... 0 1 2 3 4 5 6" at bounding box center [931, 509] width 1234 height 34
click at [314, 493] on select "Select Item... 0 1 2 3 4 5 6" at bounding box center [931, 509] width 1234 height 34
select select "32ee29e1-4e6d-4cb9-b9fe-d73728632523"
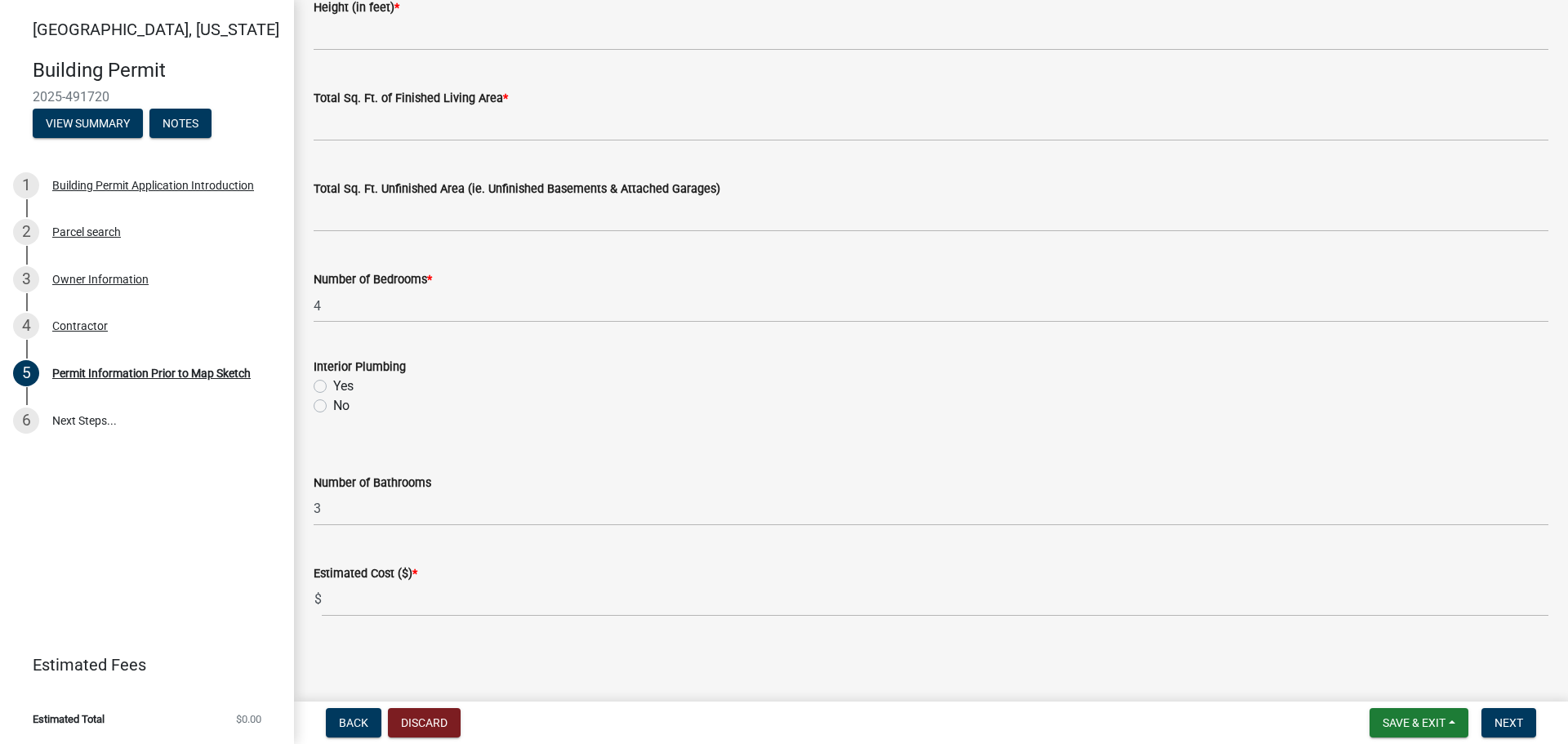
click at [340, 383] on label "Yes" at bounding box center [343, 385] width 20 height 19
click at [340, 383] on input "Yes" at bounding box center [338, 382] width 11 height 11
radio input "true"
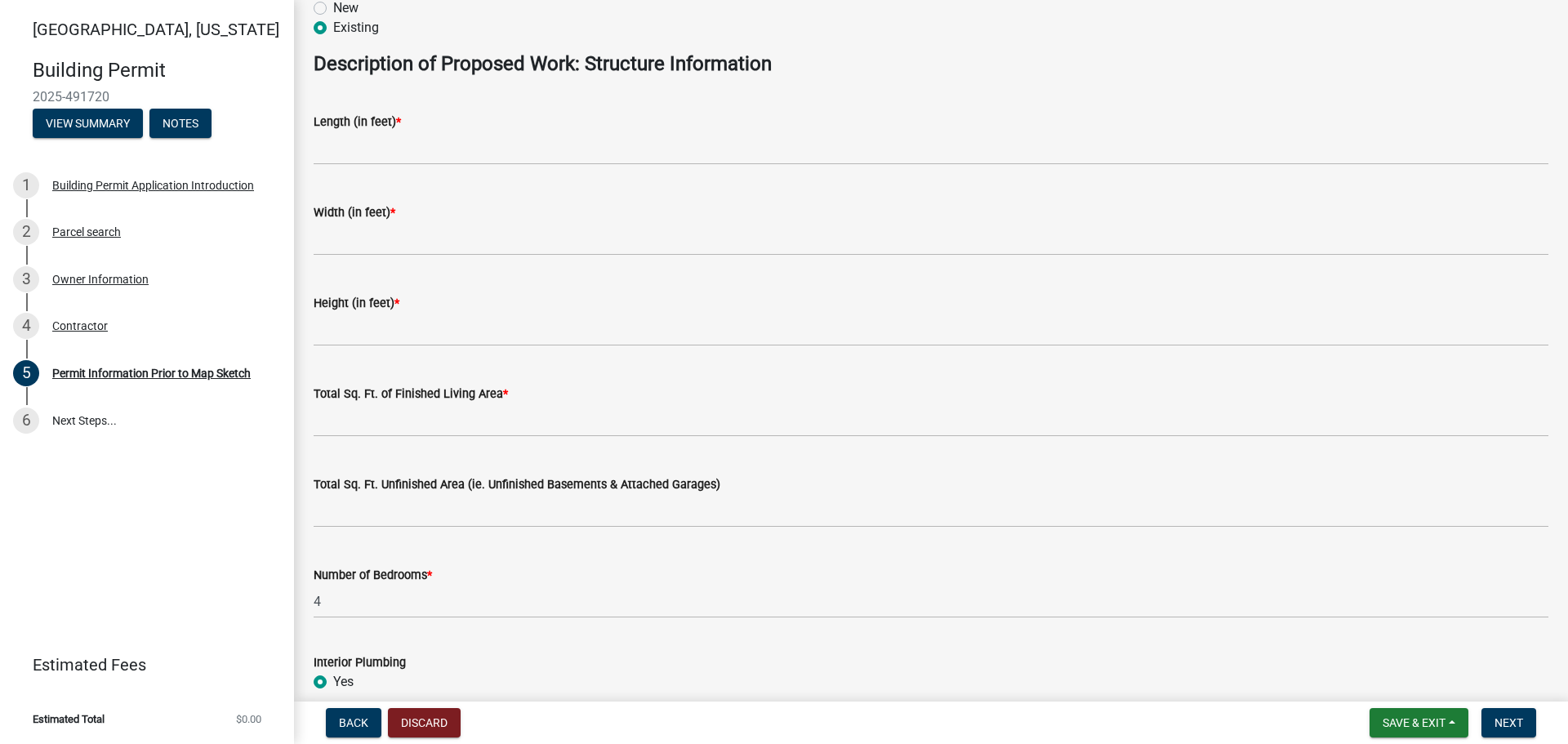
scroll to position [763, 0]
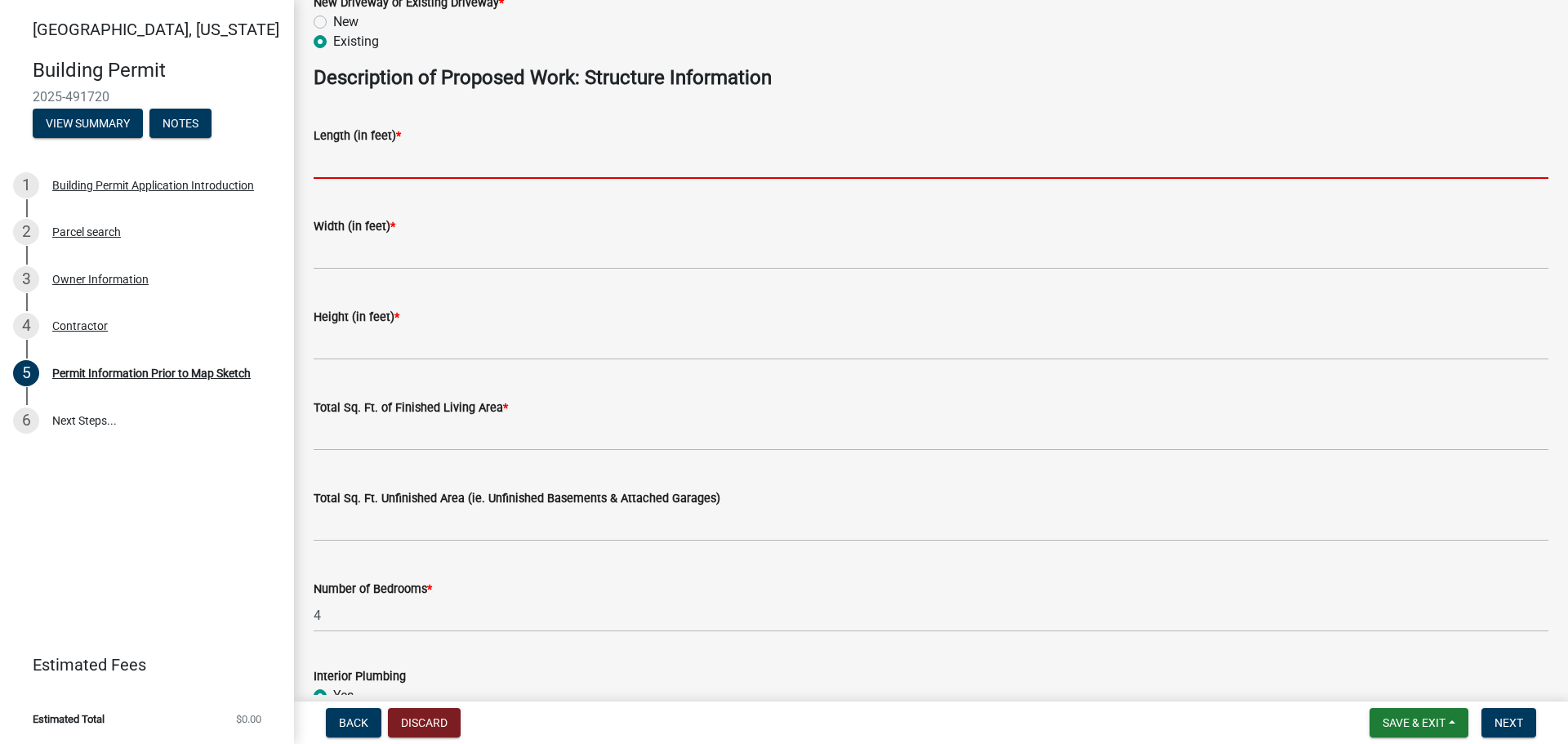
click at [532, 150] on input "text" at bounding box center [931, 161] width 1234 height 34
